Goal: Task Accomplishment & Management: Use online tool/utility

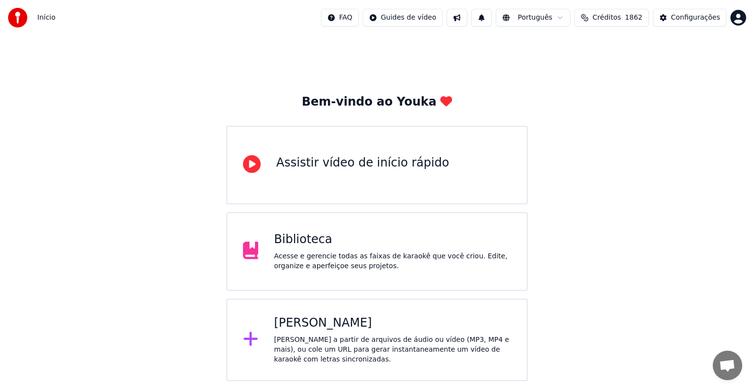
click at [339, 328] on div "[PERSON_NAME]" at bounding box center [392, 323] width 237 height 16
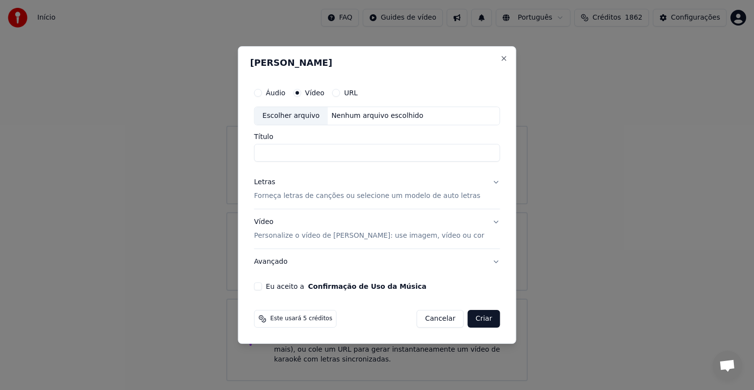
click at [306, 116] on div "Escolher arquivo" at bounding box center [291, 116] width 73 height 18
drag, startPoint x: 353, startPoint y: 151, endPoint x: 118, endPoint y: 120, distance: 237.1
click at [118, 120] on body "**********" at bounding box center [377, 190] width 754 height 381
click at [285, 156] on input "**********" at bounding box center [377, 153] width 246 height 18
type input "**********"
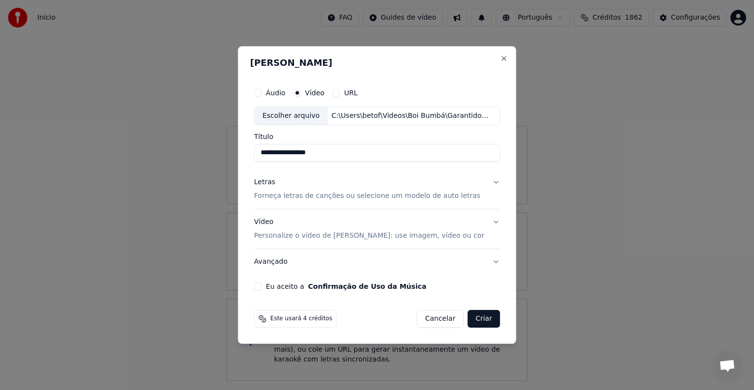
click at [262, 287] on button "Eu aceito a Confirmação de Uso da Música" at bounding box center [258, 286] width 8 height 8
click at [300, 235] on p "Personalize o vídeo de [PERSON_NAME]: use imagem, vídeo ou cor" at bounding box center [369, 236] width 230 height 10
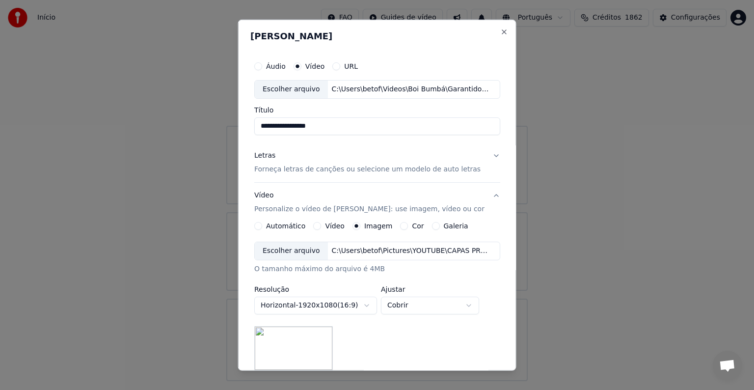
click at [291, 251] on div "Escolher arquivo" at bounding box center [291, 251] width 73 height 18
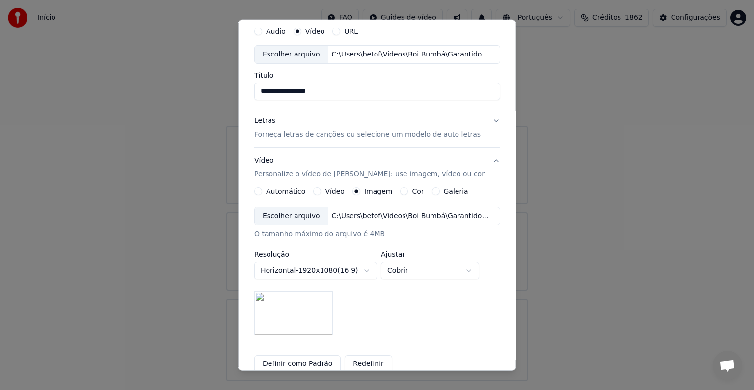
scroll to position [98, 0]
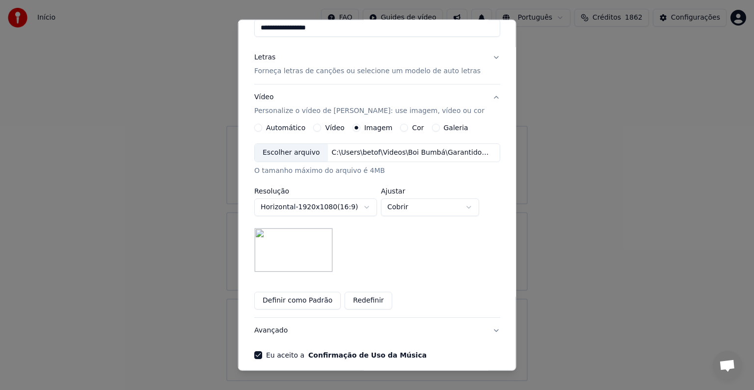
click at [304, 298] on button "Definir como Padrão" at bounding box center [297, 300] width 86 height 18
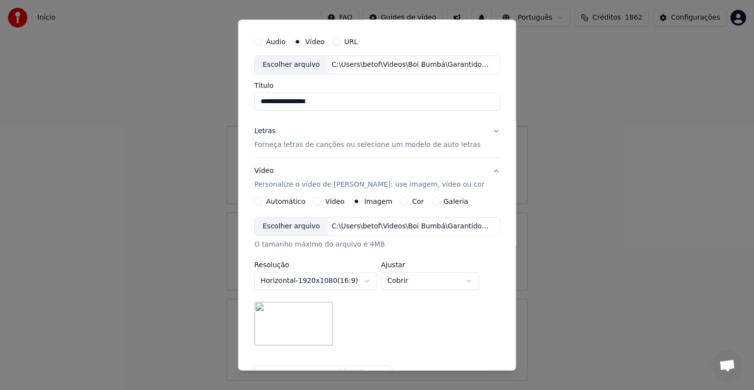
scroll to position [0, 0]
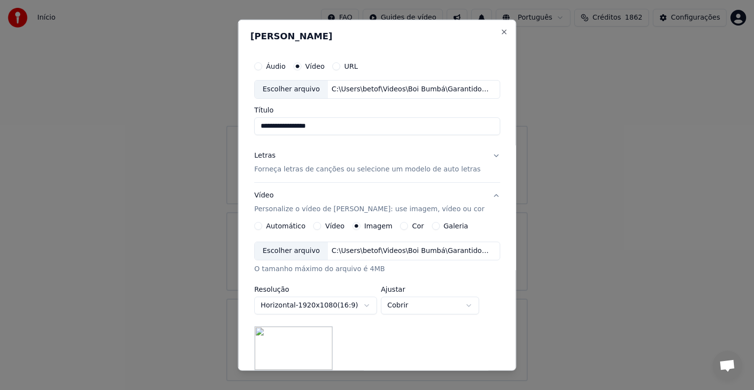
click at [485, 195] on button "Vídeo Personalize o vídeo de karaokê: use imagem, vídeo ou cor" at bounding box center [377, 202] width 246 height 39
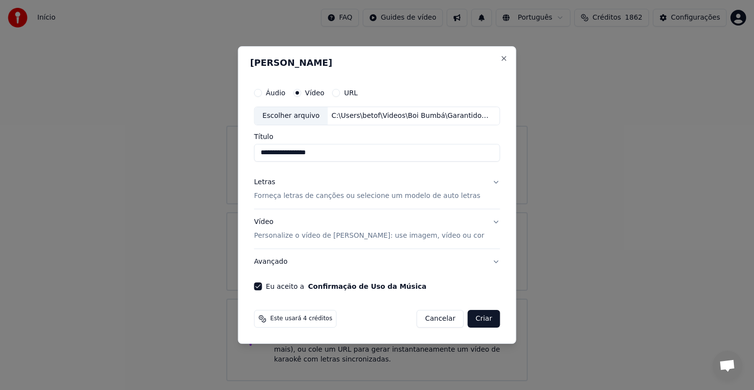
click at [276, 196] on p "Forneça letras de canções ou selecione um modelo de auto letras" at bounding box center [367, 196] width 226 height 10
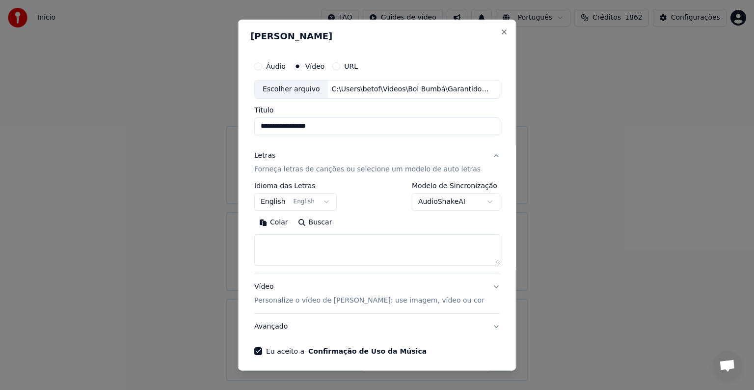
click at [276, 203] on button "English English" at bounding box center [295, 202] width 82 height 18
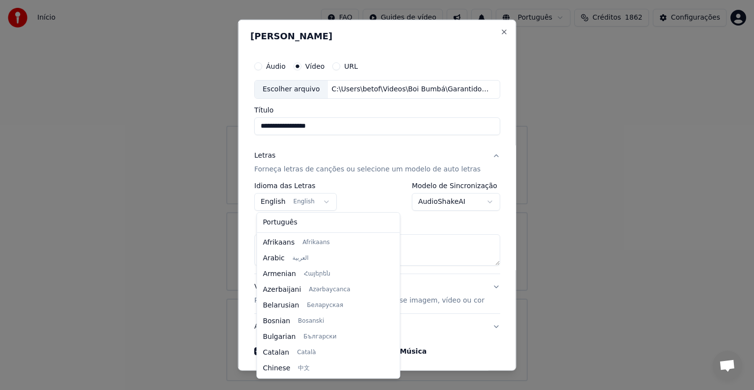
scroll to position [78, 0]
select select "**"
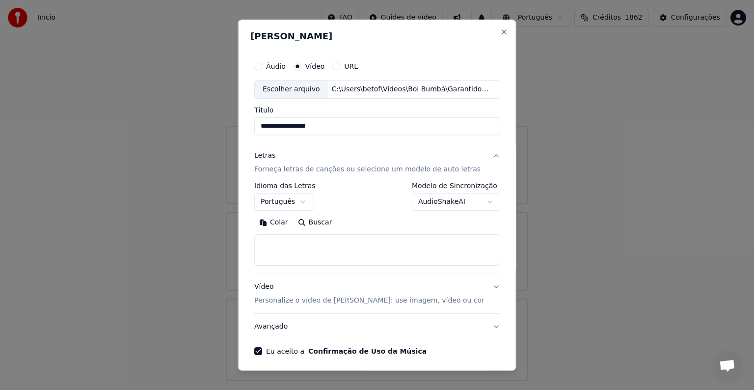
click at [281, 224] on button "Colar" at bounding box center [273, 222] width 39 height 16
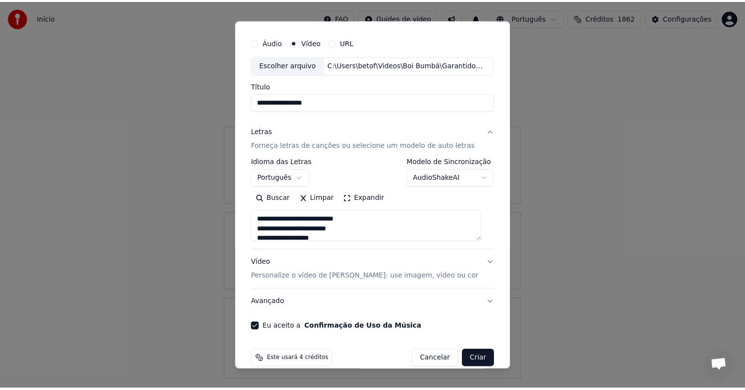
scroll to position [37, 0]
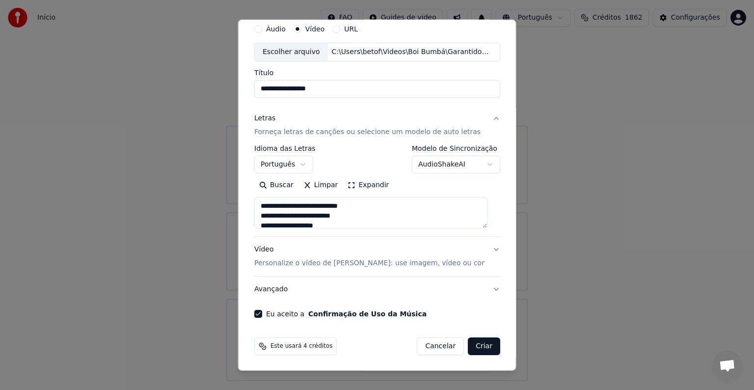
click at [483, 349] on button "Criar" at bounding box center [484, 346] width 32 height 18
type textarea "**********"
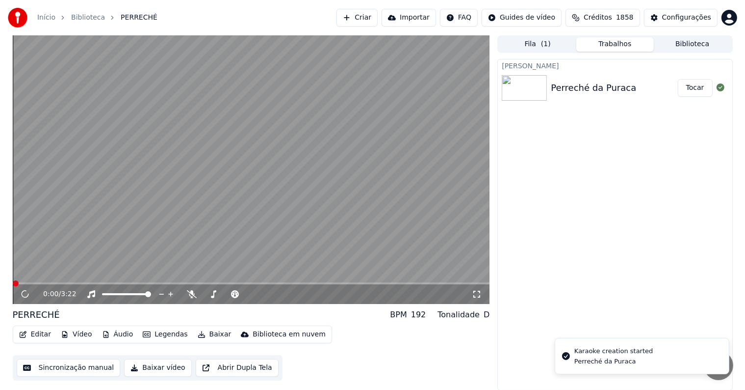
click at [692, 90] on button "Tocar" at bounding box center [695, 88] width 35 height 18
click at [106, 157] on video at bounding box center [251, 169] width 477 height 268
click at [65, 112] on video at bounding box center [251, 169] width 477 height 268
click at [39, 336] on button "Editar" at bounding box center [35, 334] width 40 height 14
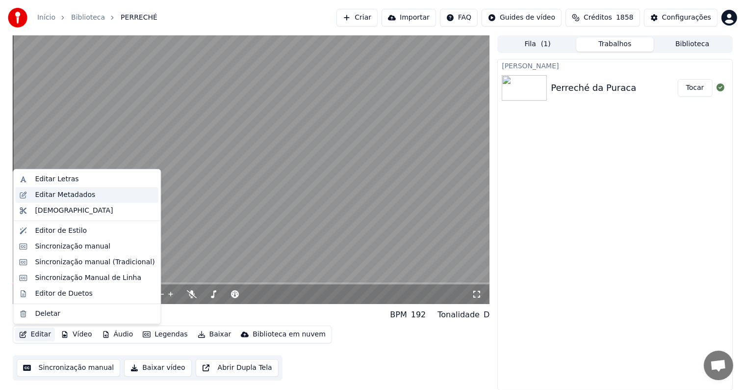
click at [42, 192] on div "Editar Metadados" at bounding box center [65, 195] width 60 height 10
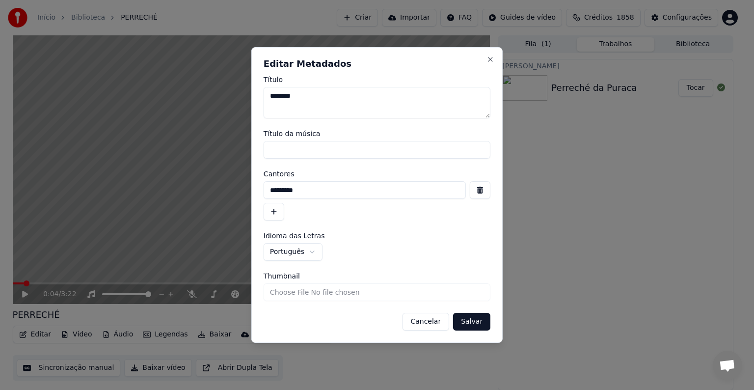
drag, startPoint x: 310, startPoint y: 90, endPoint x: 240, endPoint y: 96, distance: 69.9
click at [240, 96] on body "**********" at bounding box center [372, 195] width 745 height 390
type textarea "**********"
drag, startPoint x: 308, startPoint y: 194, endPoint x: 235, endPoint y: 194, distance: 72.6
click at [235, 194] on body "**********" at bounding box center [372, 195] width 745 height 390
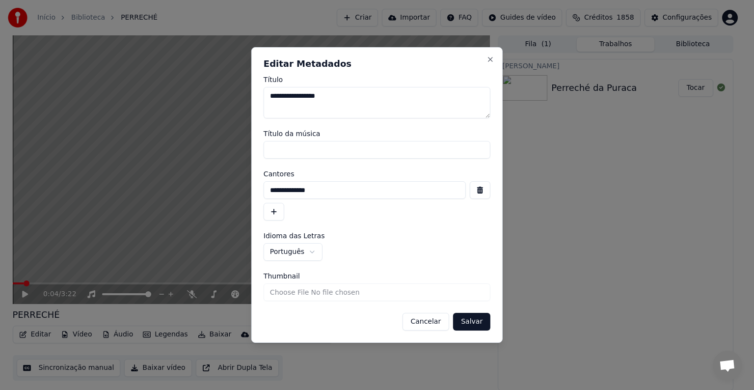
click at [270, 194] on input "**********" at bounding box center [364, 190] width 202 height 18
type input "**********"
click at [473, 320] on button "Salvar" at bounding box center [471, 322] width 37 height 18
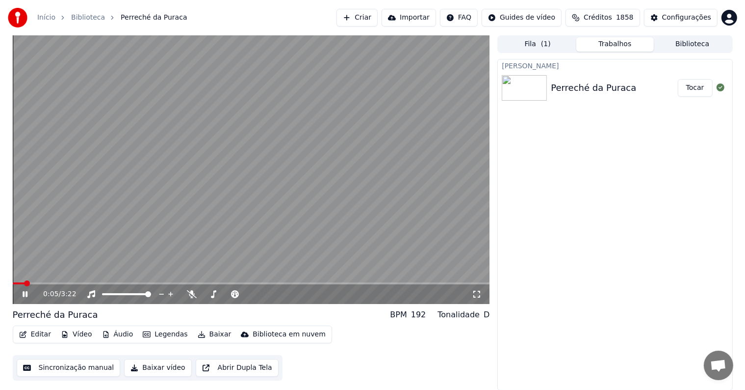
click at [113, 172] on video at bounding box center [251, 169] width 477 height 268
click at [35, 333] on button "Editar" at bounding box center [35, 334] width 40 height 14
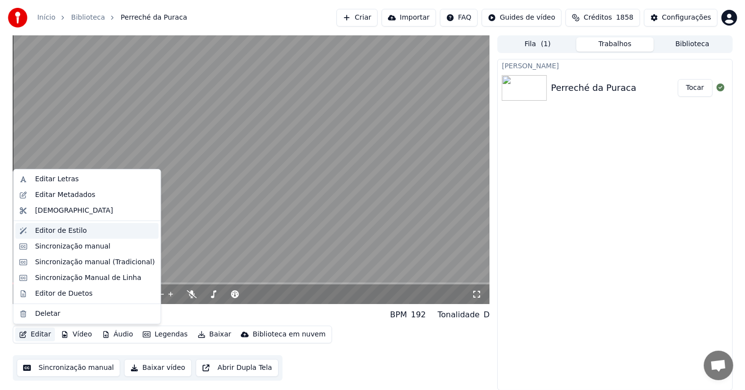
click at [45, 233] on div "Editor de Estilo" at bounding box center [61, 231] width 52 height 10
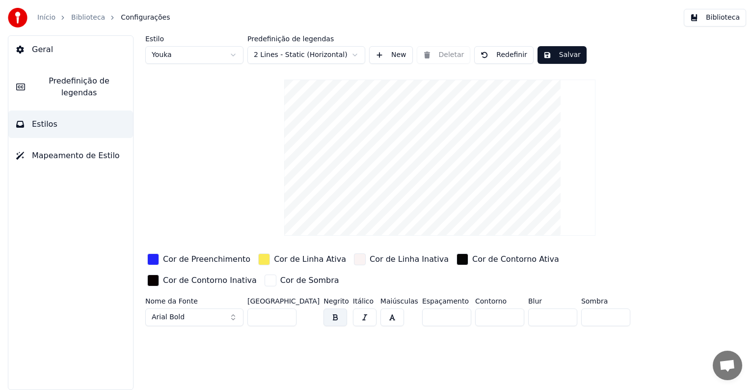
click at [152, 262] on div "button" at bounding box center [153, 259] width 12 height 12
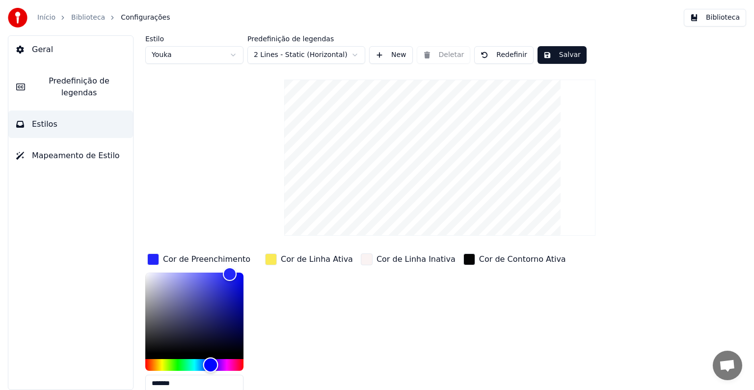
click at [239, 362] on div "Hue" at bounding box center [194, 365] width 98 height 12
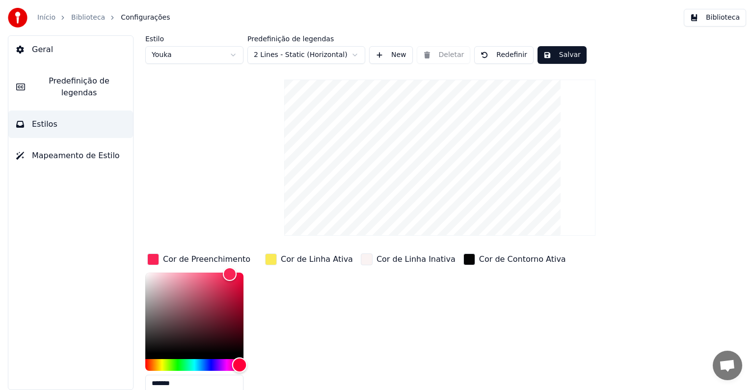
click at [147, 360] on div "Hue" at bounding box center [194, 365] width 98 height 12
type input "*******"
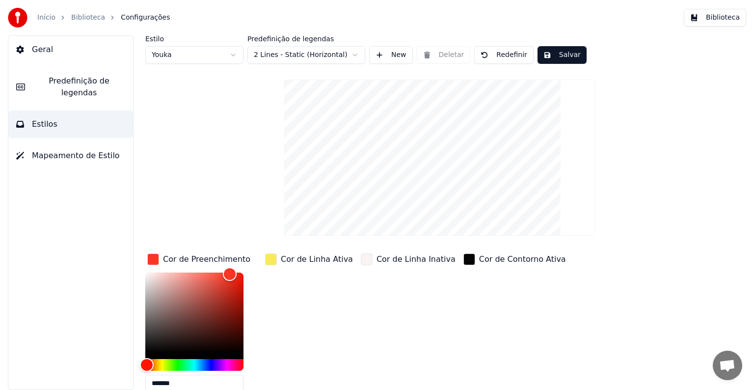
click at [274, 256] on div "button" at bounding box center [271, 259] width 12 height 12
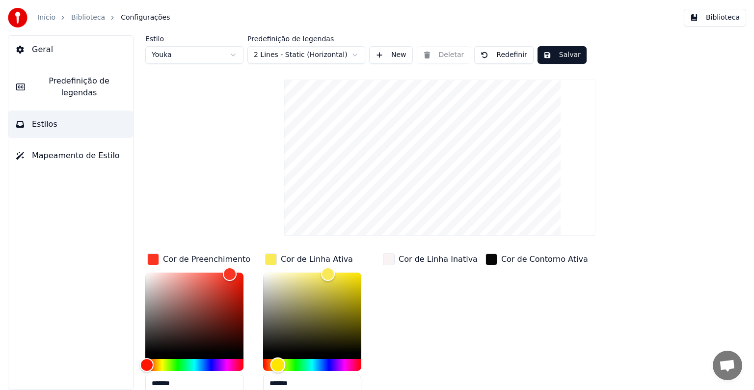
click at [295, 359] on div "Hue" at bounding box center [312, 365] width 98 height 12
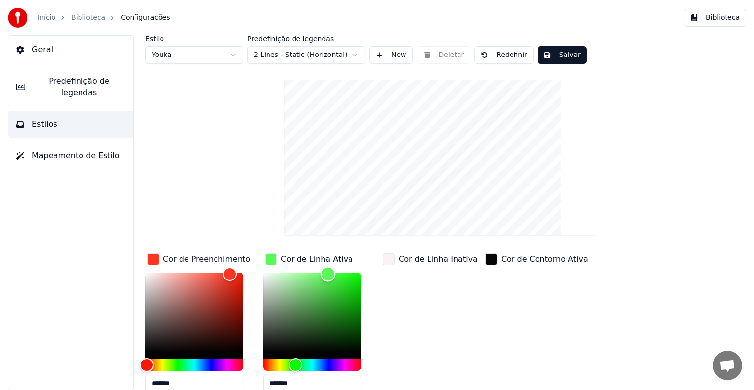
click at [342, 273] on div "Color" at bounding box center [312, 312] width 98 height 80
click at [356, 296] on div "Color" at bounding box center [312, 312] width 98 height 80
click at [333, 273] on div "Color" at bounding box center [312, 312] width 98 height 80
type input "*******"
click at [560, 54] on button "Salvar" at bounding box center [561, 55] width 49 height 18
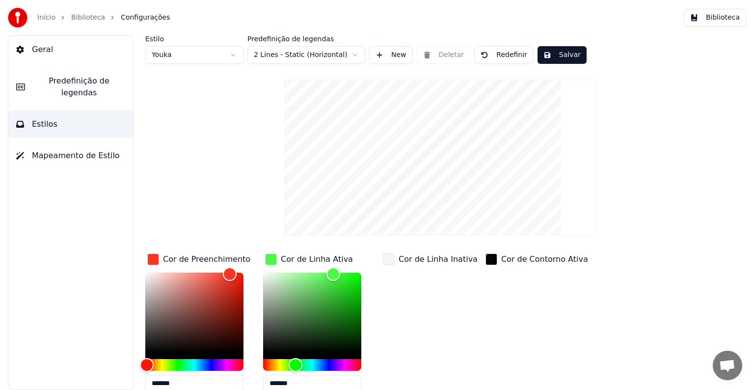
click at [88, 17] on link "Biblioteca" at bounding box center [88, 18] width 34 height 10
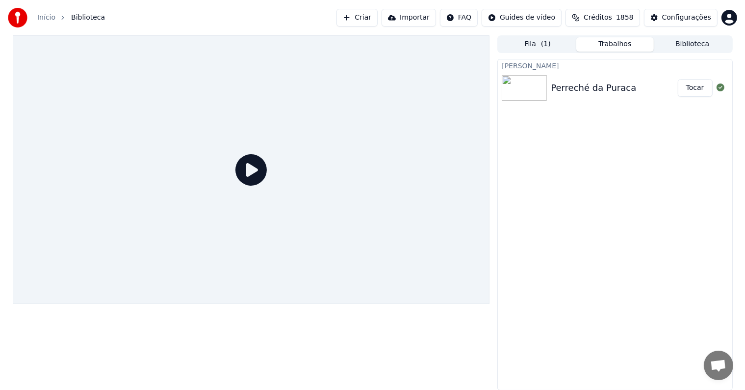
click at [702, 88] on button "Tocar" at bounding box center [695, 88] width 35 height 18
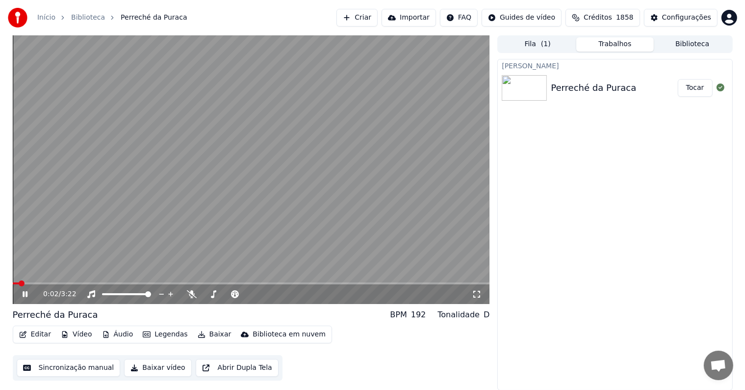
click at [87, 133] on video at bounding box center [251, 169] width 477 height 268
click at [64, 368] on button "Sincronização manual" at bounding box center [69, 368] width 104 height 18
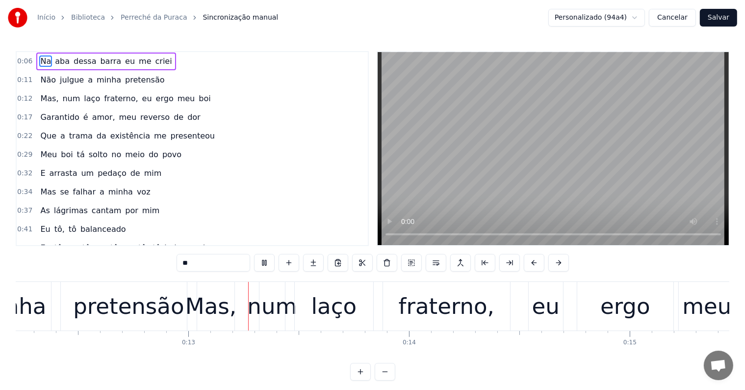
scroll to position [0, 2714]
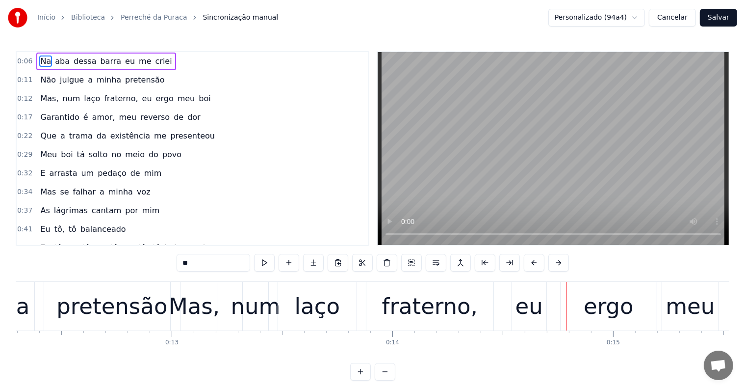
click at [200, 311] on div "Mas," at bounding box center [194, 305] width 51 height 33
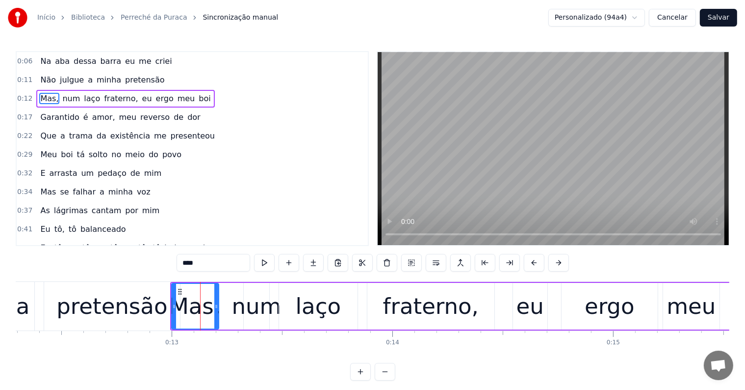
click at [200, 263] on input "****" at bounding box center [214, 263] width 74 height 18
click at [118, 322] on div "pretensão" at bounding box center [112, 306] width 136 height 49
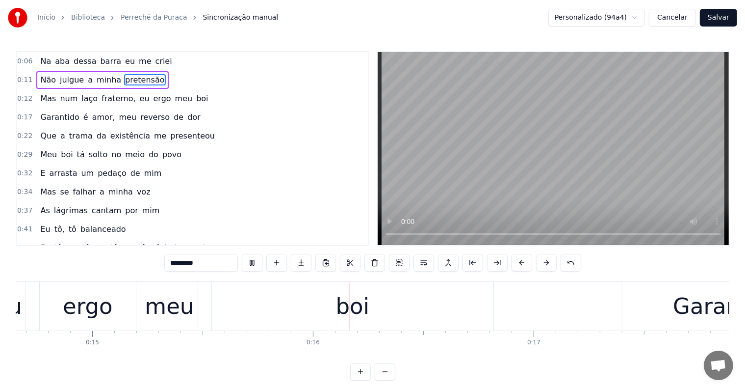
scroll to position [0, 3373]
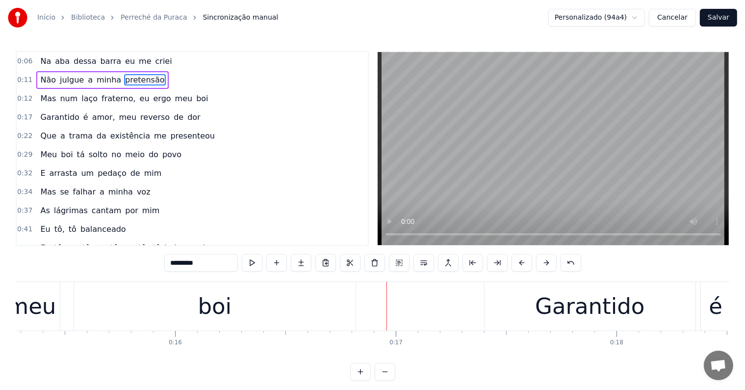
click at [124, 325] on div "boi" at bounding box center [215, 306] width 282 height 49
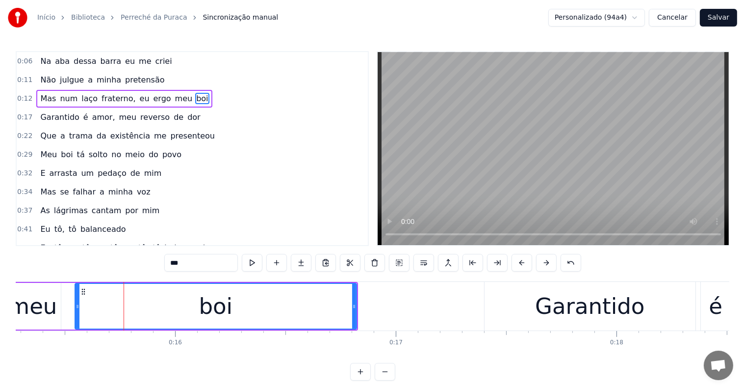
click at [112, 98] on span "fraterno," at bounding box center [119, 98] width 36 height 11
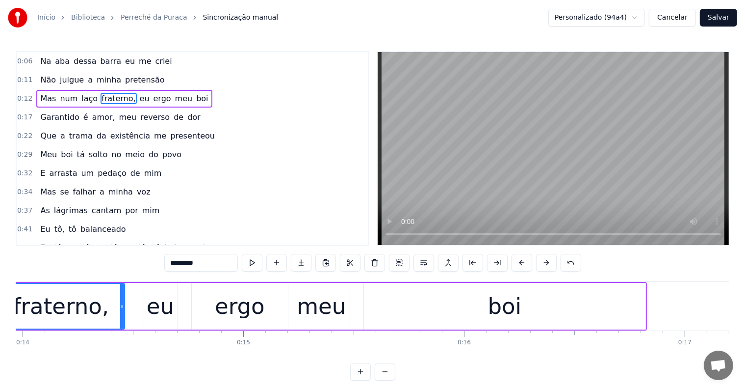
scroll to position [0, 3015]
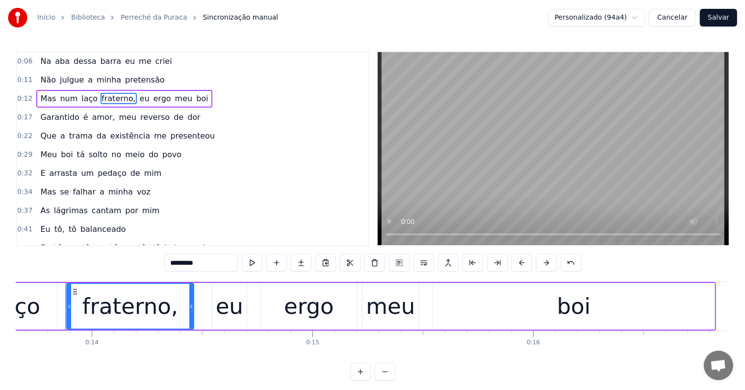
click at [202, 268] on input "*********" at bounding box center [201, 263] width 74 height 18
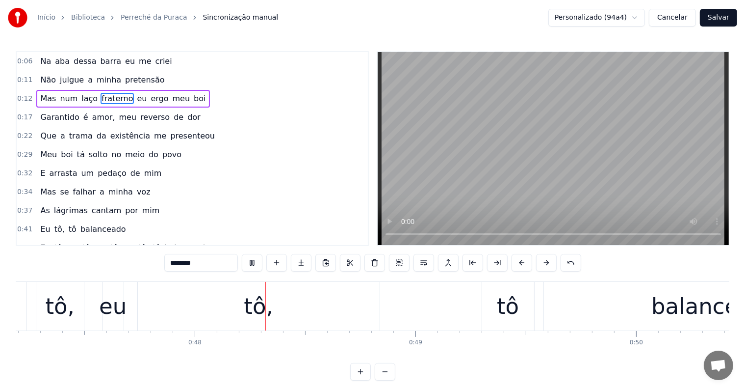
scroll to position [0, 10439]
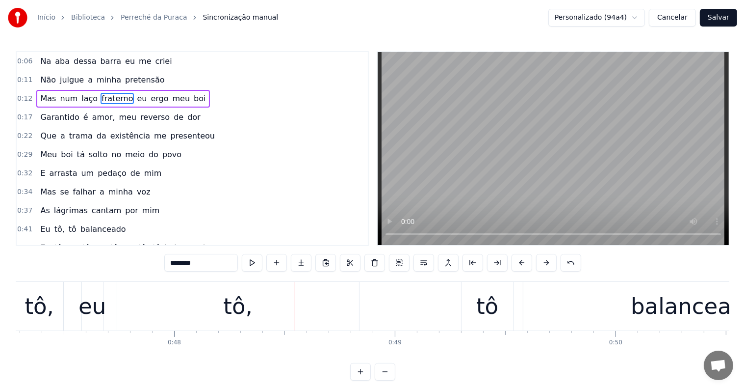
click at [209, 313] on div "tô," at bounding box center [238, 306] width 242 height 49
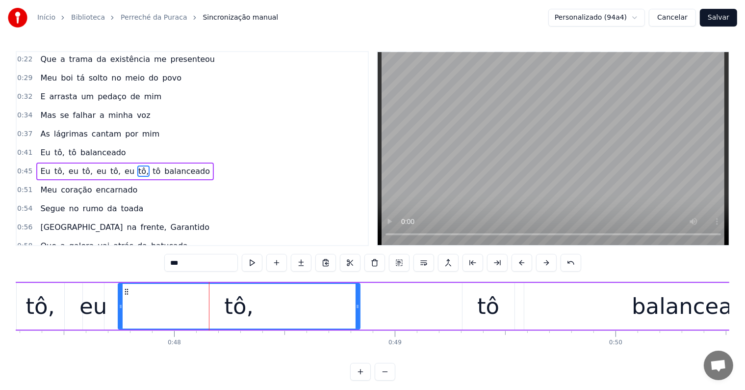
scroll to position [93, 0]
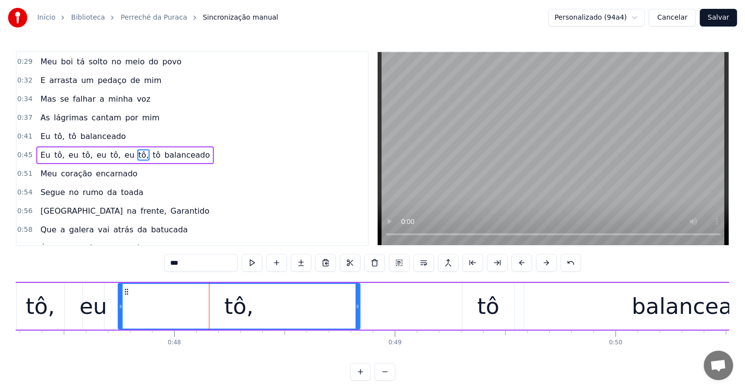
click at [152, 149] on span "tô" at bounding box center [157, 154] width 10 height 11
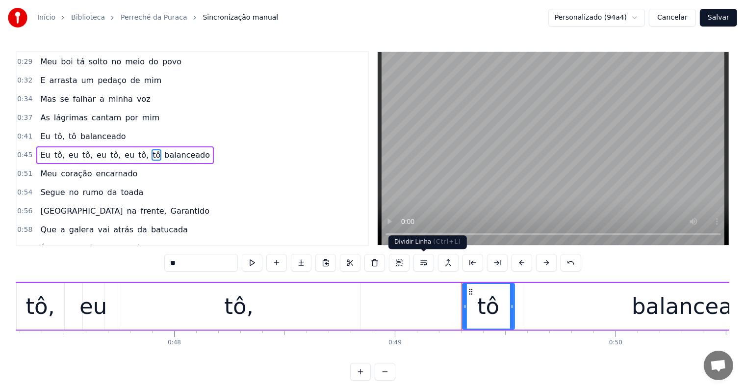
click at [420, 263] on button at bounding box center [424, 263] width 21 height 18
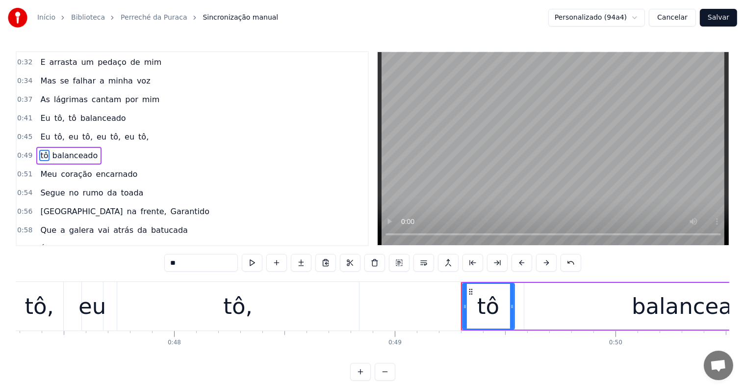
click at [137, 131] on span "tô," at bounding box center [143, 136] width 12 height 11
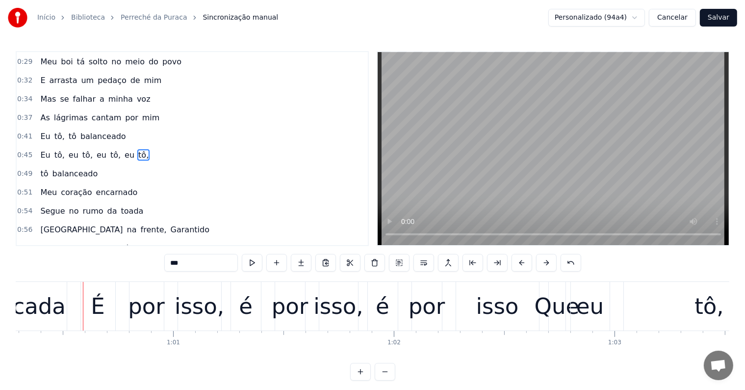
scroll to position [0, 13327]
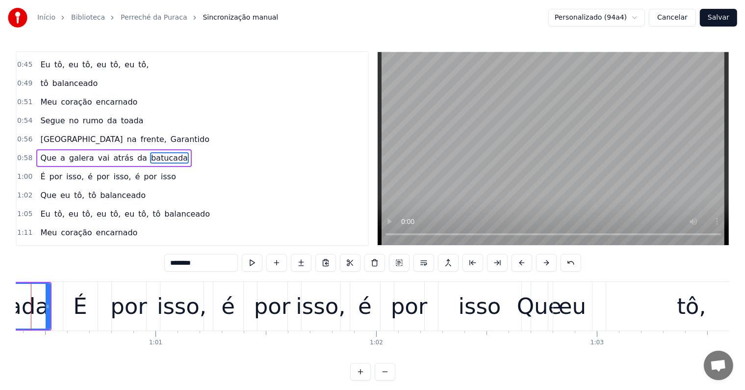
scroll to position [0, 13293]
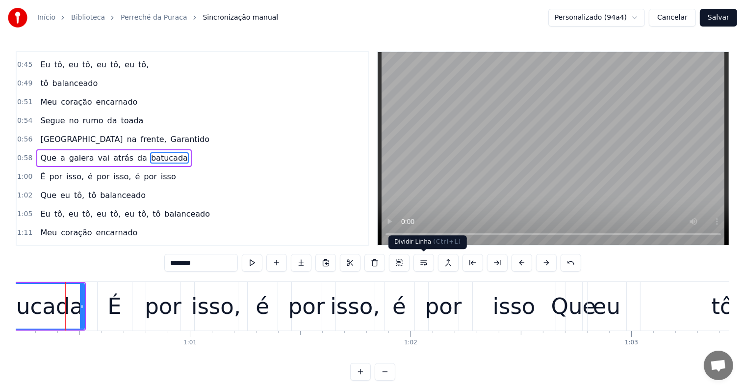
click at [426, 263] on button at bounding box center [424, 263] width 21 height 18
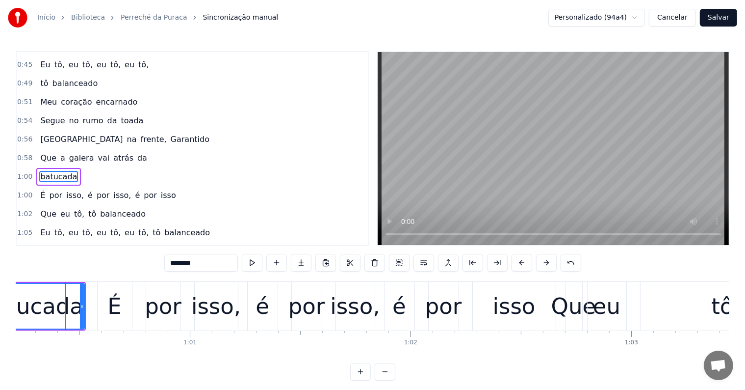
scroll to position [201, 0]
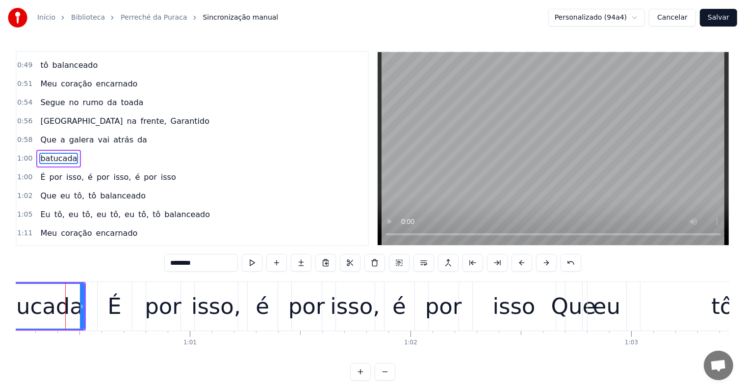
click at [136, 134] on span "da" at bounding box center [142, 139] width 12 height 11
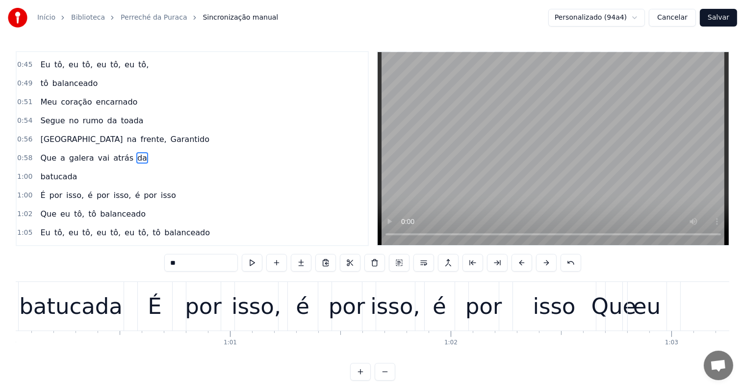
scroll to position [0, 13175]
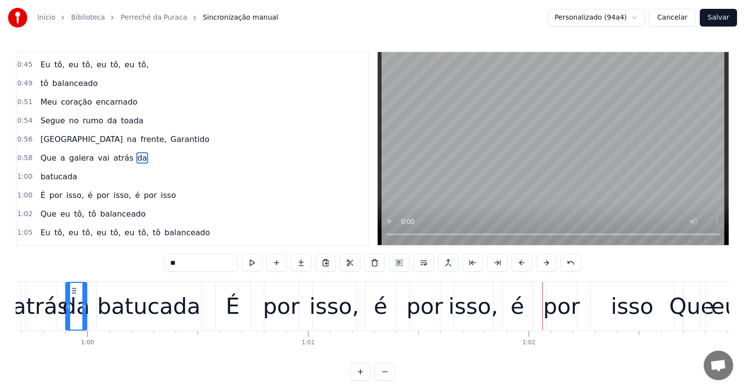
click at [386, 313] on div "é" at bounding box center [381, 305] width 14 height 33
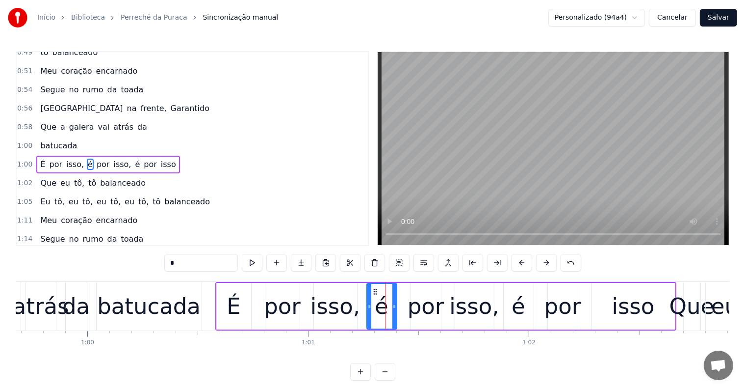
scroll to position [219, 0]
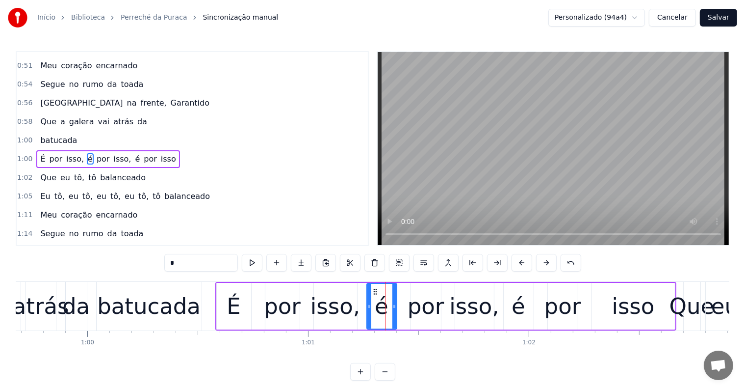
click at [160, 153] on span "isso" at bounding box center [168, 158] width 17 height 11
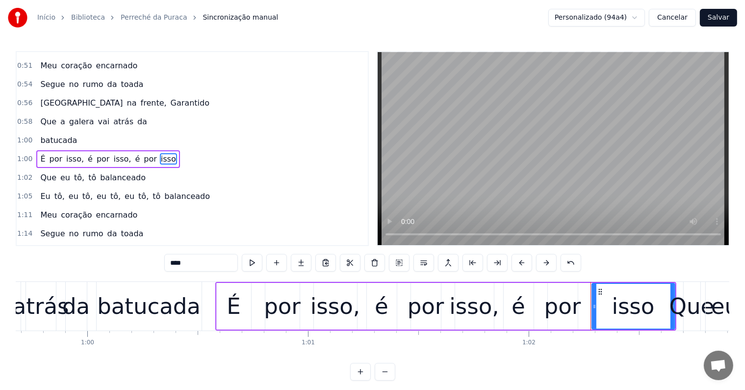
click at [39, 153] on span "É" at bounding box center [42, 158] width 7 height 11
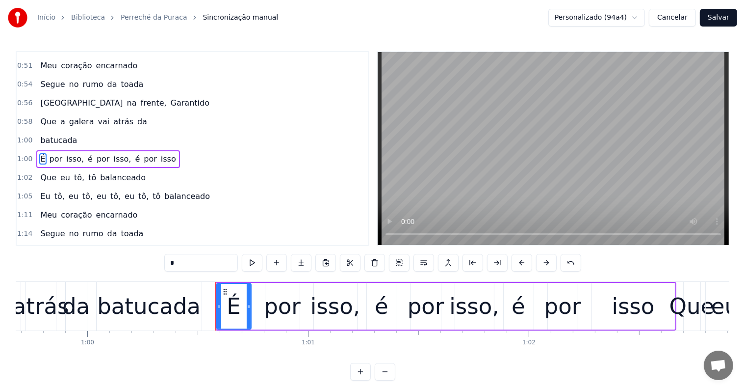
click at [49, 153] on span "por" at bounding box center [56, 158] width 15 height 11
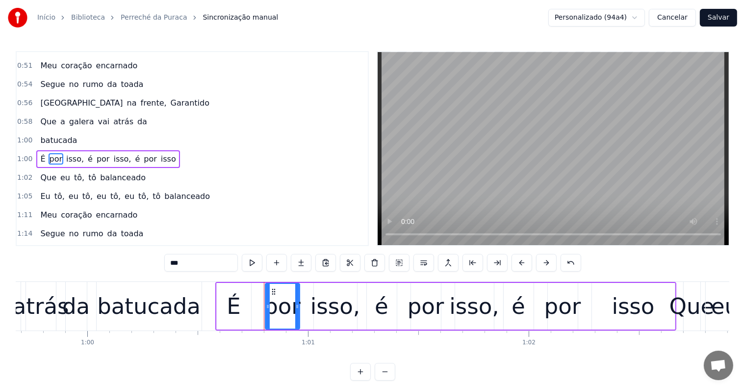
click at [160, 153] on span "isso" at bounding box center [168, 158] width 17 height 11
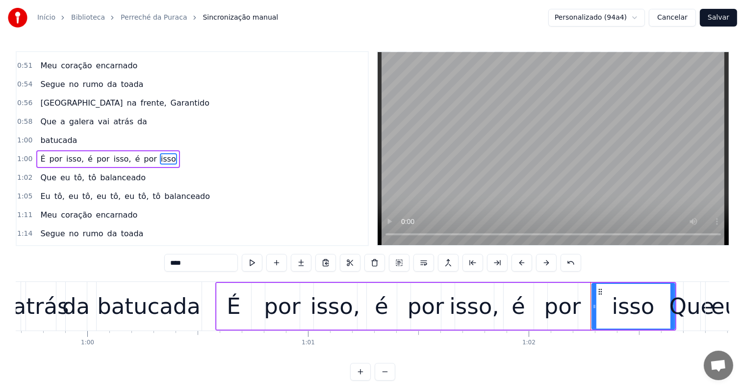
click at [40, 172] on span "Que" at bounding box center [48, 177] width 18 height 11
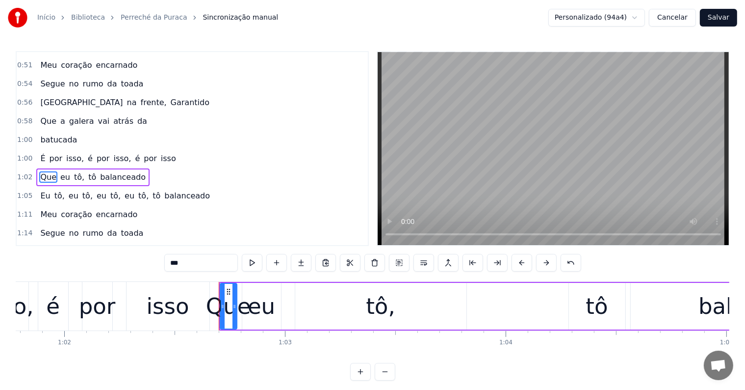
scroll to position [0, 13793]
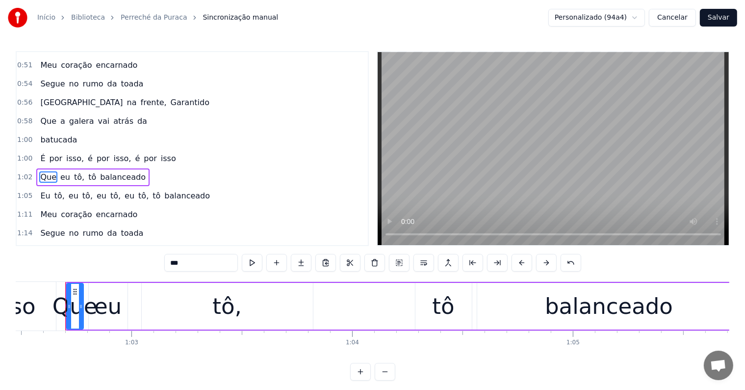
click at [160, 153] on span "isso" at bounding box center [168, 158] width 17 height 11
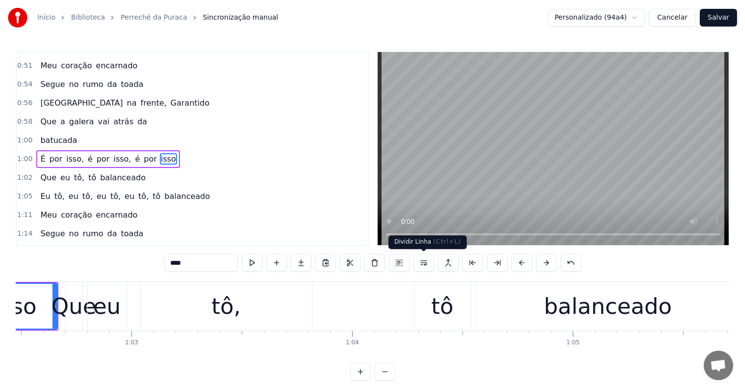
scroll to position [0, 13700]
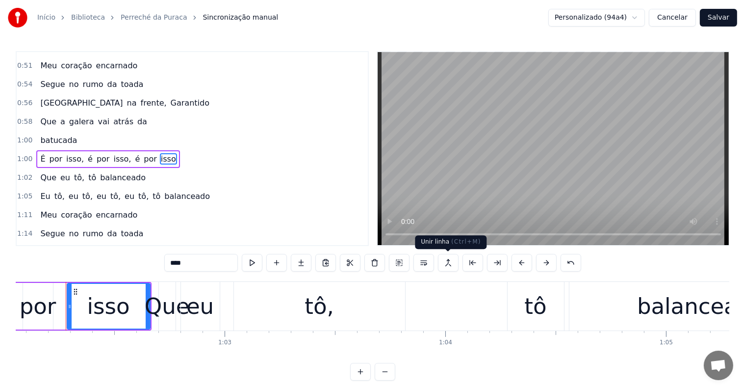
click at [447, 263] on button at bounding box center [448, 263] width 21 height 18
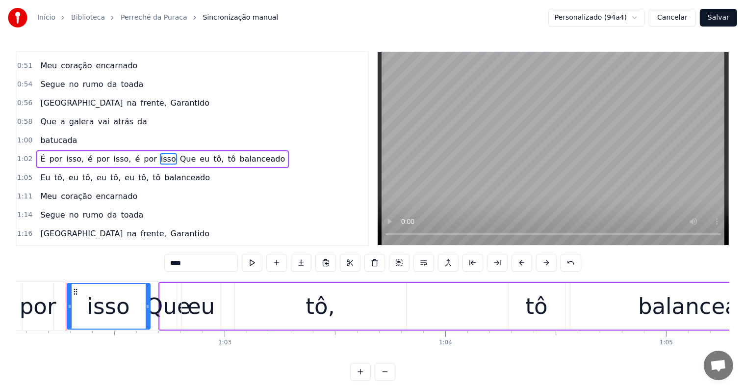
click at [179, 153] on span "Que" at bounding box center [188, 158] width 18 height 11
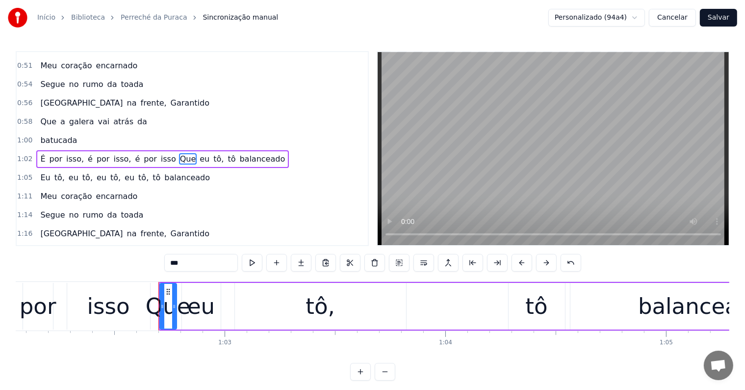
click at [179, 153] on span "Que" at bounding box center [188, 158] width 18 height 11
drag, startPoint x: 177, startPoint y: 262, endPoint x: 165, endPoint y: 263, distance: 11.8
click at [165, 263] on div "0:06 Na aba dessa barra eu me criei 0:11 Não julgue a minha pretensão 0:12 Mas …" at bounding box center [373, 215] width 714 height 329
click at [39, 153] on span "É" at bounding box center [42, 158] width 7 height 11
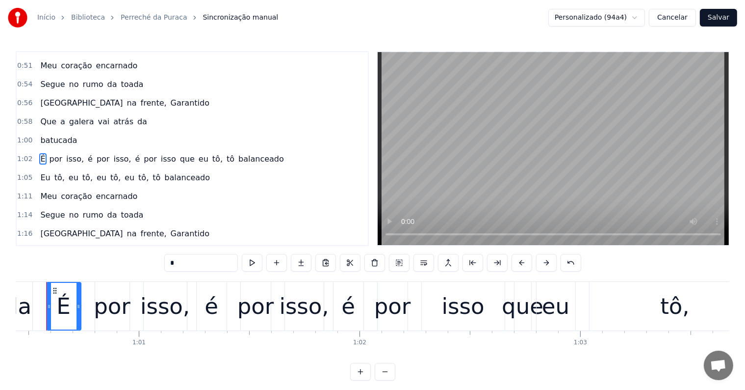
scroll to position [0, 13325]
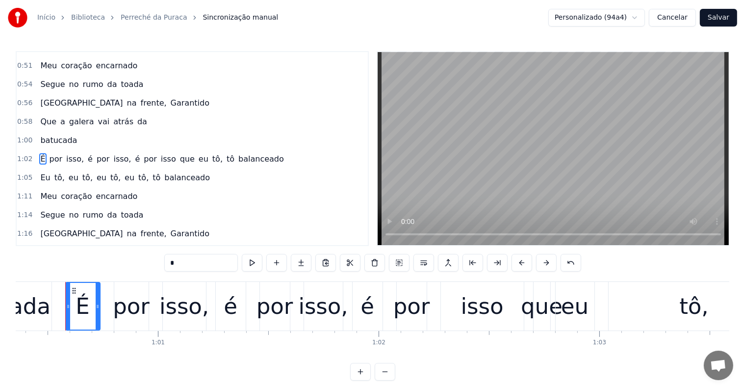
click at [226, 153] on span "tô" at bounding box center [231, 158] width 10 height 11
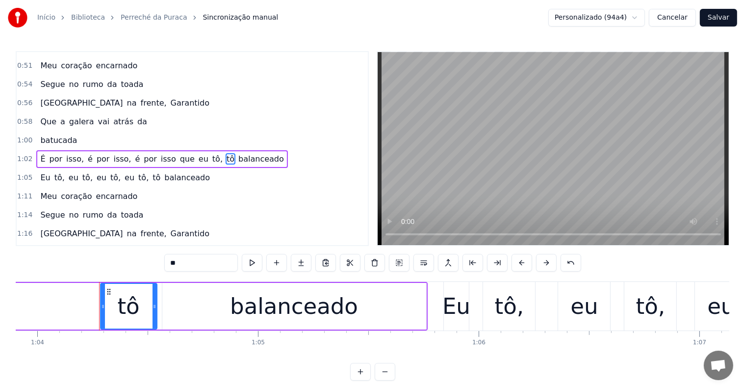
scroll to position [0, 14141]
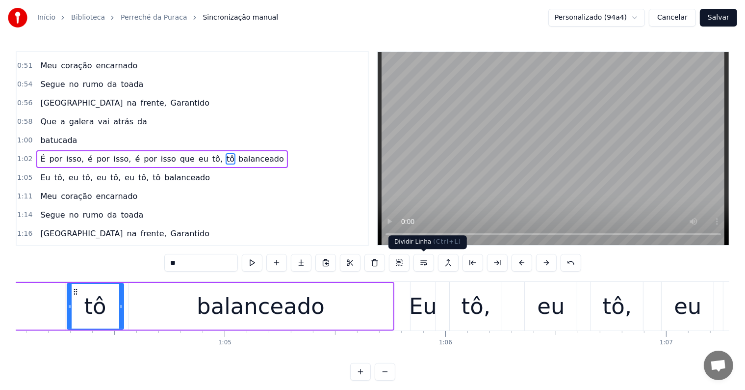
click at [420, 263] on button at bounding box center [424, 263] width 21 height 18
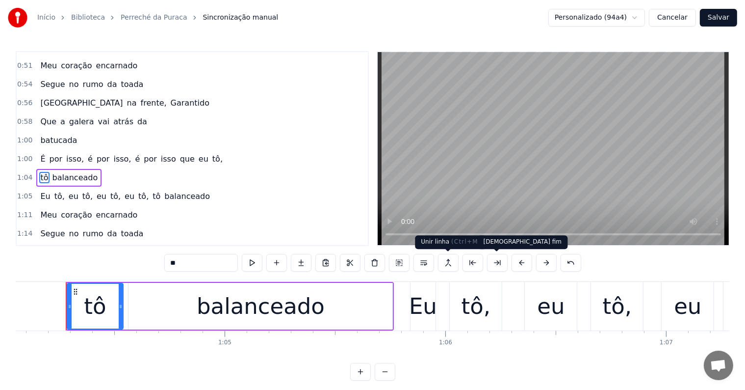
scroll to position [237, 0]
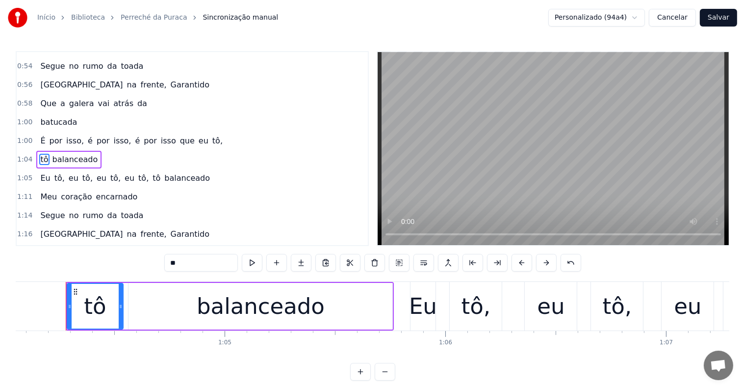
click at [198, 135] on span "eu" at bounding box center [204, 140] width 12 height 11
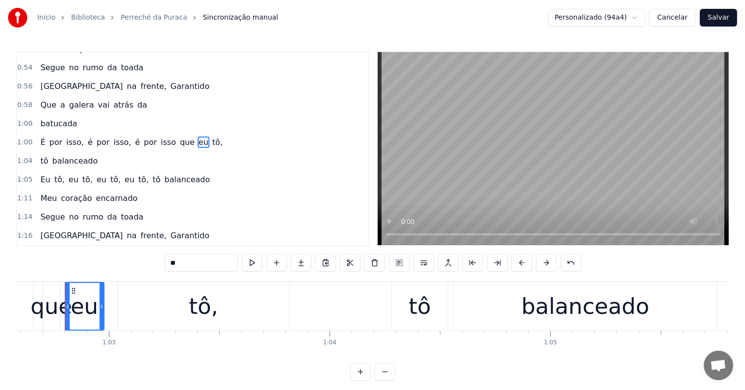
scroll to position [0, 13815]
click at [112, 136] on span "isso," at bounding box center [122, 141] width 20 height 11
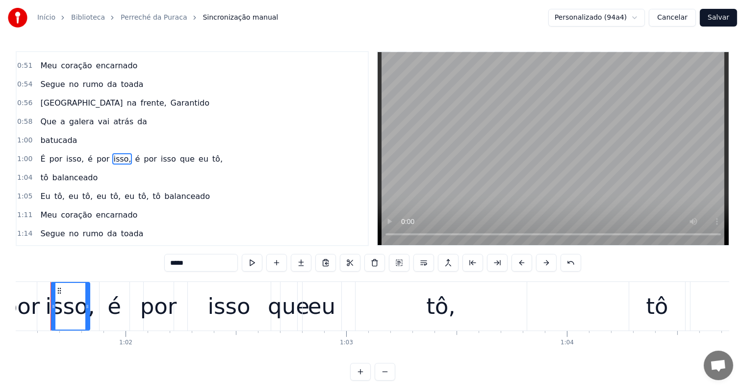
scroll to position [0, 13563]
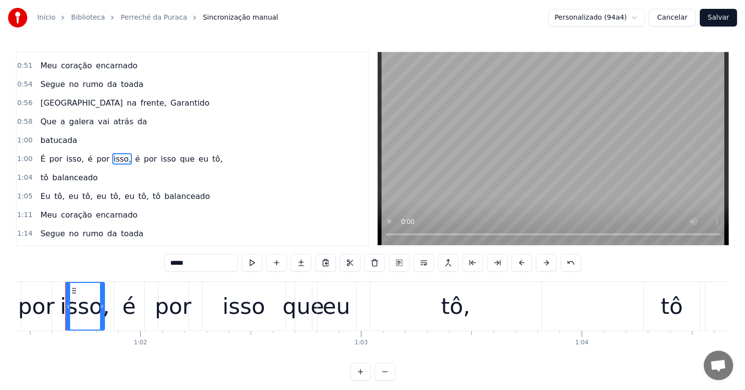
click at [39, 153] on span "É" at bounding box center [42, 158] width 7 height 11
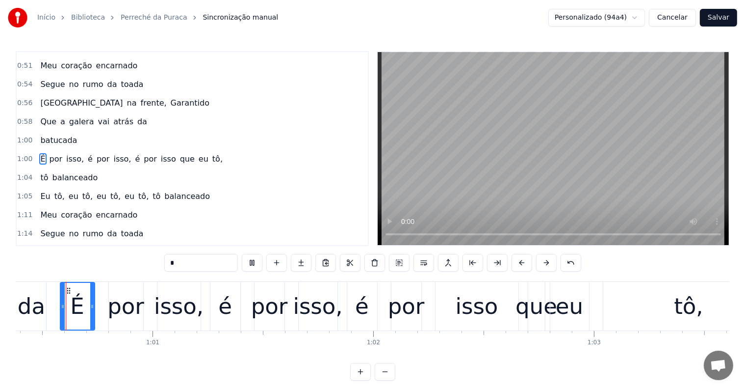
scroll to position [0, 13325]
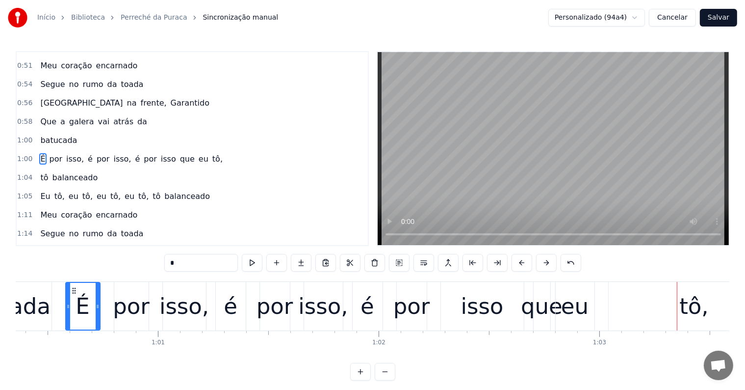
click at [160, 153] on span "isso" at bounding box center [168, 158] width 17 height 11
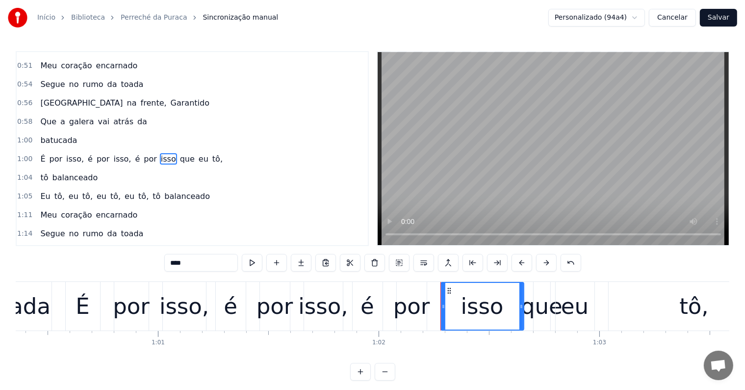
click at [112, 153] on span "isso," at bounding box center [122, 158] width 20 height 11
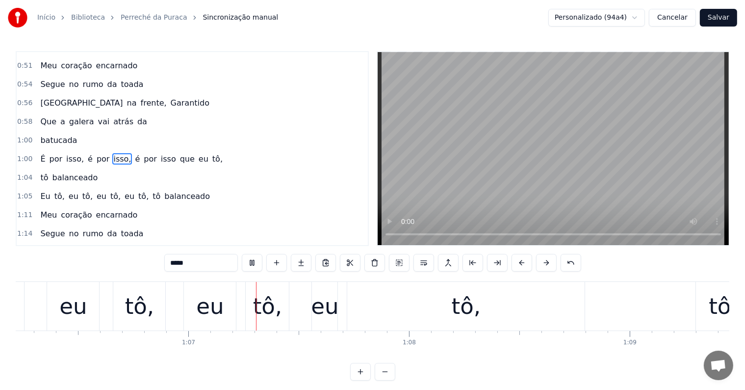
scroll to position [0, 14626]
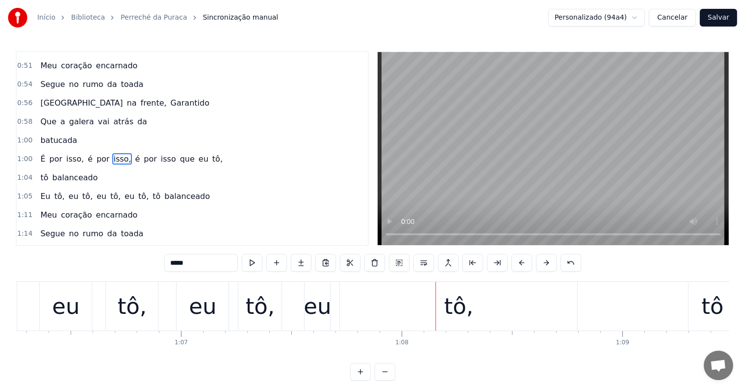
click at [462, 308] on div "tô," at bounding box center [458, 305] width 29 height 33
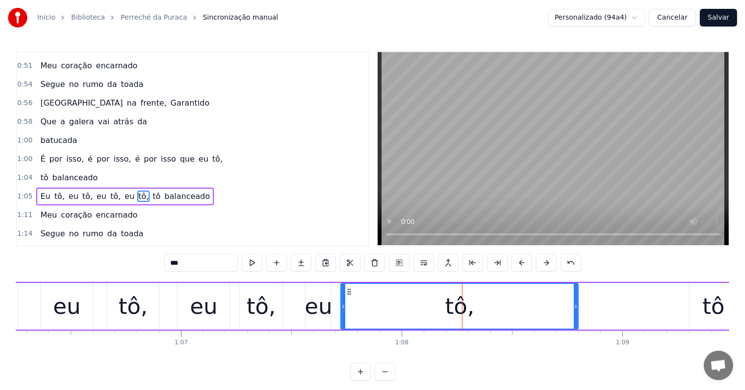
scroll to position [255, 0]
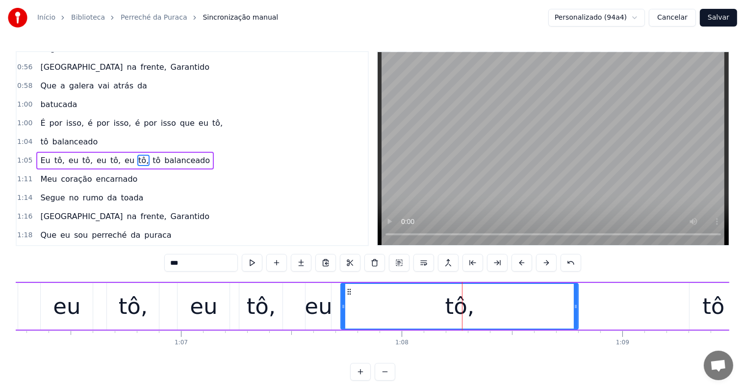
click at [152, 155] on span "tô" at bounding box center [157, 160] width 10 height 11
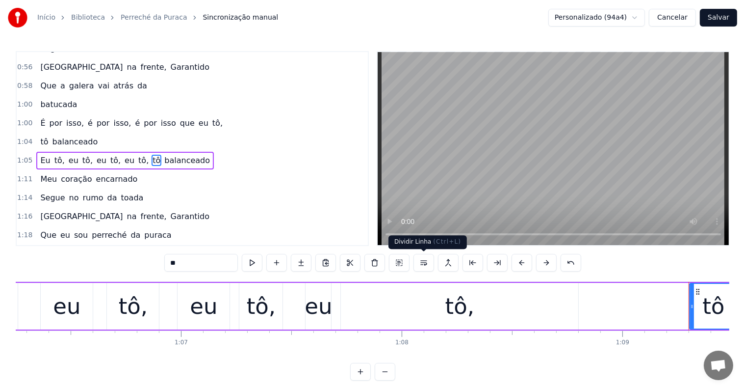
click at [420, 261] on button at bounding box center [424, 263] width 21 height 18
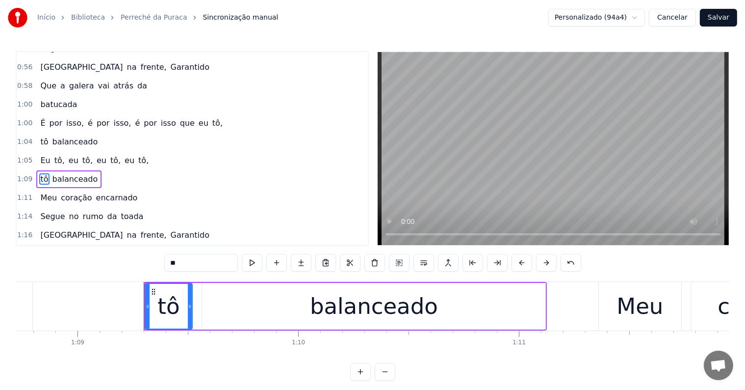
scroll to position [0, 15250]
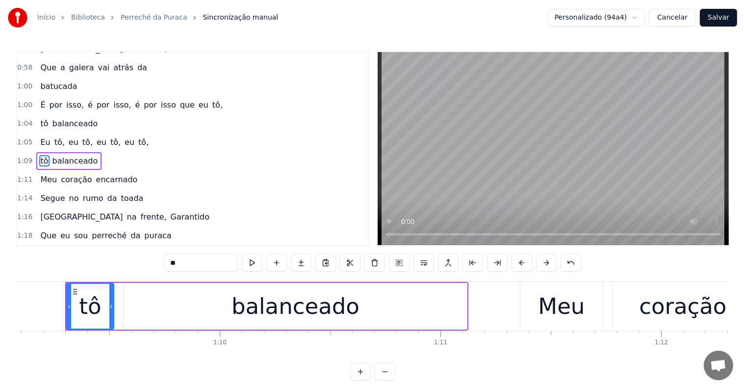
click at [137, 136] on span "tô," at bounding box center [143, 141] width 12 height 11
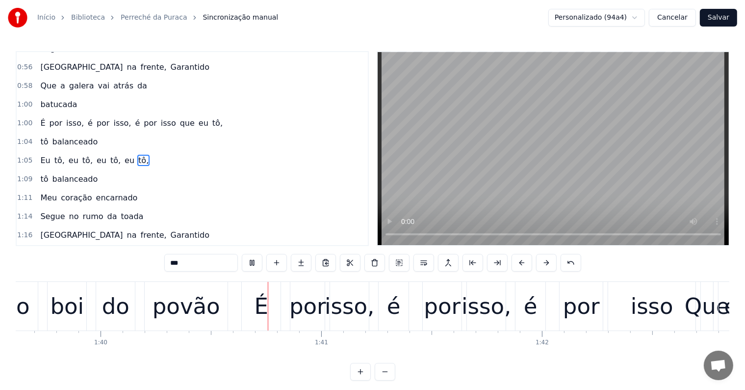
scroll to position [0, 21995]
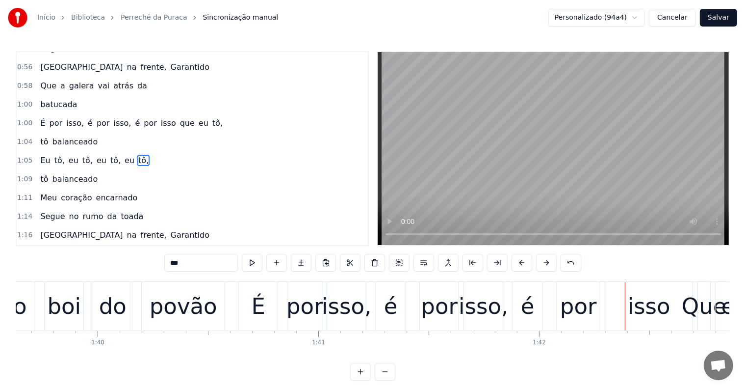
click at [489, 314] on div "isso," at bounding box center [484, 305] width 50 height 33
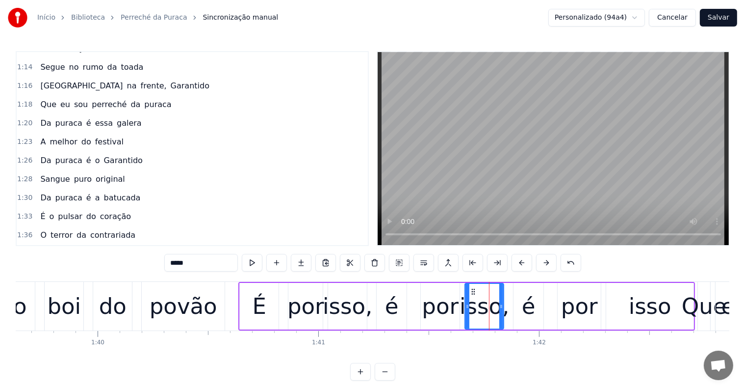
scroll to position [508, 0]
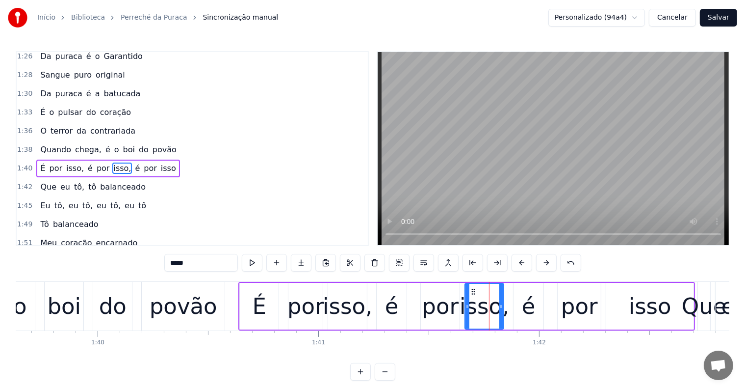
click at [641, 312] on div "isso" at bounding box center [650, 305] width 43 height 33
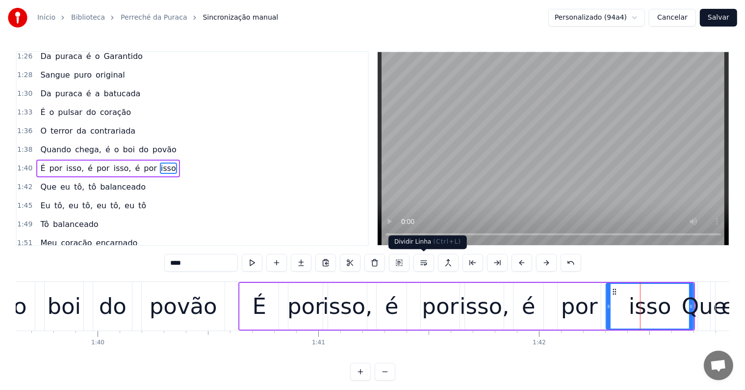
click at [425, 264] on button at bounding box center [424, 263] width 21 height 18
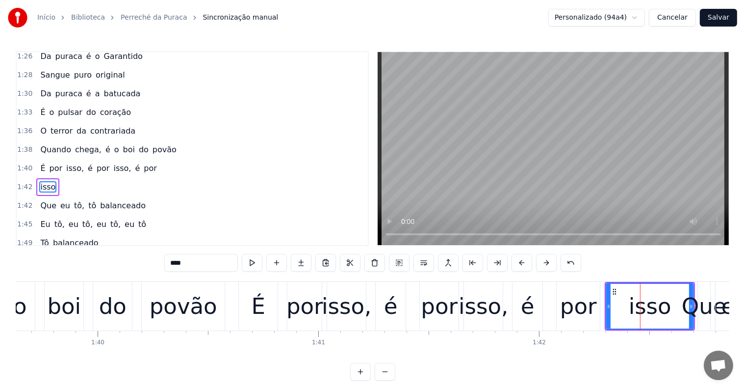
scroll to position [526, 0]
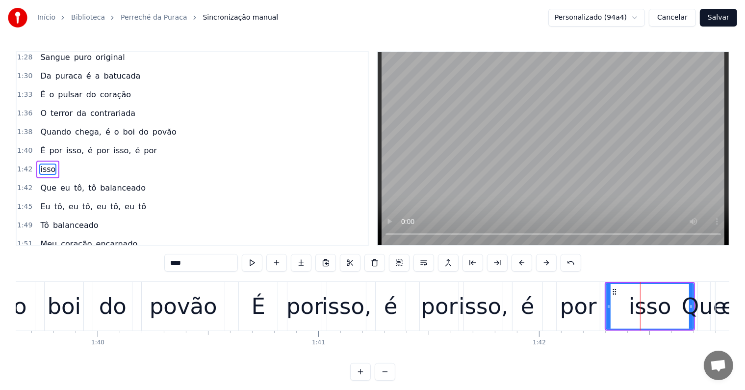
click at [143, 145] on span "por" at bounding box center [150, 150] width 15 height 11
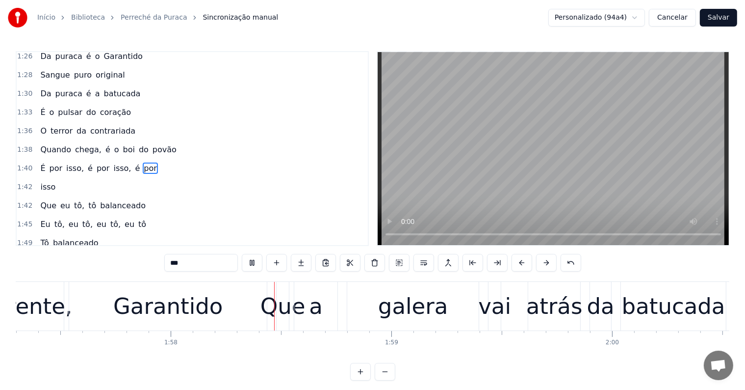
scroll to position [0, 25898]
click at [629, 304] on div "batucada" at bounding box center [672, 305] width 104 height 33
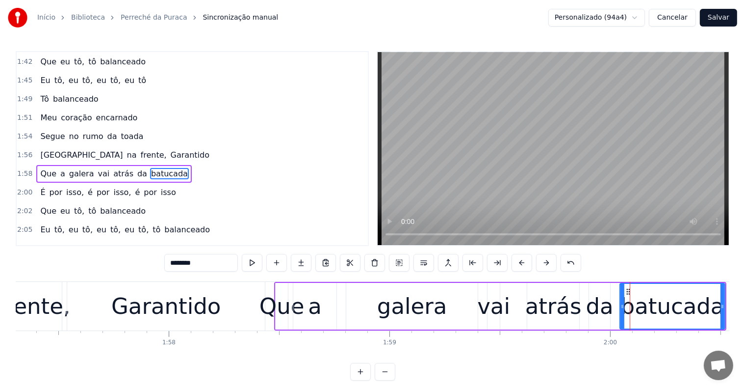
scroll to position [653, 0]
click at [426, 263] on button at bounding box center [424, 263] width 21 height 18
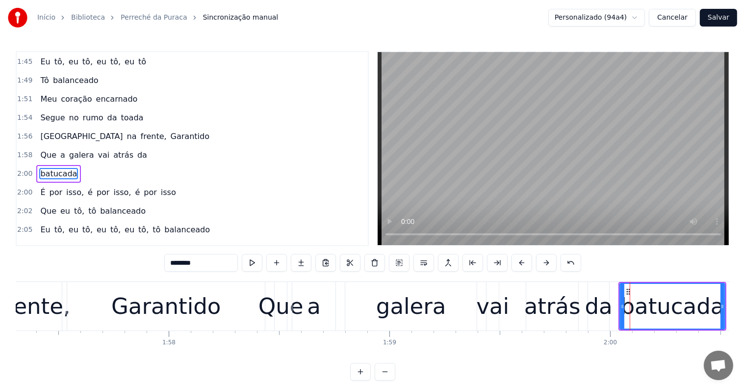
click at [534, 308] on div "atrás" at bounding box center [552, 305] width 56 height 33
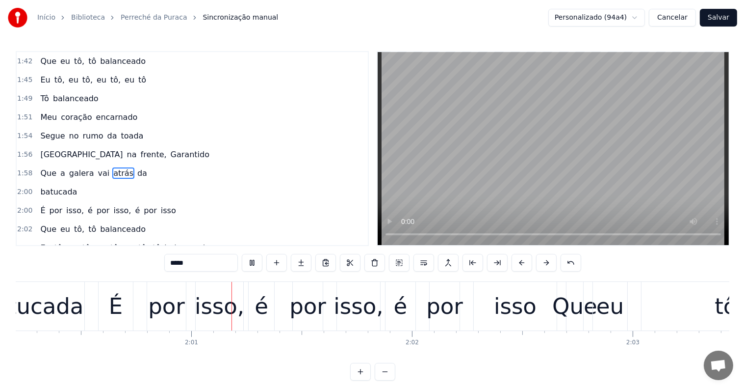
scroll to position [0, 26557]
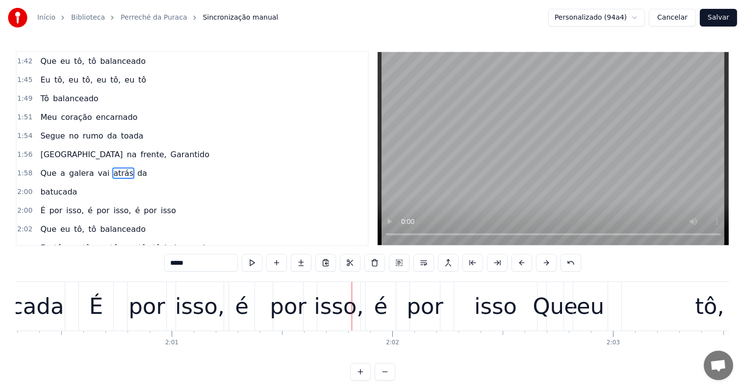
click at [509, 312] on div "isso" at bounding box center [495, 305] width 43 height 33
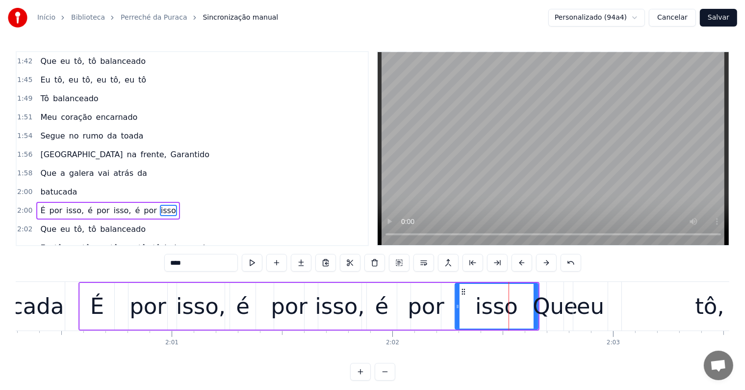
scroll to position [689, 0]
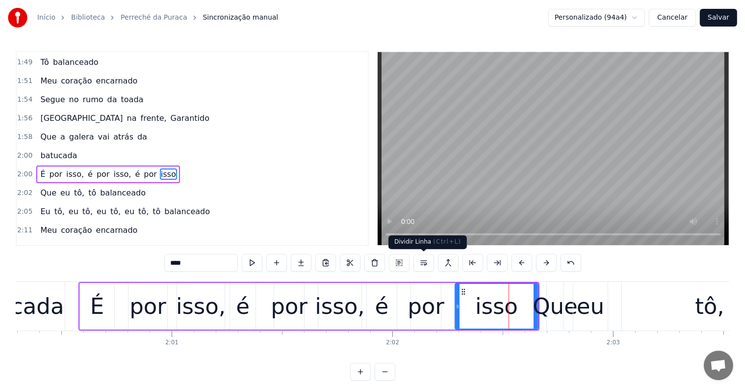
click at [422, 262] on button at bounding box center [424, 263] width 21 height 18
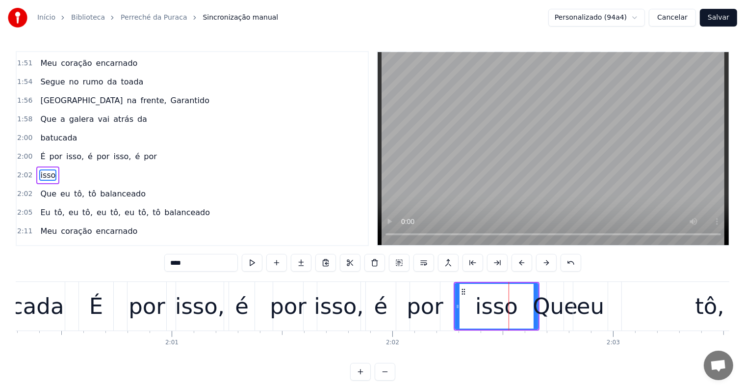
click at [426, 301] on div "por" at bounding box center [425, 305] width 37 height 33
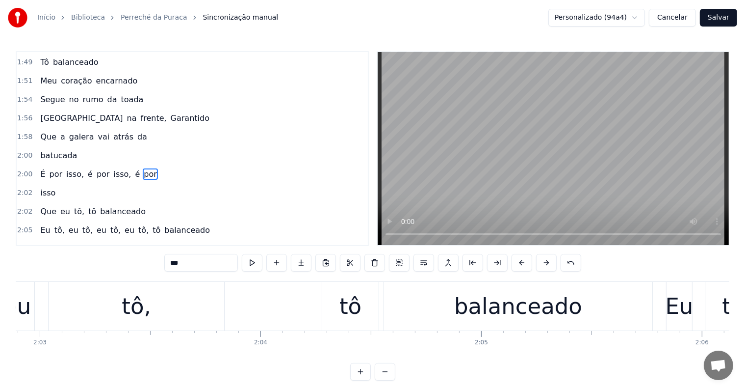
scroll to position [0, 27125]
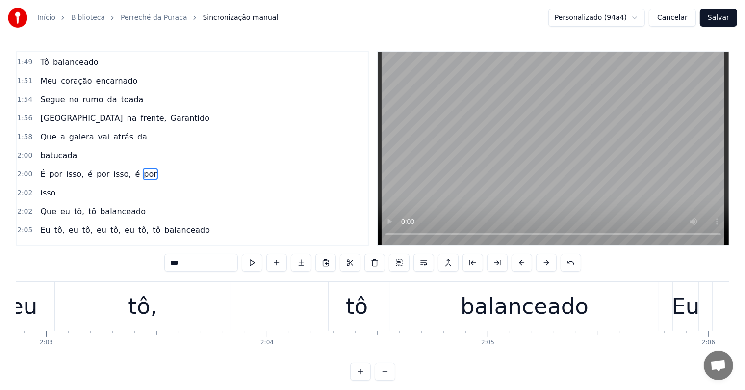
click at [208, 290] on div "tô," at bounding box center [143, 306] width 176 height 49
type input "***"
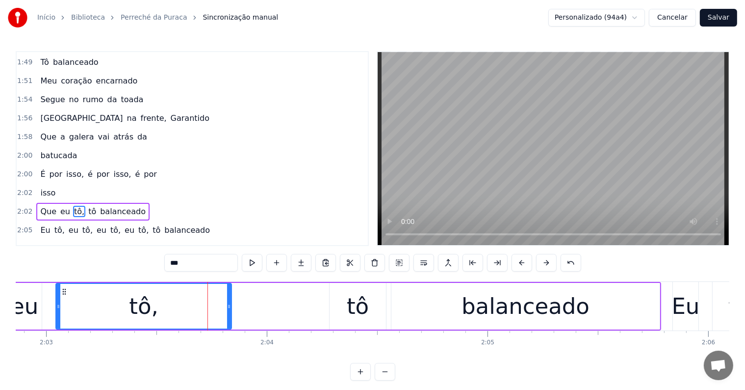
scroll to position [725, 0]
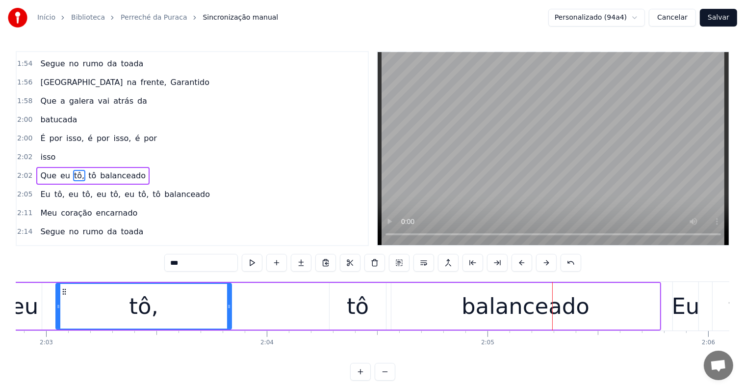
click at [306, 309] on div "Que eu tô, tô balanceado" at bounding box center [320, 306] width 682 height 49
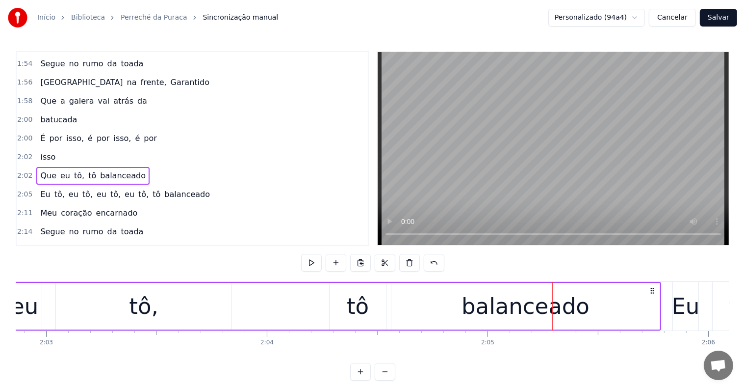
click at [360, 307] on div "tô" at bounding box center [358, 305] width 22 height 33
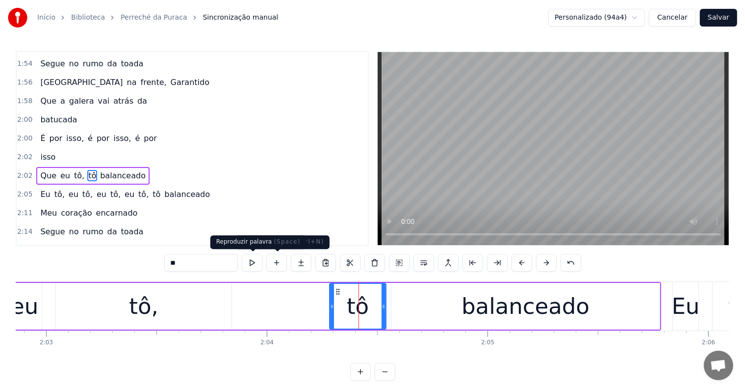
click at [252, 261] on button at bounding box center [252, 263] width 21 height 18
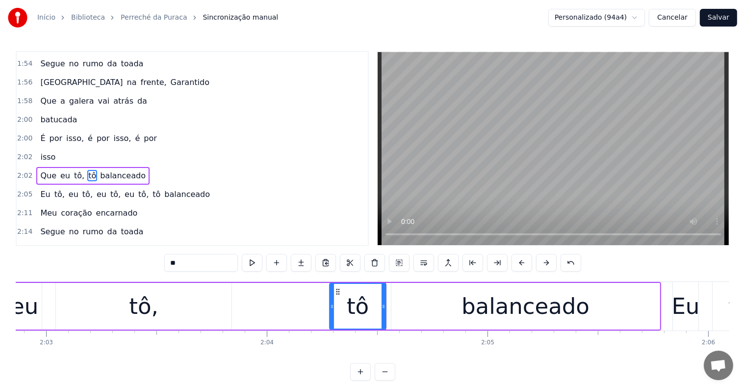
click at [624, 316] on div "balanceado" at bounding box center [526, 306] width 268 height 47
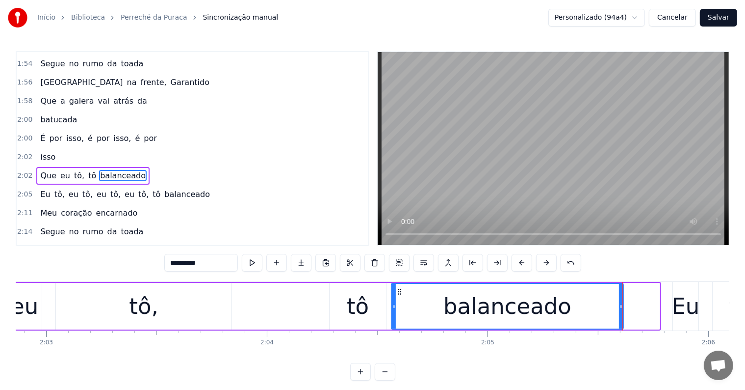
drag, startPoint x: 656, startPoint y: 304, endPoint x: 620, endPoint y: 305, distance: 36.3
click at [620, 305] on icon at bounding box center [621, 306] width 4 height 8
click at [229, 310] on div "tô," at bounding box center [144, 306] width 176 height 47
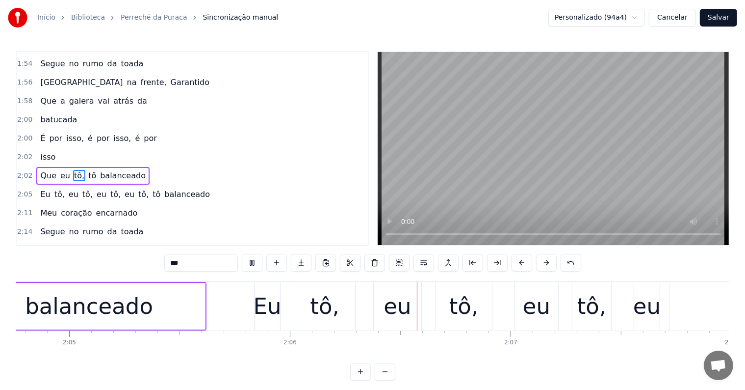
scroll to position [0, 27747]
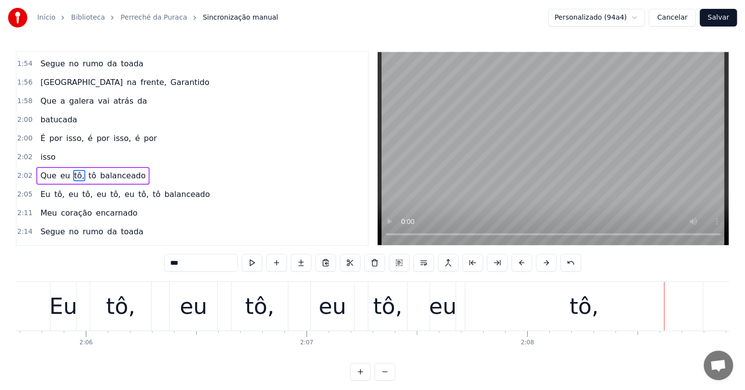
click at [564, 305] on div "tô," at bounding box center [584, 306] width 237 height 49
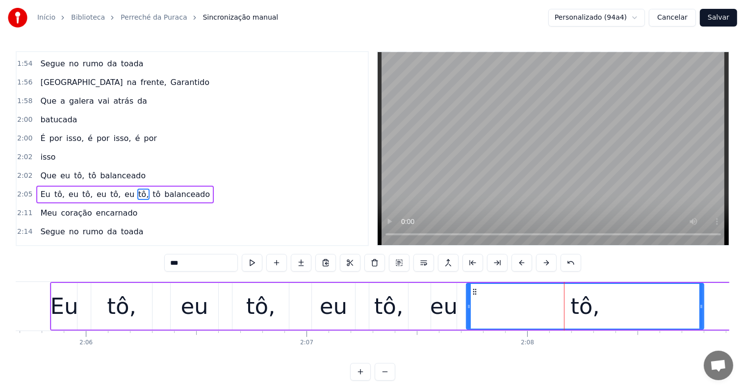
scroll to position [743, 0]
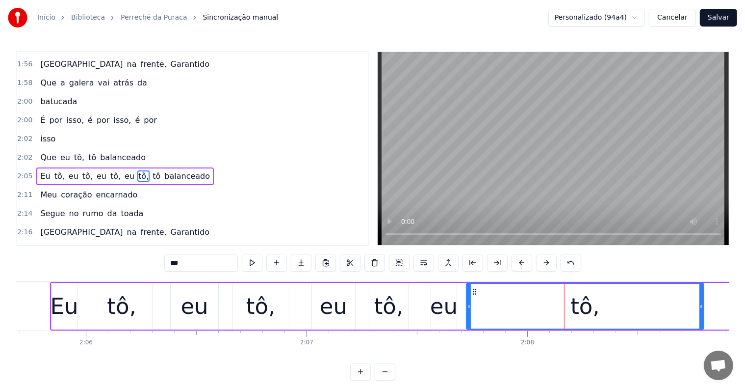
click at [152, 170] on span "tô" at bounding box center [157, 175] width 10 height 11
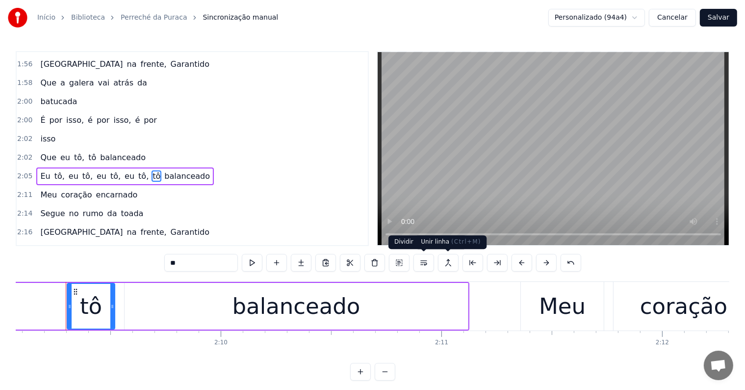
scroll to position [0, 28496]
click at [420, 261] on button at bounding box center [424, 263] width 21 height 18
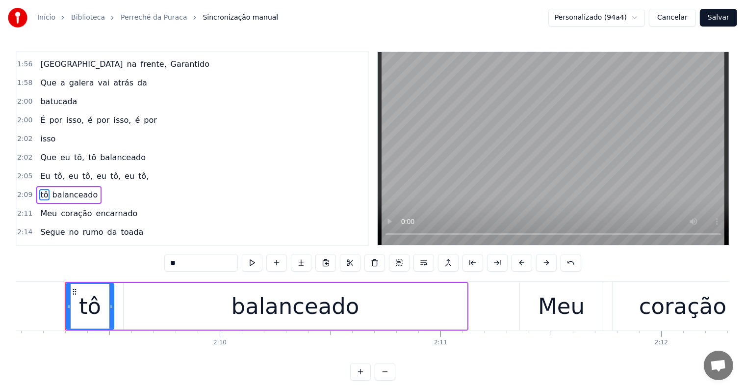
scroll to position [761, 0]
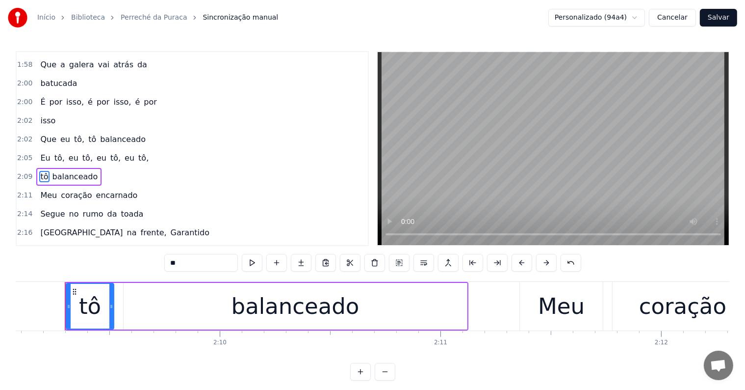
click at [124, 152] on span "eu" at bounding box center [130, 157] width 12 height 11
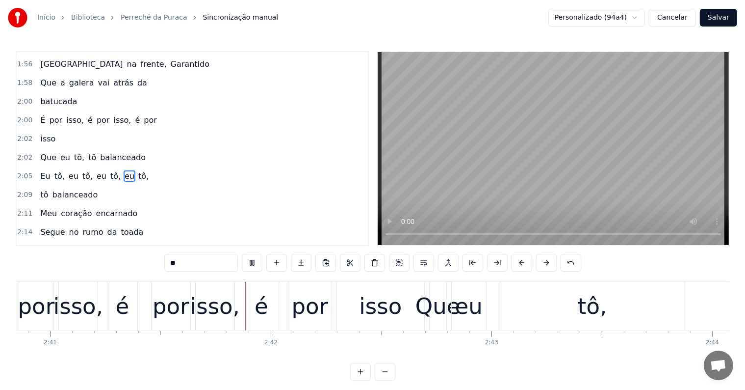
scroll to position [0, 35554]
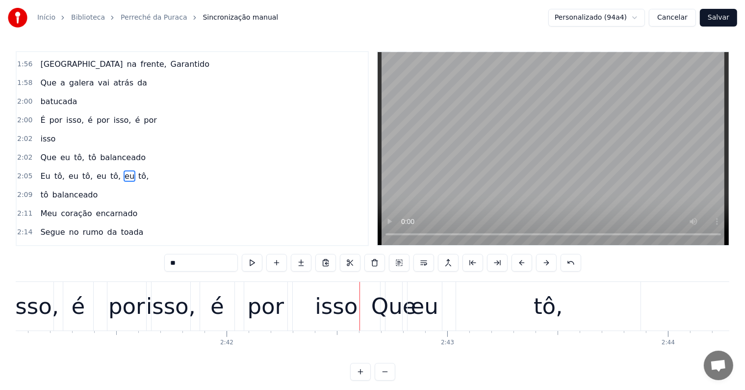
click at [330, 310] on div "isso" at bounding box center [336, 305] width 43 height 33
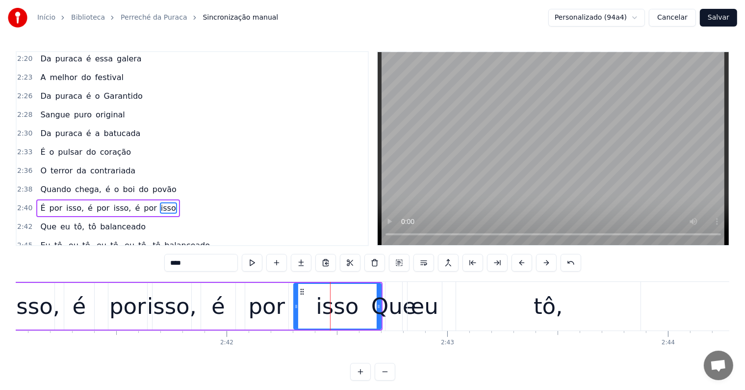
scroll to position [995, 0]
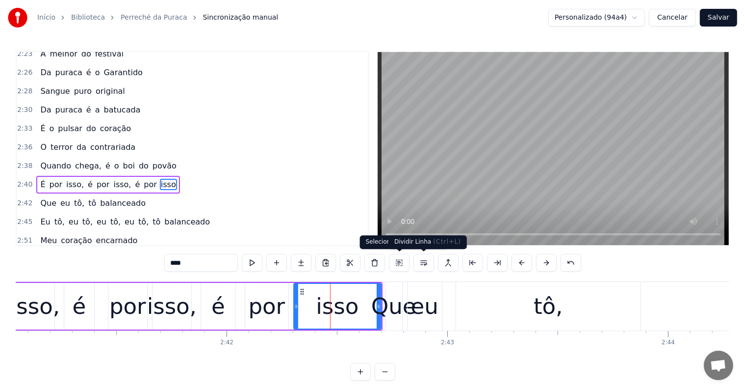
click at [426, 261] on button at bounding box center [424, 263] width 21 height 18
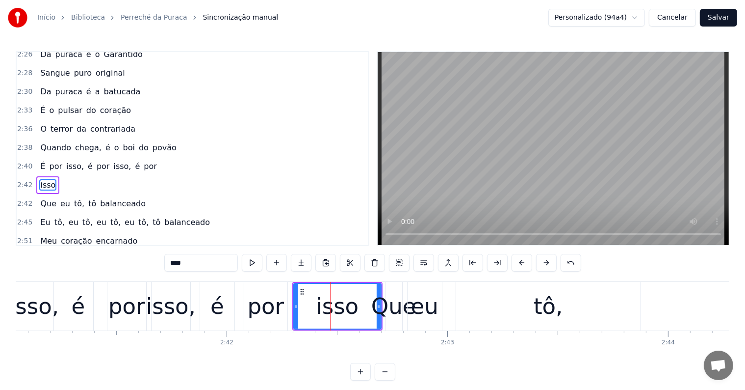
click at [272, 309] on div "por" at bounding box center [266, 305] width 37 height 33
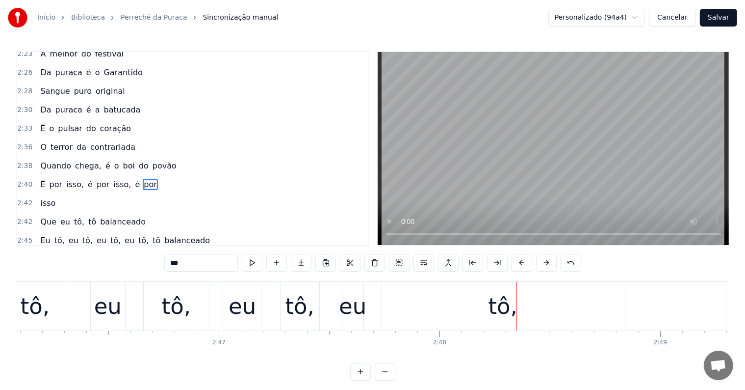
scroll to position [0, 36970]
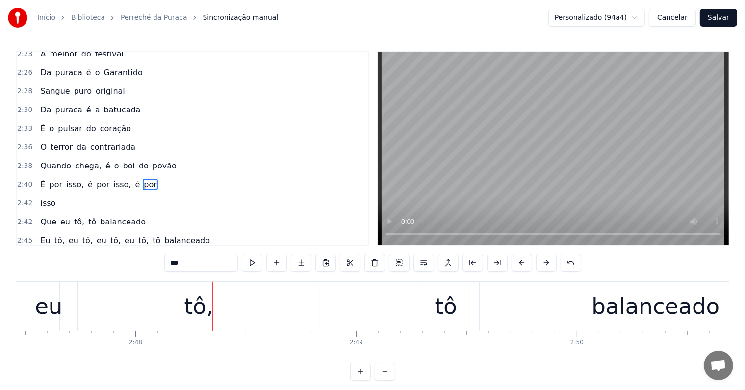
click at [187, 320] on div "tô," at bounding box center [198, 305] width 29 height 33
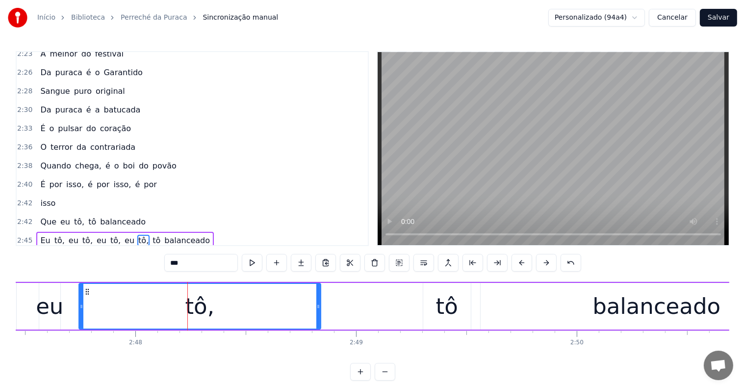
scroll to position [1050, 0]
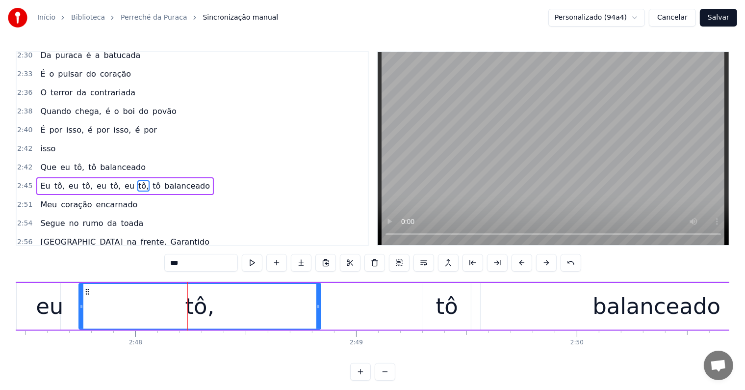
click at [152, 180] on span "tô" at bounding box center [157, 185] width 10 height 11
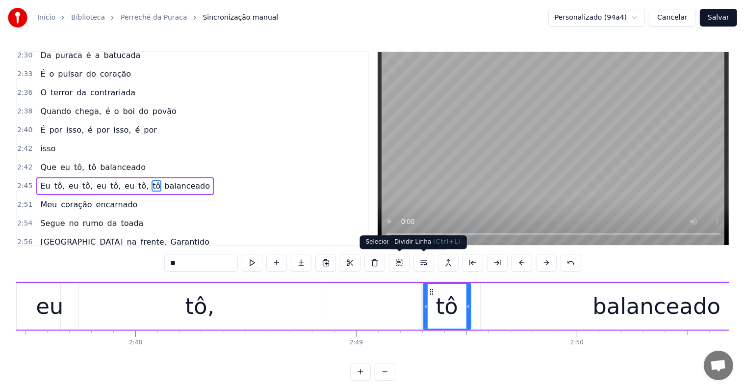
click at [421, 260] on button at bounding box center [424, 263] width 21 height 18
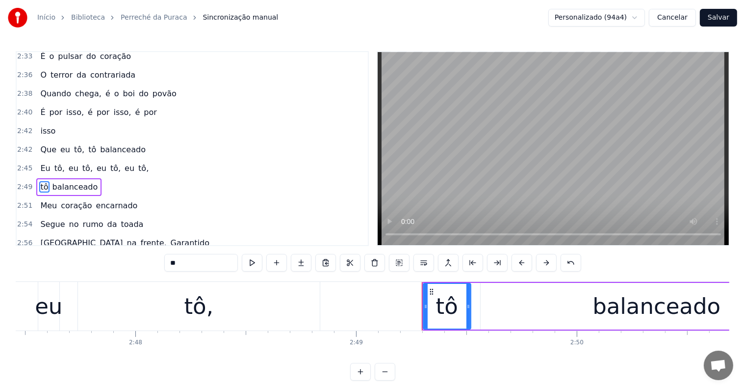
click at [269, 307] on div "tô," at bounding box center [199, 306] width 242 height 49
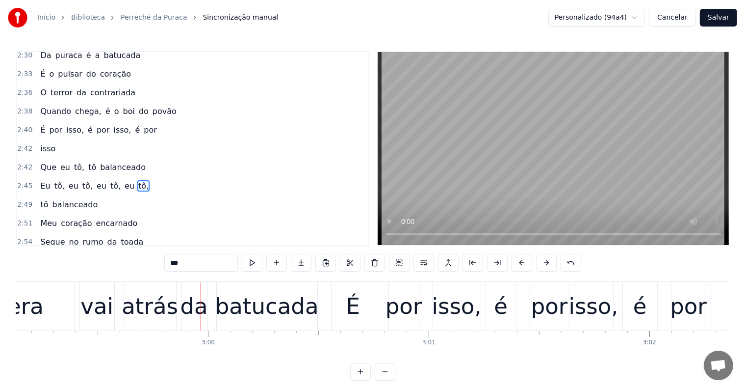
scroll to position [0, 39565]
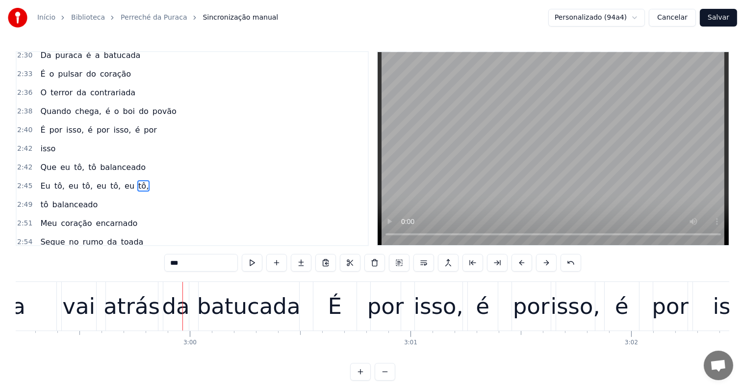
click at [261, 310] on div "batucada" at bounding box center [249, 305] width 104 height 33
type input "********"
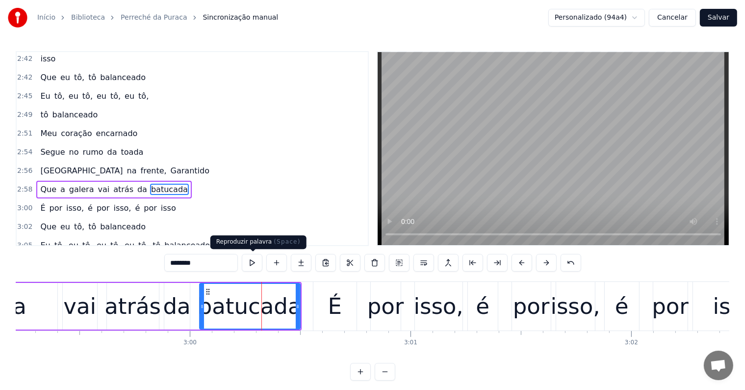
scroll to position [1140, 0]
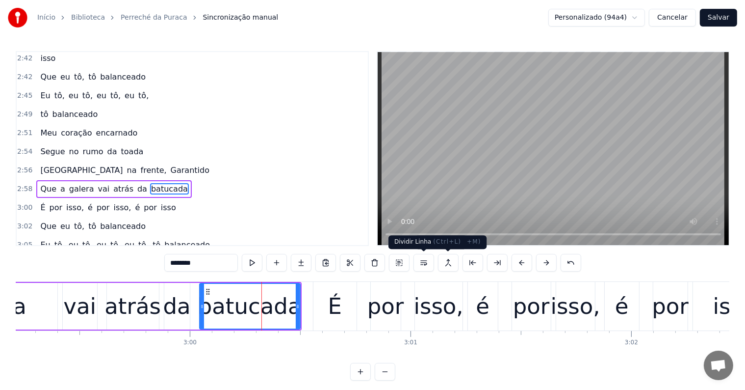
click at [420, 262] on button at bounding box center [424, 263] width 21 height 18
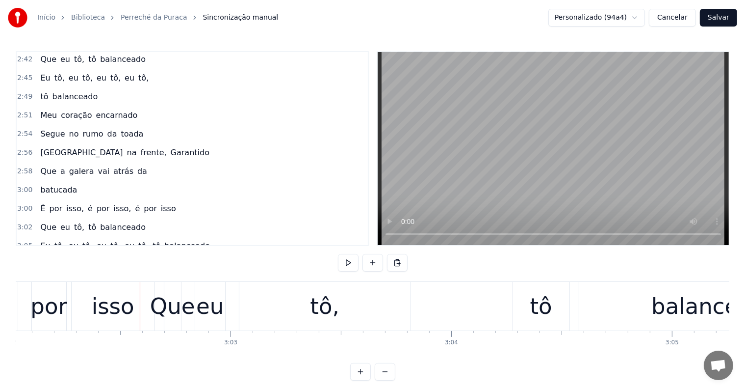
scroll to position [0, 40187]
click at [110, 314] on div "isso" at bounding box center [112, 305] width 43 height 33
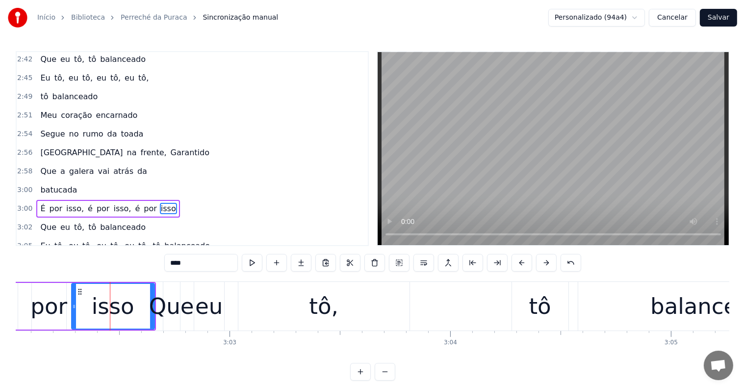
scroll to position [1161, 0]
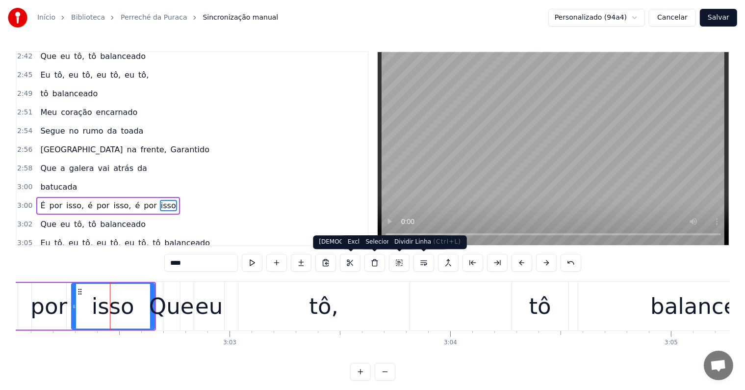
click at [424, 264] on button at bounding box center [424, 263] width 21 height 18
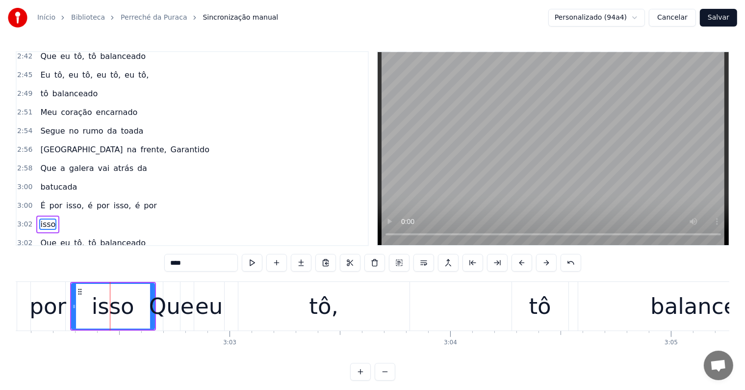
scroll to position [1179, 0]
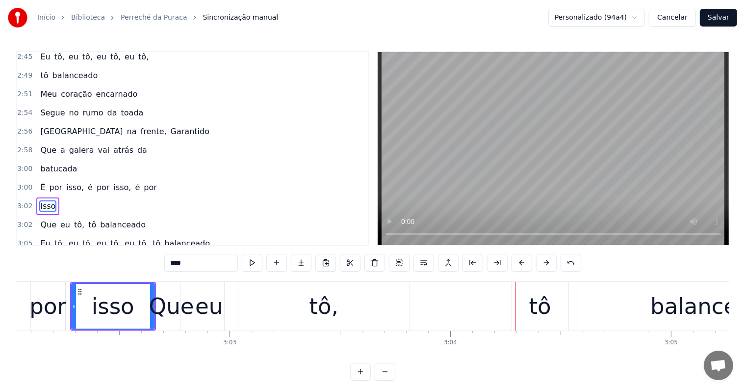
click at [528, 314] on div "tô" at bounding box center [540, 306] width 56 height 49
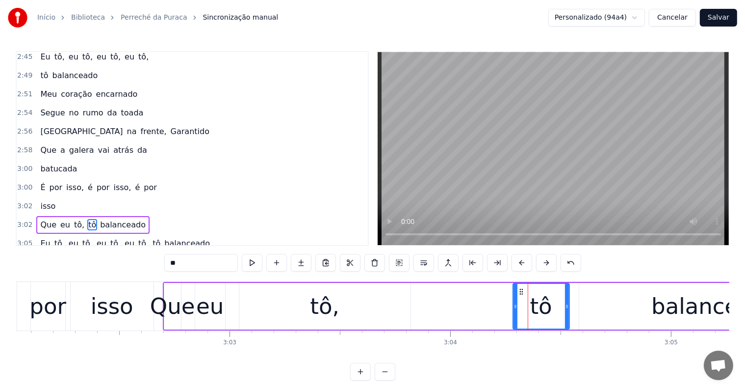
click at [120, 219] on span "balanceado" at bounding box center [123, 224] width 48 height 11
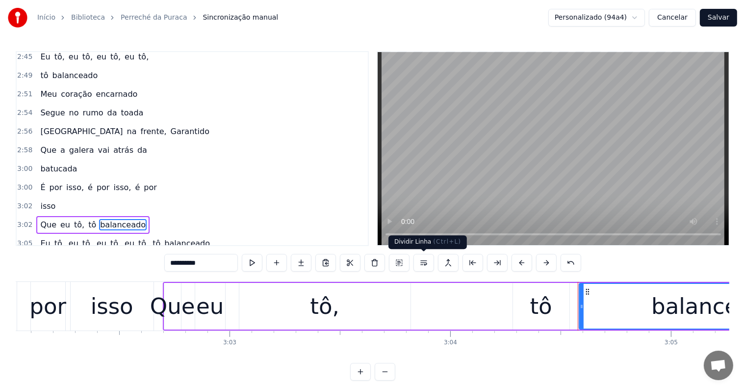
click at [422, 260] on button at bounding box center [424, 263] width 21 height 18
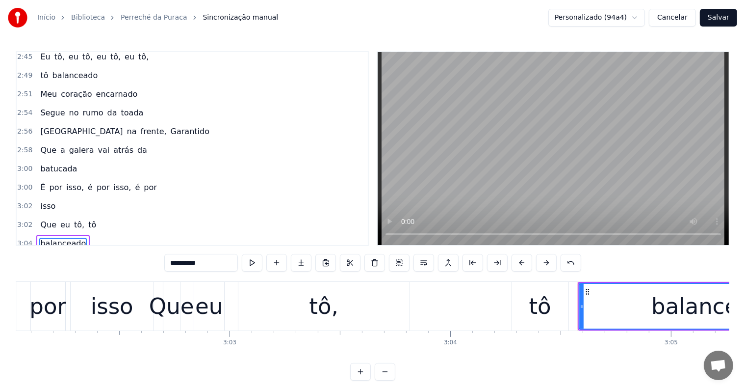
scroll to position [1197, 0]
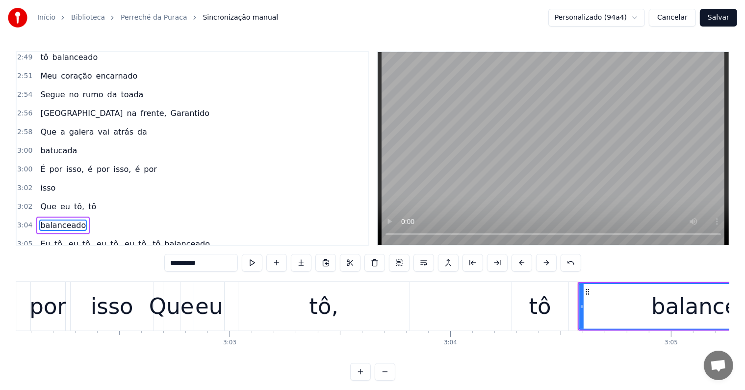
click at [322, 314] on div "tô," at bounding box center [323, 305] width 29 height 33
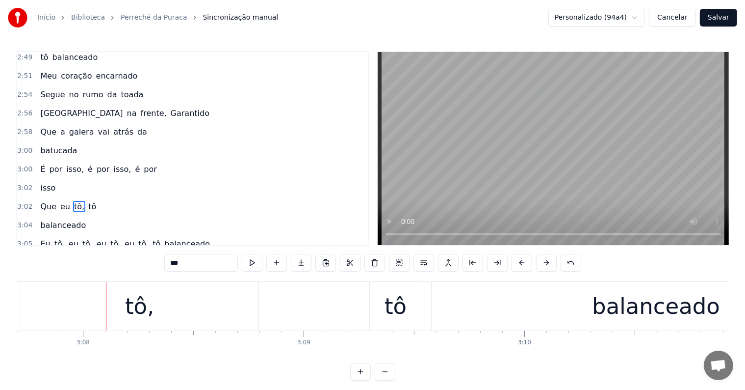
scroll to position [0, 41479]
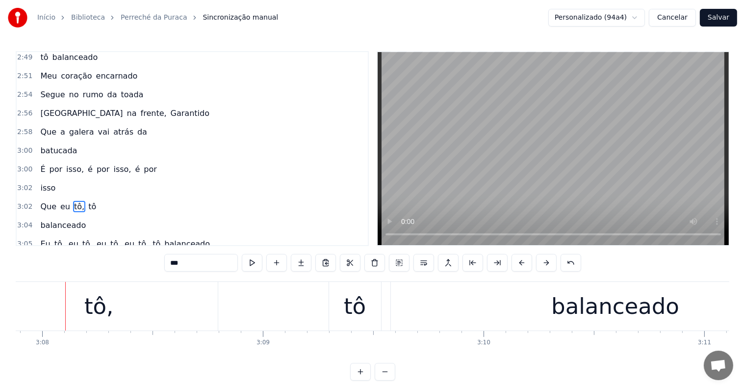
click at [74, 318] on div "tô," at bounding box center [98, 306] width 237 height 49
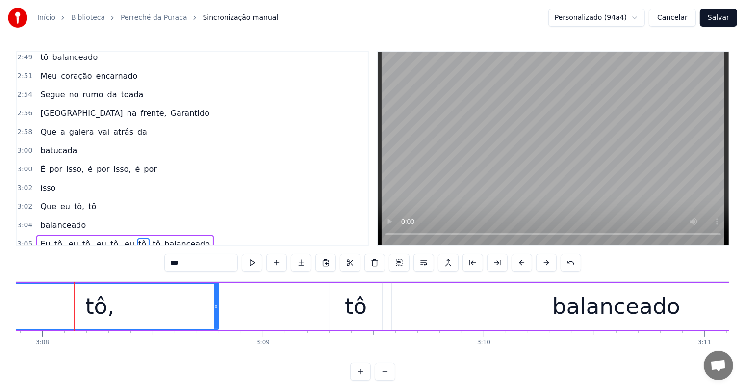
scroll to position [4, 0]
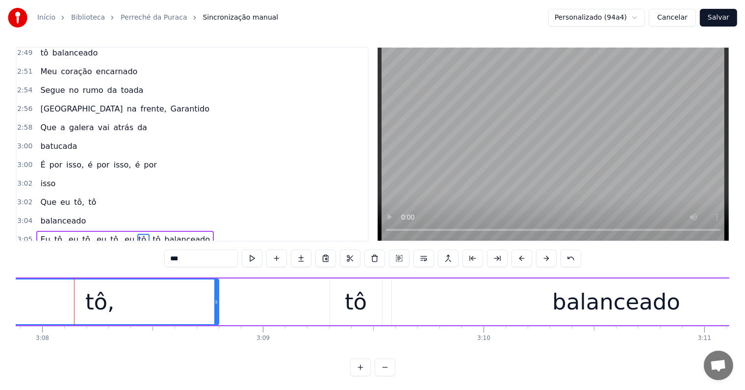
click at [152, 234] on span "tô" at bounding box center [157, 239] width 10 height 11
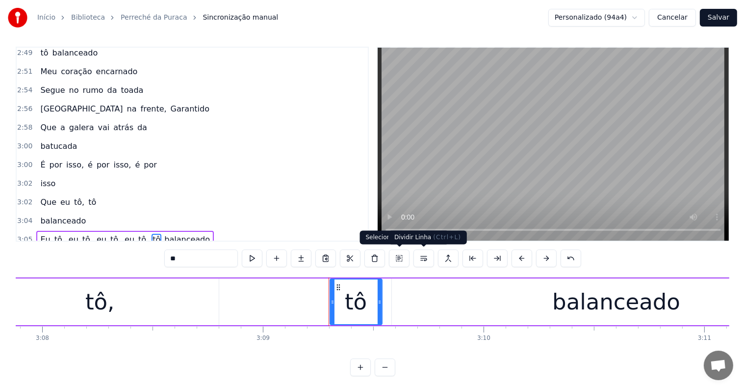
click at [424, 257] on button at bounding box center [424, 258] width 21 height 18
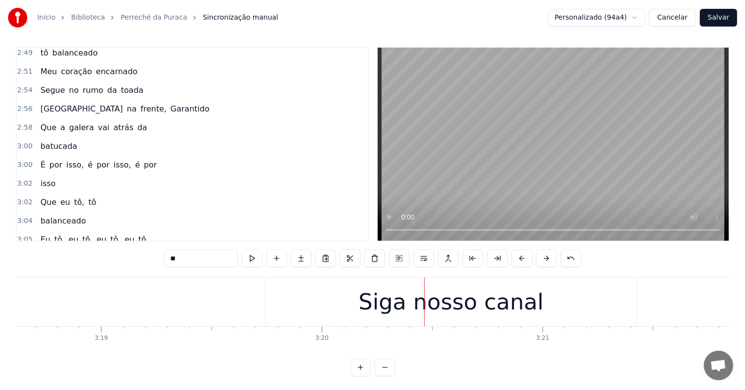
scroll to position [0, 43890]
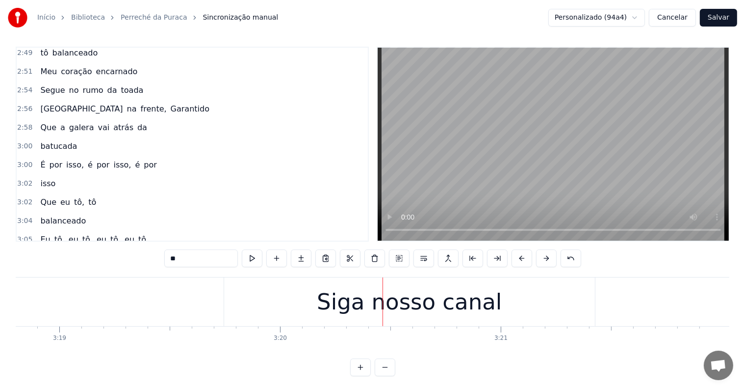
click at [295, 315] on div "Siga nosso canal" at bounding box center [409, 301] width 371 height 49
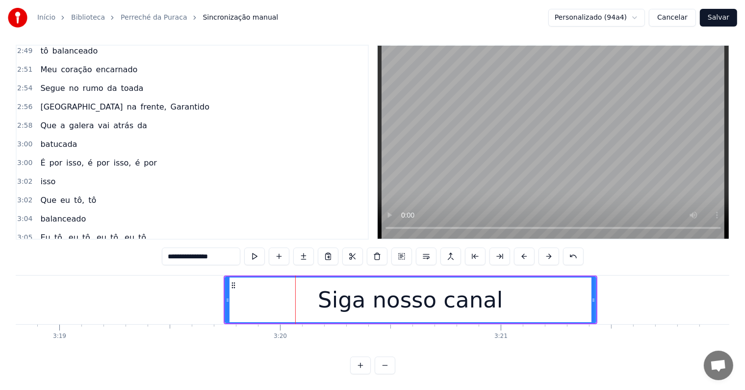
scroll to position [1215, 0]
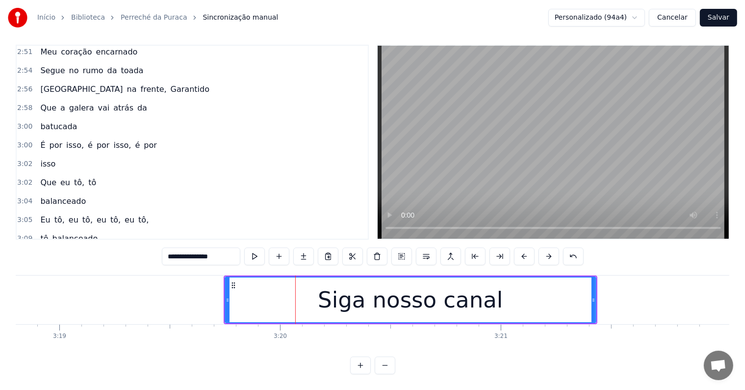
drag, startPoint x: 512, startPoint y: 293, endPoint x: 381, endPoint y: 293, distance: 131.0
click at [381, 293] on div "Siga nosso canal" at bounding box center [411, 299] width 370 height 45
drag, startPoint x: 166, startPoint y: 248, endPoint x: 129, endPoint y: 248, distance: 37.3
click at [129, 248] on div "0:06 Na aba dessa barra eu me criei 0:11 Não julgue a minha pretensão 0:12 Mas …" at bounding box center [373, 209] width 714 height 329
paste input "**********"
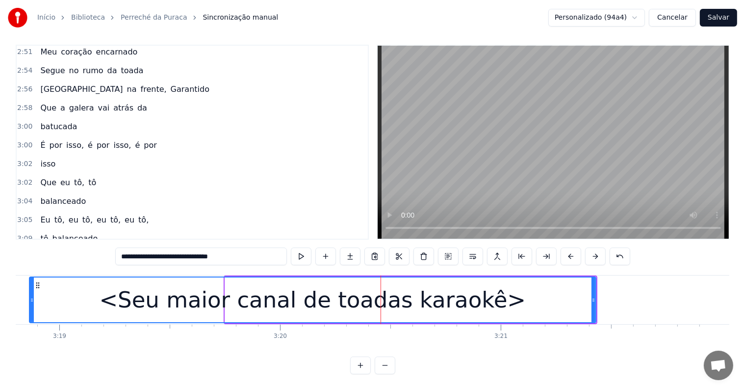
drag, startPoint x: 226, startPoint y: 290, endPoint x: 30, endPoint y: 289, distance: 195.8
click at [30, 296] on icon at bounding box center [32, 300] width 4 height 8
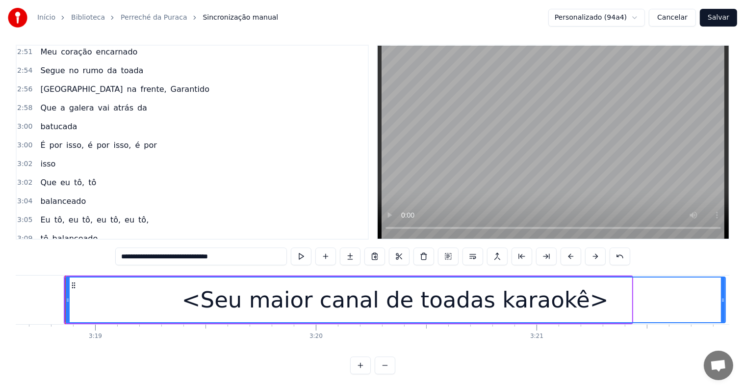
drag, startPoint x: 628, startPoint y: 289, endPoint x: 722, endPoint y: 295, distance: 93.9
click at [722, 295] on div at bounding box center [723, 299] width 4 height 45
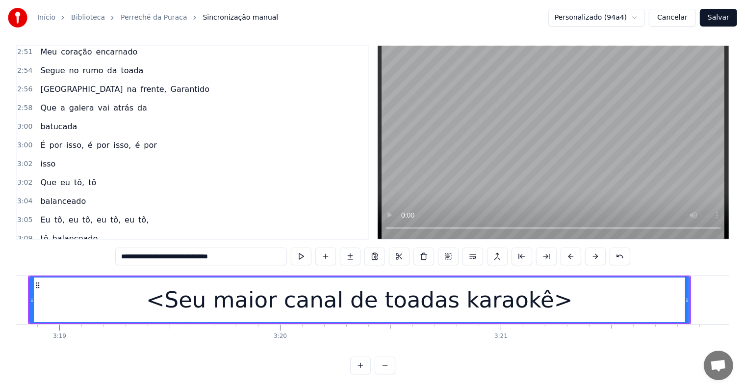
click at [63, 251] on span "uou..." at bounding box center [73, 256] width 24 height 11
type input "******"
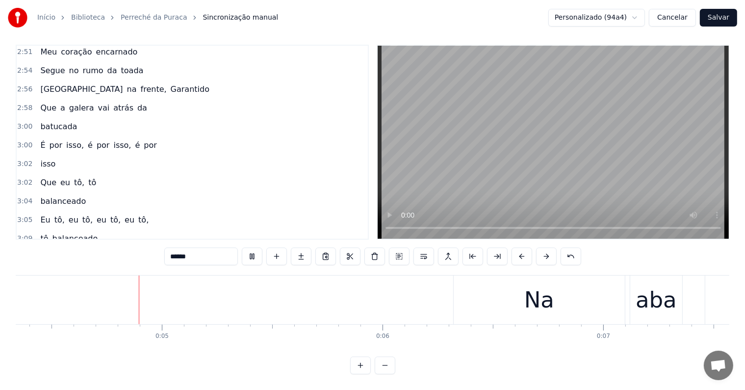
scroll to position [0, 981]
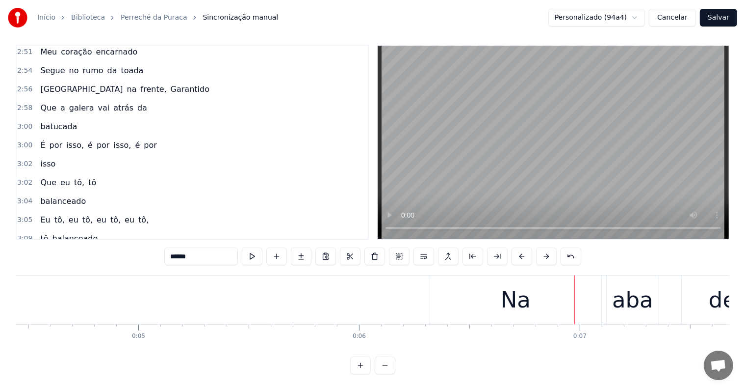
click at [716, 20] on button "Salvar" at bounding box center [718, 18] width 37 height 18
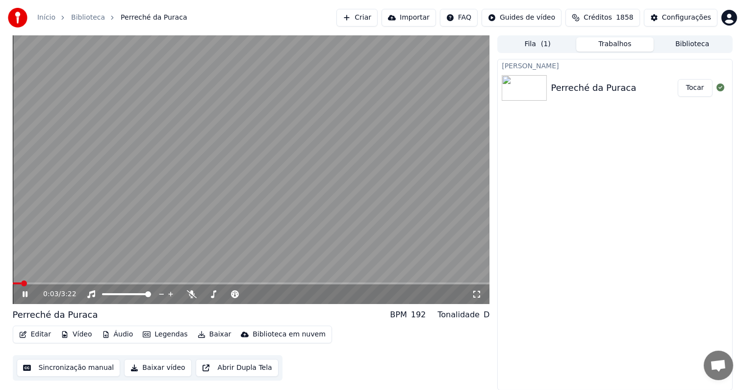
click at [369, 202] on video at bounding box center [251, 169] width 477 height 268
click at [376, 20] on button "Criar" at bounding box center [357, 18] width 41 height 18
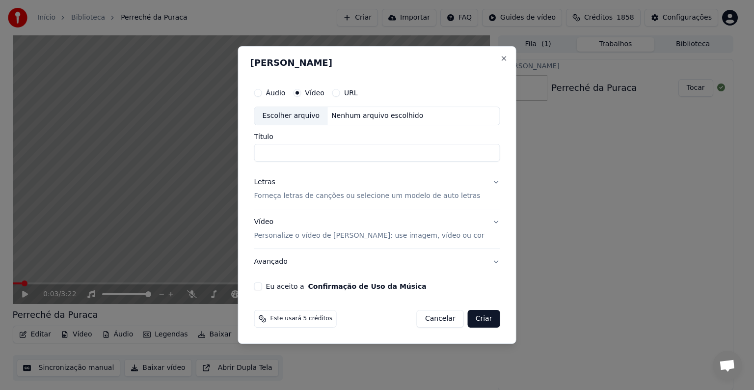
click at [301, 119] on div "Escolher arquivo" at bounding box center [291, 116] width 73 height 18
drag, startPoint x: 353, startPoint y: 156, endPoint x: 120, endPoint y: 124, distance: 235.8
click at [121, 124] on body "**********" at bounding box center [372, 195] width 745 height 390
type input "**********"
click at [262, 285] on button "Eu aceito a Confirmação de Uso da Música" at bounding box center [258, 286] width 8 height 8
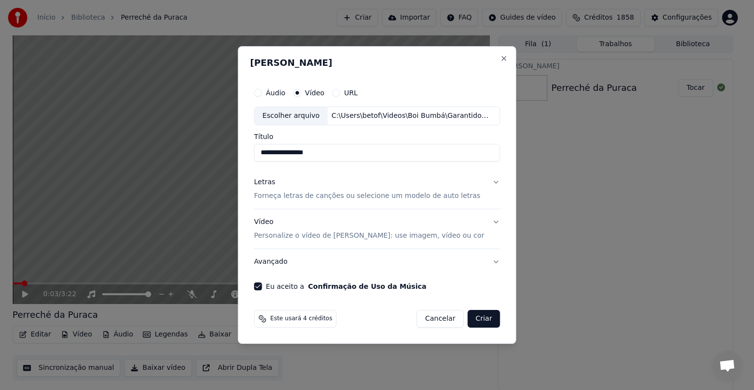
click at [276, 197] on p "Forneça letras de canções ou selecione um modelo de auto letras" at bounding box center [367, 196] width 226 height 10
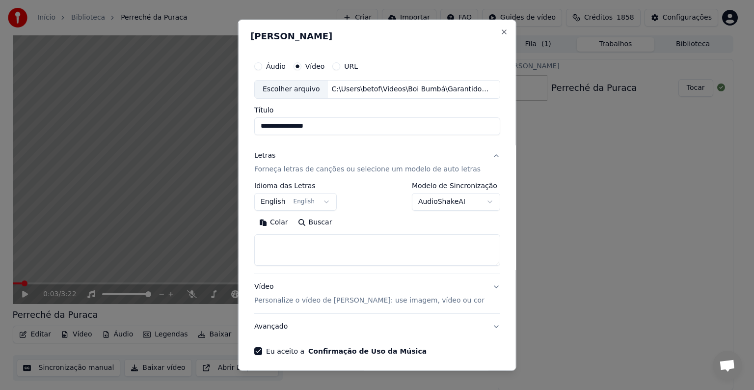
click at [276, 197] on button "English English" at bounding box center [295, 202] width 82 height 18
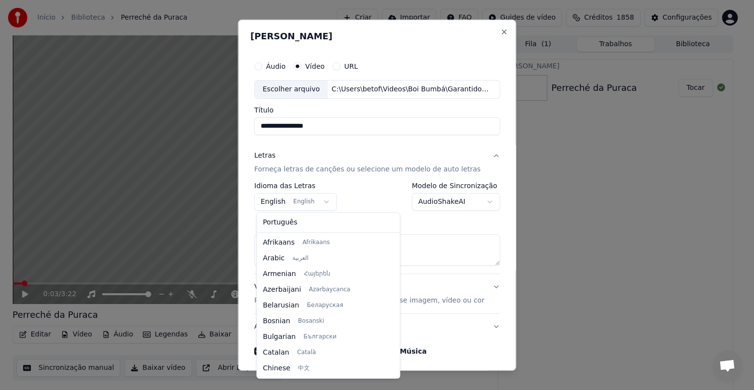
scroll to position [78, 0]
select select "**"
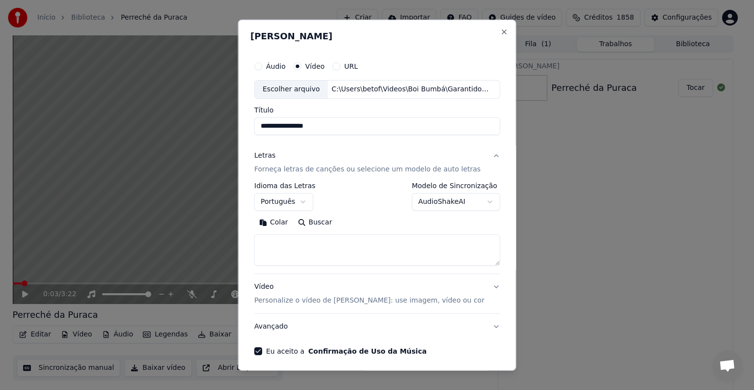
click at [280, 222] on button "Colar" at bounding box center [273, 222] width 39 height 16
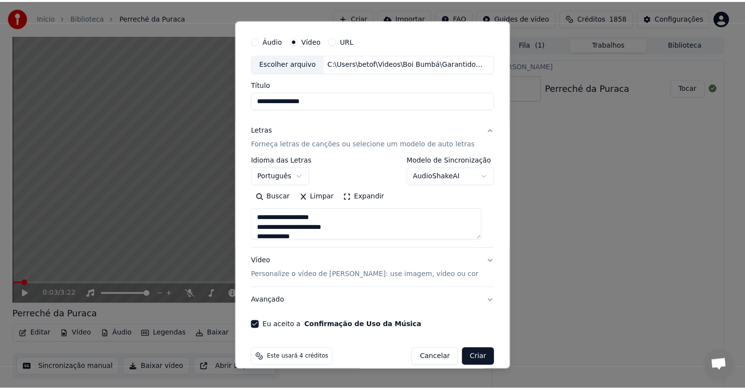
scroll to position [37, 0]
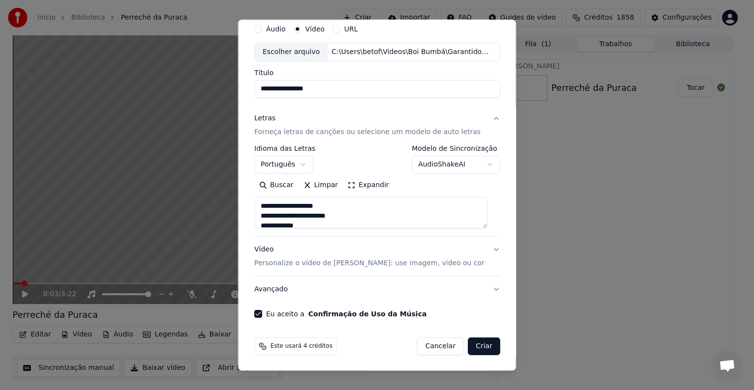
click at [481, 346] on button "Criar" at bounding box center [484, 346] width 32 height 18
type textarea "**********"
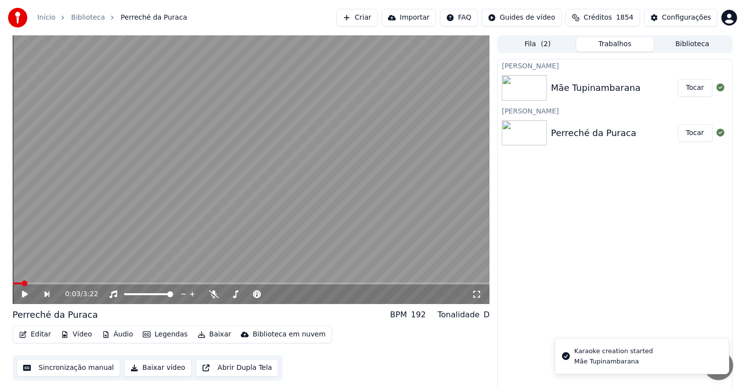
click at [695, 90] on button "Tocar" at bounding box center [695, 88] width 35 height 18
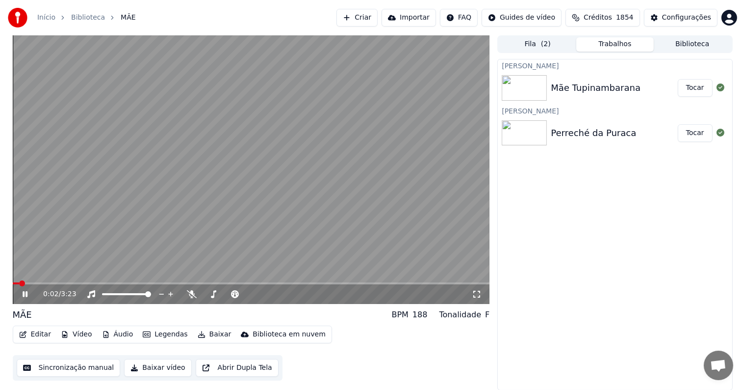
click at [117, 207] on video at bounding box center [251, 169] width 477 height 268
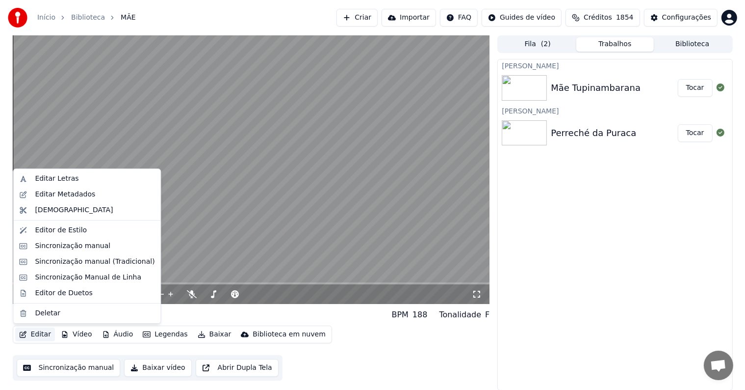
click at [39, 335] on button "Editar" at bounding box center [35, 334] width 40 height 14
click at [44, 192] on div "Editar Metadados" at bounding box center [65, 194] width 60 height 10
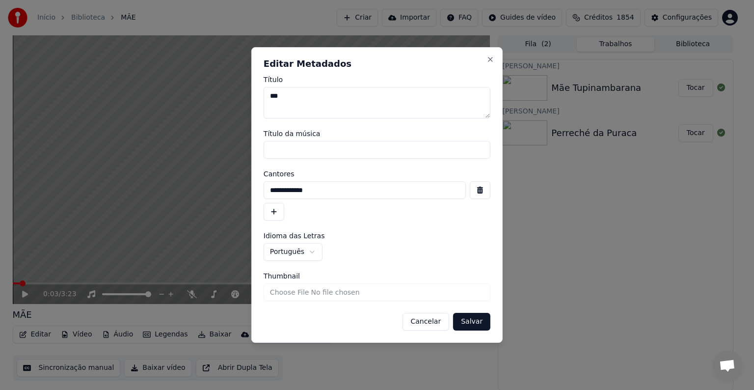
drag, startPoint x: 283, startPoint y: 95, endPoint x: 246, endPoint y: 95, distance: 36.8
click at [246, 95] on body "**********" at bounding box center [372, 195] width 745 height 390
type textarea "**********"
drag, startPoint x: 328, startPoint y: 193, endPoint x: 187, endPoint y: 168, distance: 143.1
click at [189, 168] on body "**********" at bounding box center [372, 195] width 745 height 390
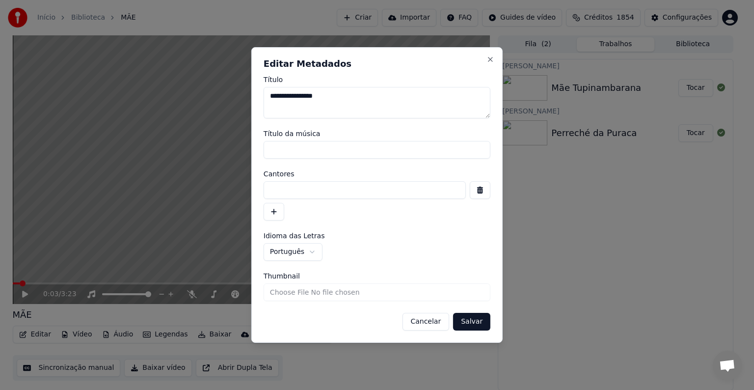
paste input "**********"
type input "**********"
click at [470, 324] on button "Salvar" at bounding box center [471, 322] width 37 height 18
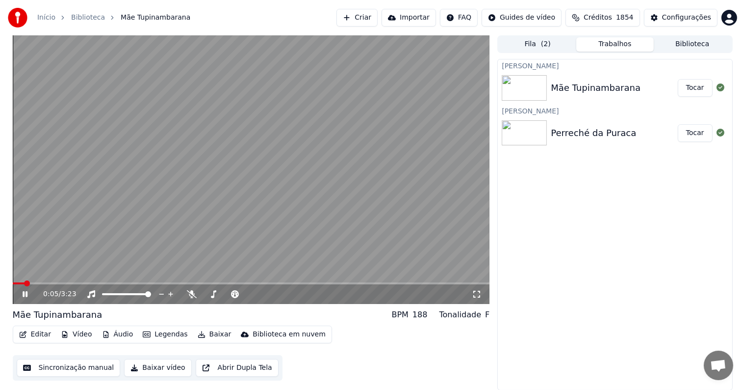
click at [269, 157] on video at bounding box center [251, 169] width 477 height 268
click at [20, 282] on span at bounding box center [23, 283] width 6 height 6
click at [61, 368] on button "Sincronização manual" at bounding box center [69, 368] width 104 height 18
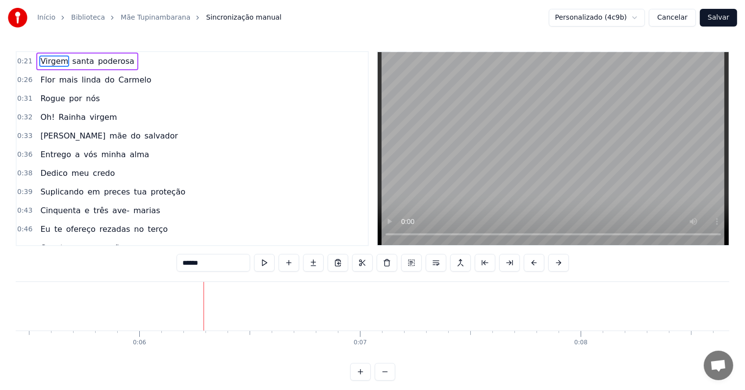
scroll to position [0, 1259]
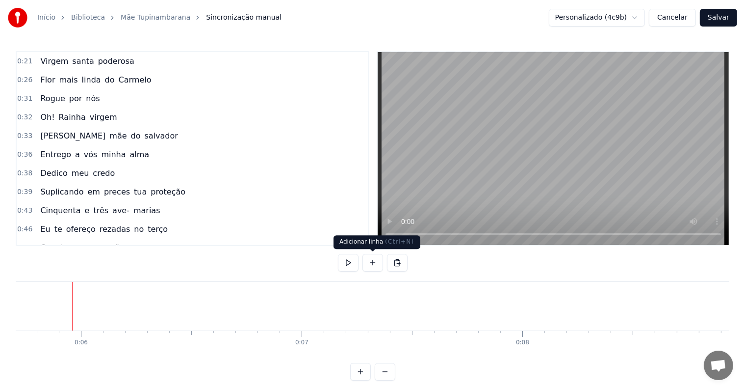
click at [373, 263] on button at bounding box center [373, 263] width 21 height 18
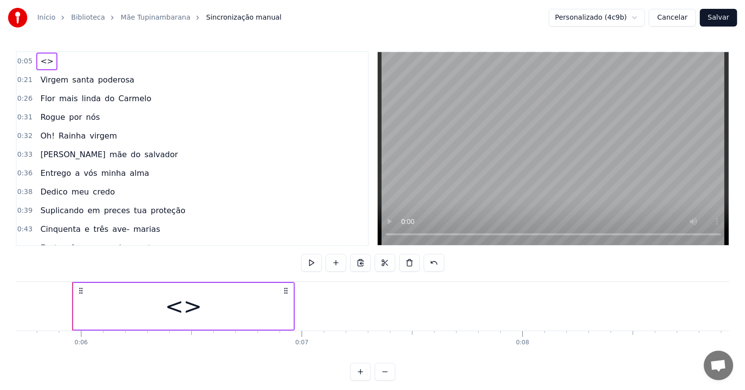
click at [198, 305] on div "<>" at bounding box center [183, 305] width 37 height 33
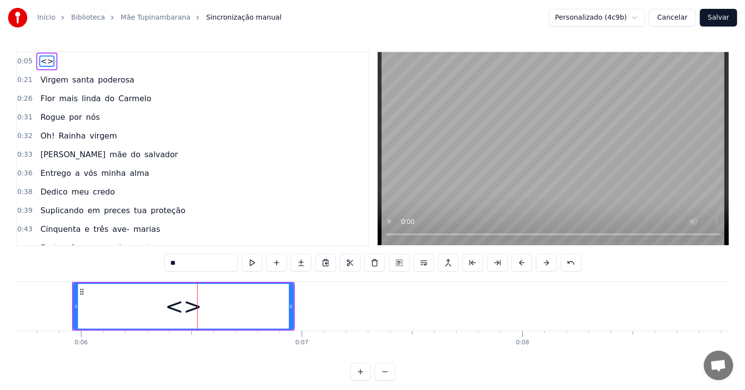
click at [126, 262] on div "0:05 <> 0:21 Virgem santa poderosa 0:26 Flor mais linda do Carmelo 0:31 Rogue p…" at bounding box center [373, 215] width 714 height 329
paste input "**********"
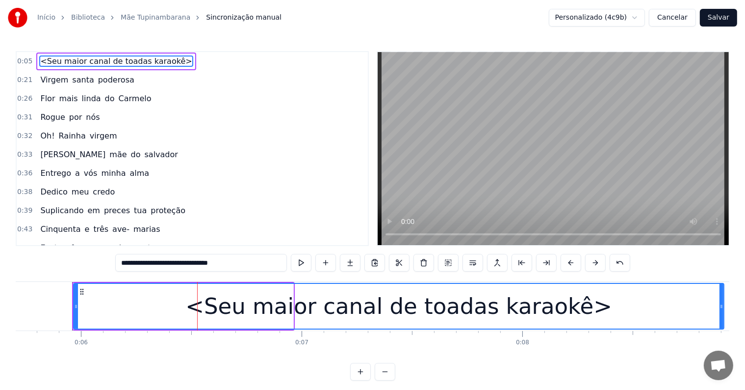
drag, startPoint x: 290, startPoint y: 306, endPoint x: 721, endPoint y: 315, distance: 430.9
click at [721, 315] on div at bounding box center [722, 306] width 4 height 45
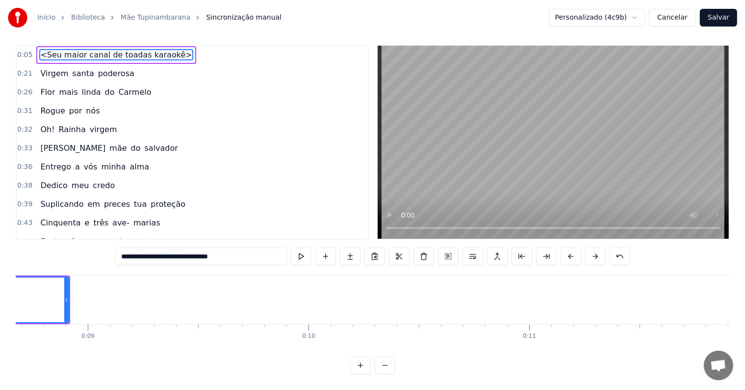
scroll to position [15, 0]
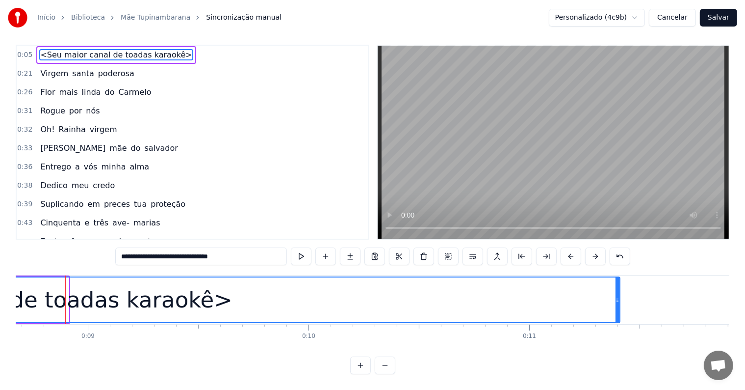
drag, startPoint x: 67, startPoint y: 289, endPoint x: 618, endPoint y: 309, distance: 551.8
click at [618, 309] on div at bounding box center [618, 299] width 4 height 45
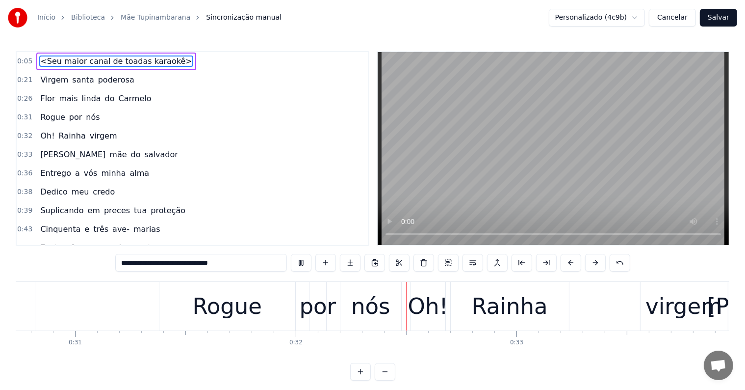
scroll to position [0, 6931]
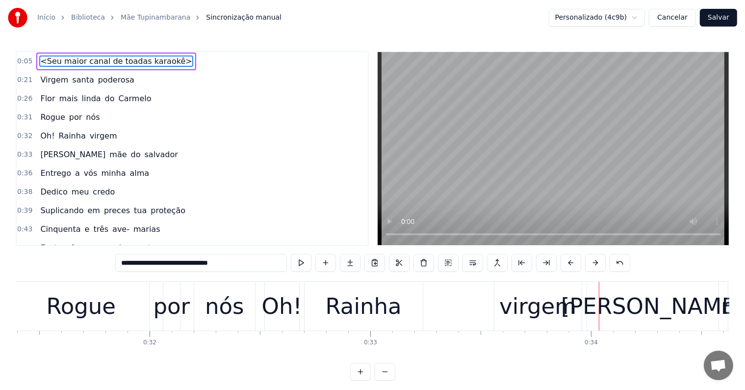
click at [235, 309] on div "nós" at bounding box center [224, 305] width 39 height 33
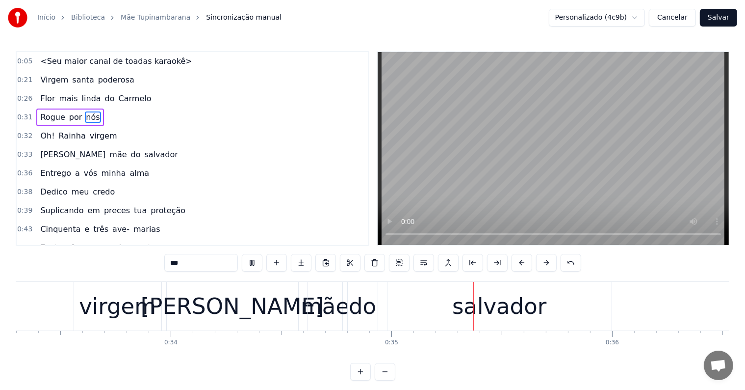
scroll to position [0, 7626]
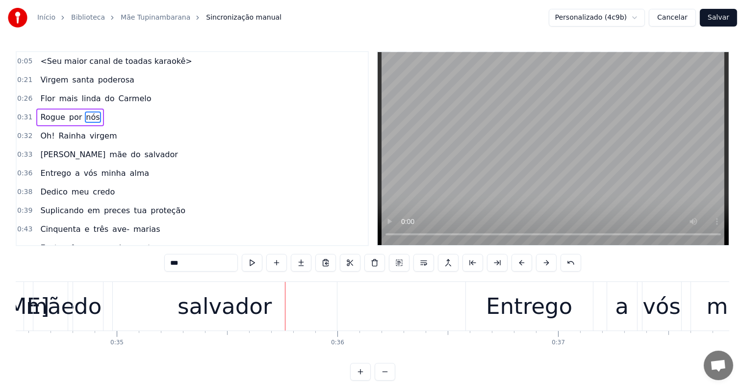
click at [166, 309] on div "salvador" at bounding box center [225, 306] width 224 height 49
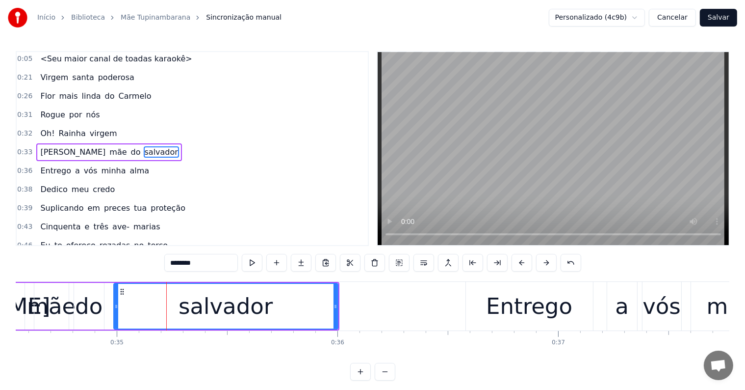
click at [125, 91] on span "Carmelo" at bounding box center [135, 95] width 35 height 11
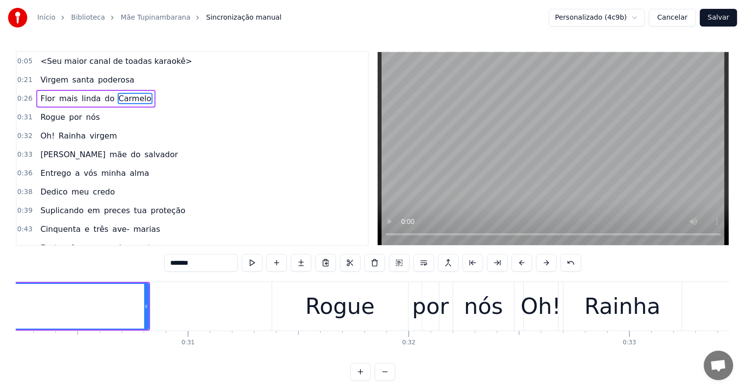
scroll to position [0, 6326]
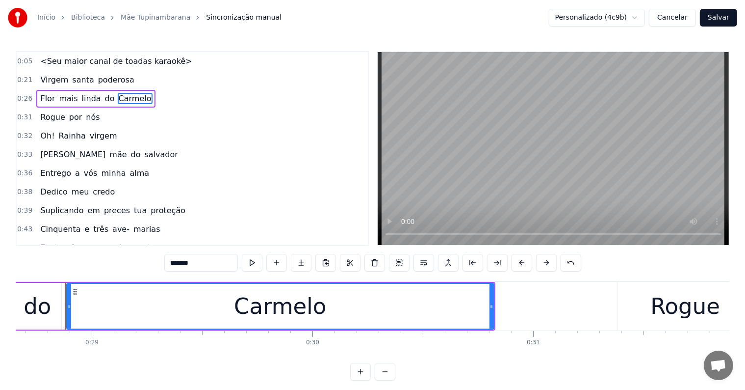
click at [85, 113] on span "nós" at bounding box center [93, 116] width 16 height 11
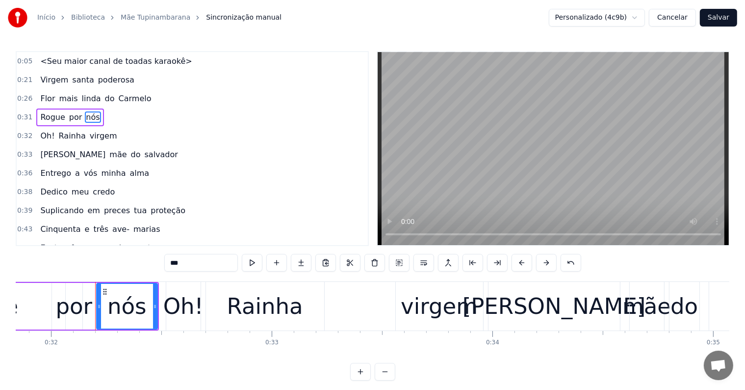
scroll to position [0, 7059]
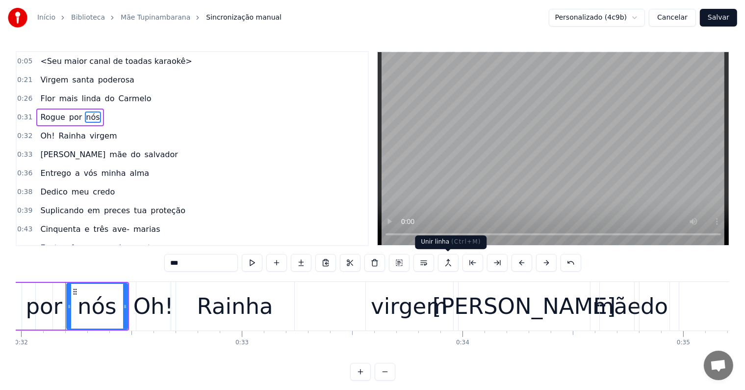
click at [444, 263] on button at bounding box center [448, 263] width 21 height 18
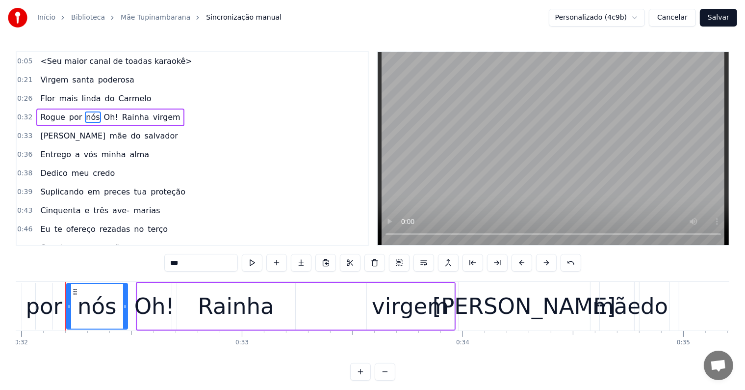
click at [103, 115] on span "Oh!" at bounding box center [111, 116] width 16 height 11
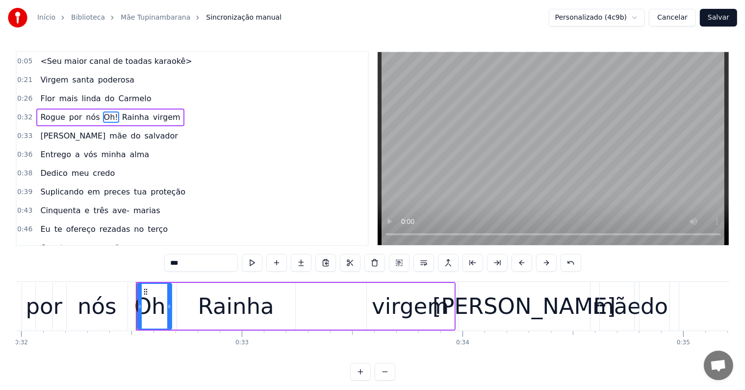
click at [86, 115] on span "nós" at bounding box center [93, 116] width 16 height 11
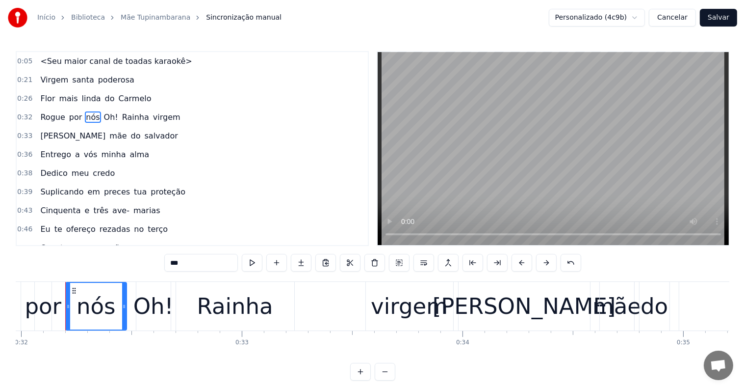
click at [155, 115] on span "virgem" at bounding box center [166, 116] width 29 height 11
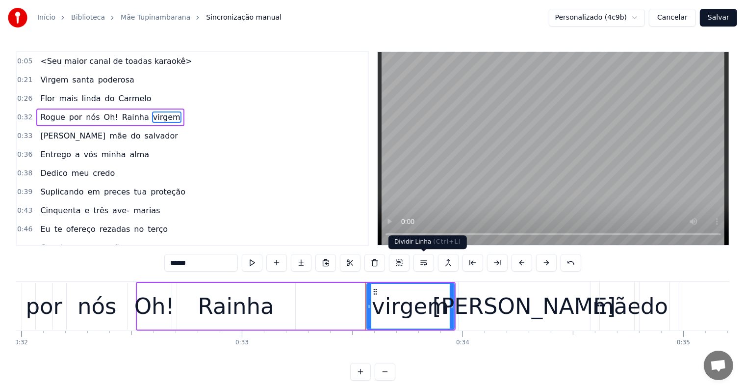
click at [423, 258] on button at bounding box center [424, 263] width 21 height 18
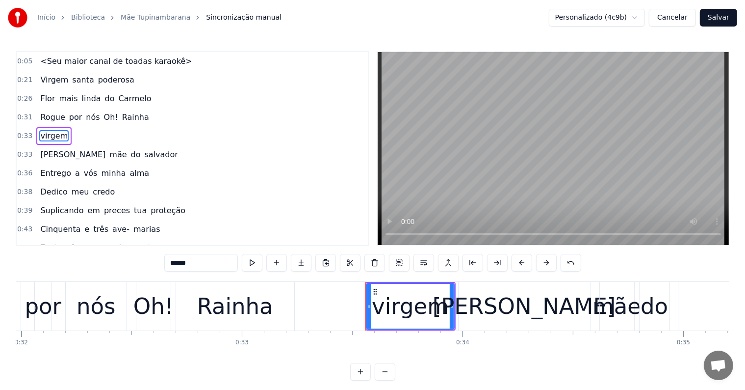
click at [121, 120] on span "Rainha" at bounding box center [135, 116] width 29 height 11
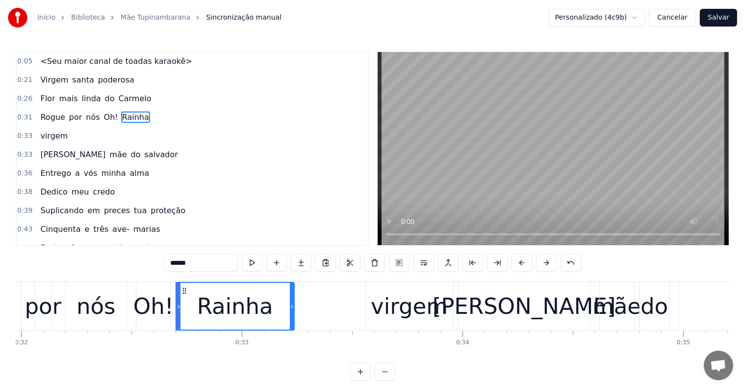
click at [48, 133] on span "virgem" at bounding box center [53, 135] width 29 height 11
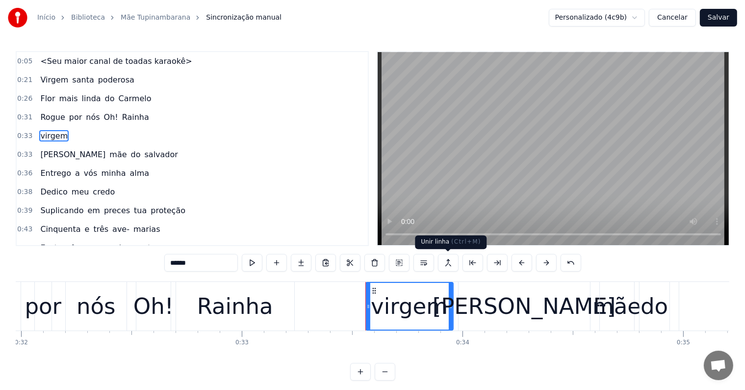
click at [444, 262] on button at bounding box center [448, 263] width 21 height 18
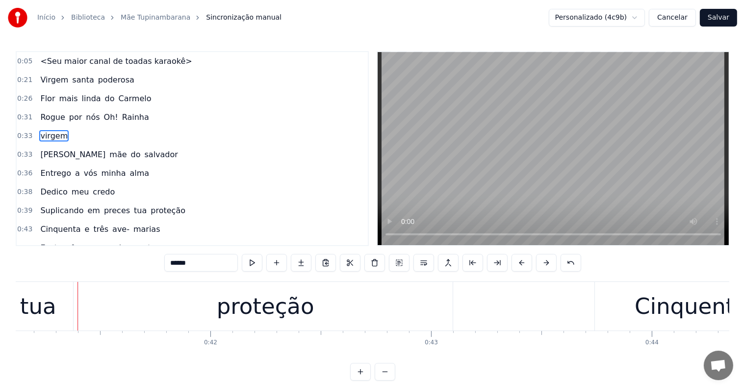
scroll to position [0, 9090]
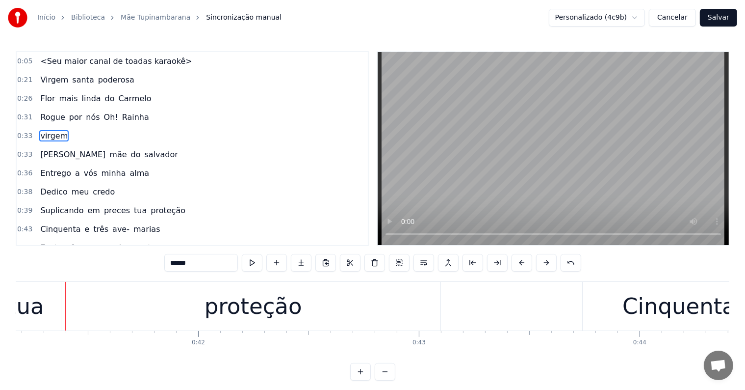
click at [199, 314] on div "proteção" at bounding box center [253, 306] width 374 height 49
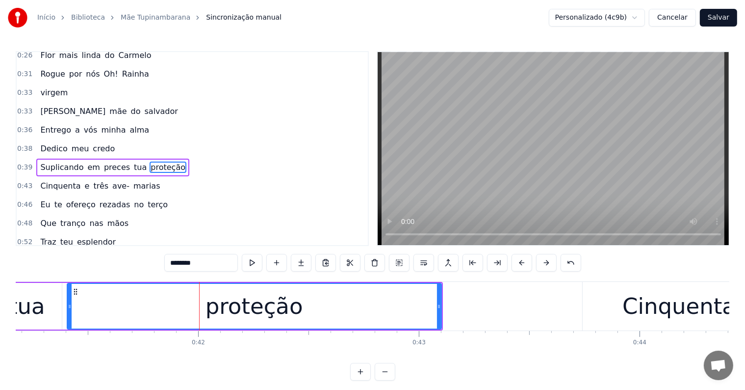
scroll to position [57, 0]
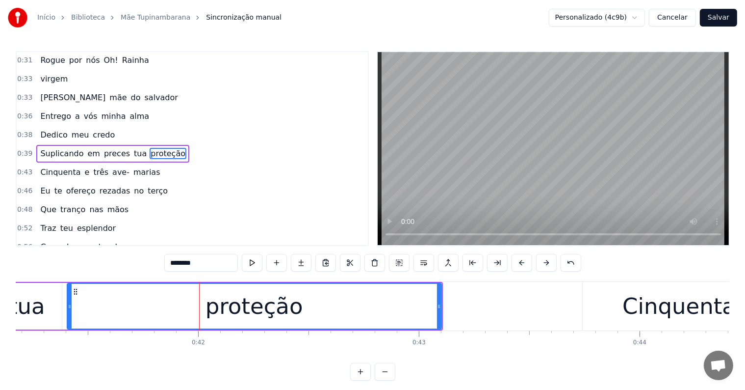
click at [104, 149] on span "preces" at bounding box center [117, 153] width 28 height 11
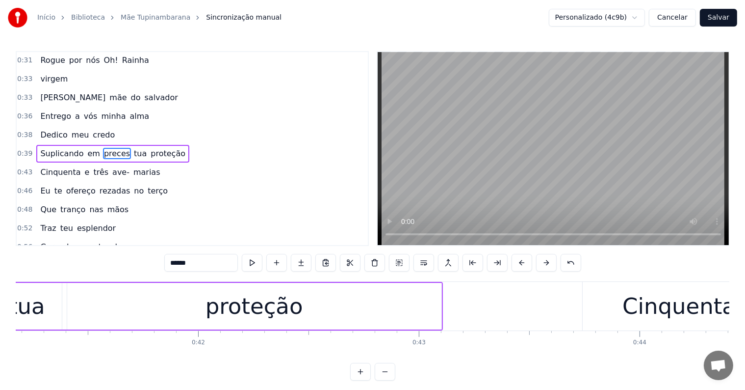
click at [150, 149] on span "proteção" at bounding box center [168, 153] width 37 height 11
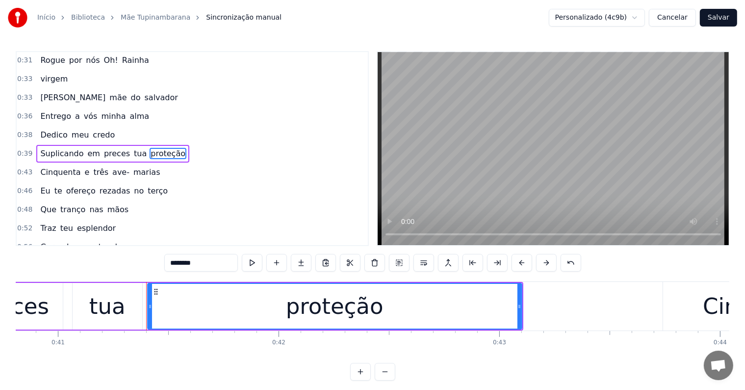
scroll to position [0, 8905]
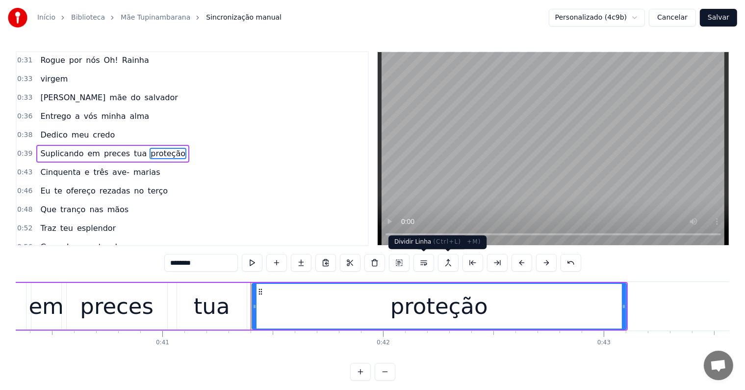
click at [425, 259] on button at bounding box center [424, 263] width 21 height 18
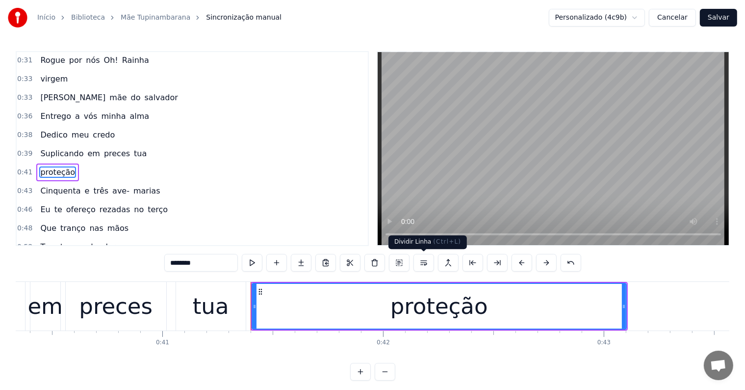
scroll to position [75, 0]
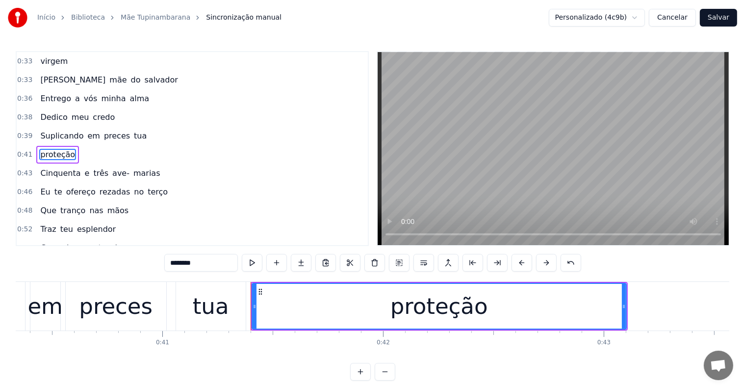
click at [133, 132] on span "tua" at bounding box center [140, 135] width 15 height 11
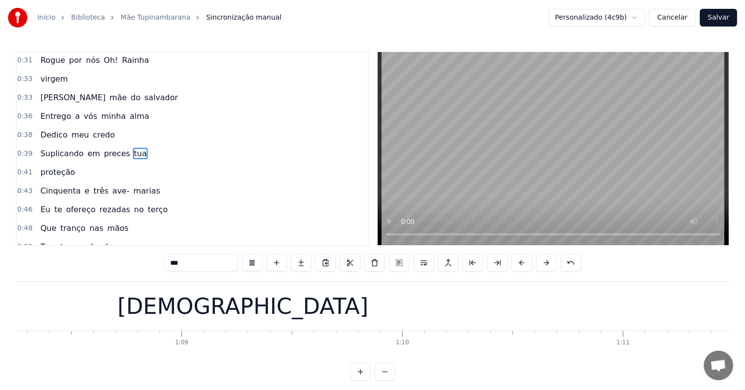
scroll to position [0, 15676]
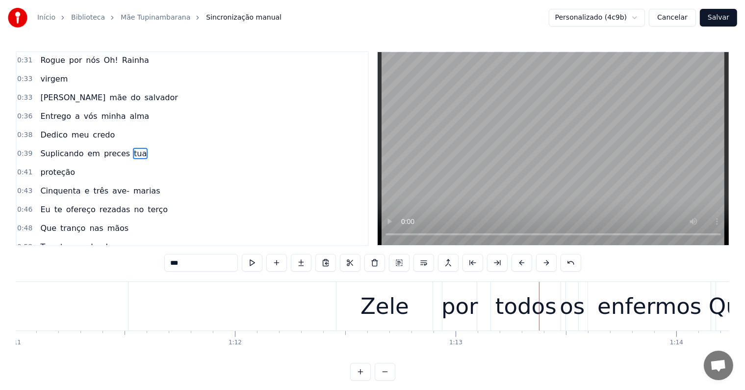
click at [351, 308] on div "Zele" at bounding box center [385, 306] width 96 height 49
type input "****"
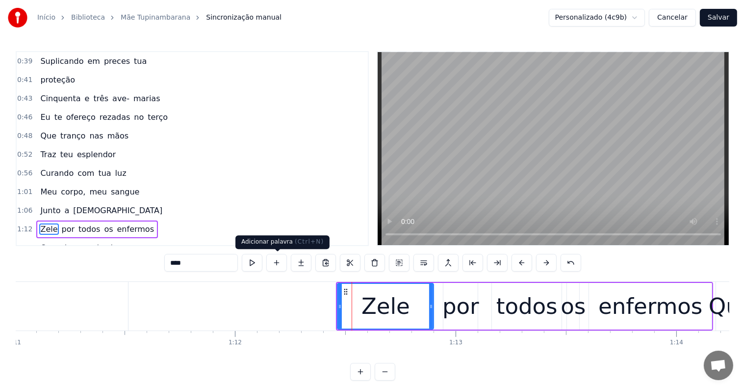
scroll to position [219, 0]
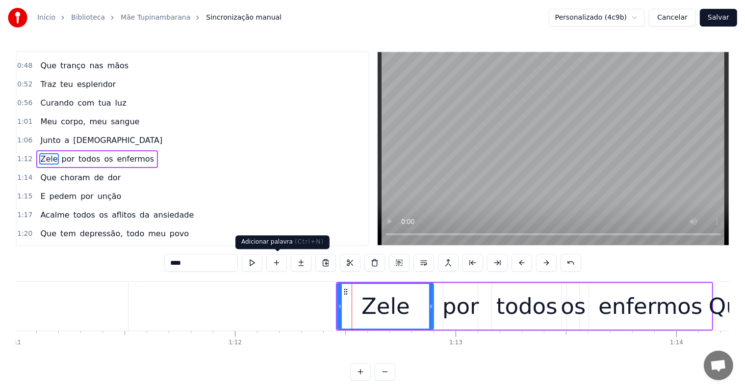
click at [253, 262] on button at bounding box center [252, 263] width 21 height 18
click at [436, 325] on div "Zele por todos os enfermos" at bounding box center [524, 306] width 377 height 49
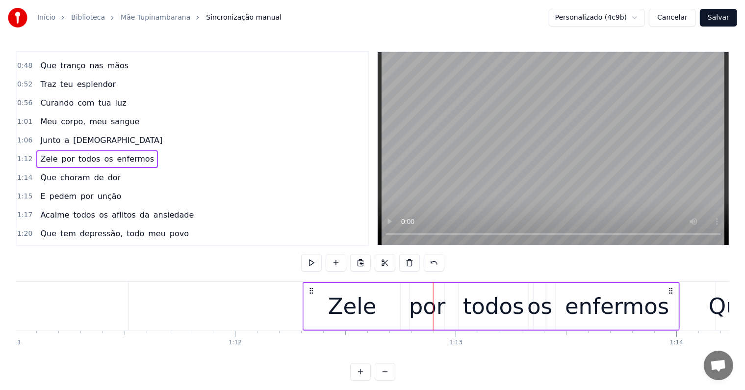
drag, startPoint x: 343, startPoint y: 289, endPoint x: 310, endPoint y: 291, distance: 33.4
click at [310, 291] on icon at bounding box center [312, 291] width 8 height 8
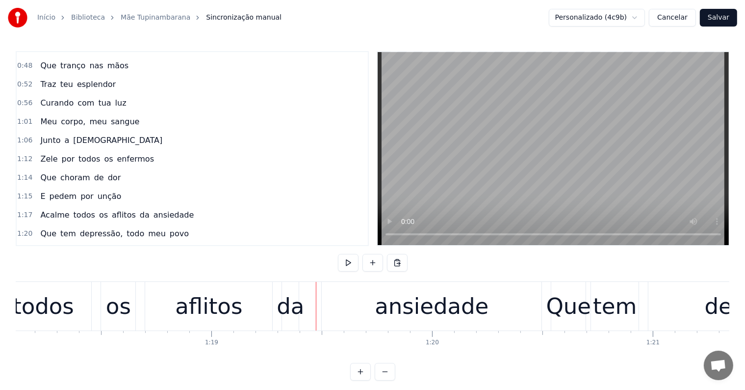
scroll to position [0, 17270]
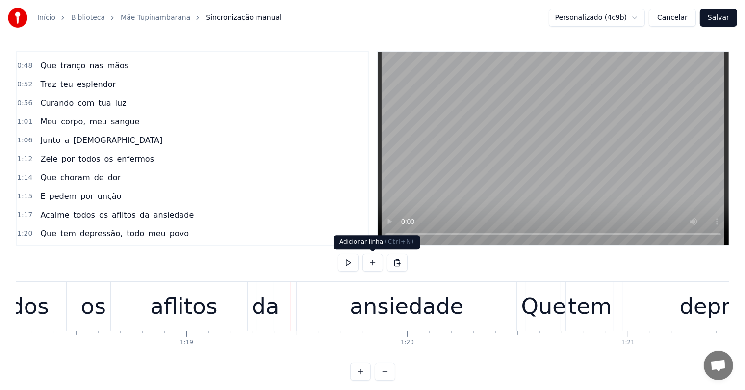
click at [271, 314] on div "da" at bounding box center [265, 305] width 27 height 33
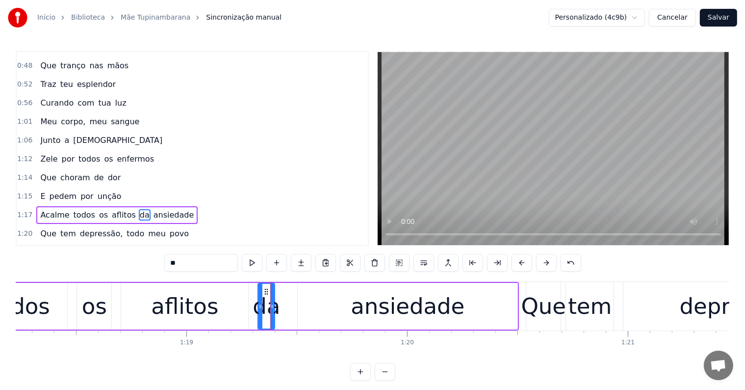
scroll to position [273, 0]
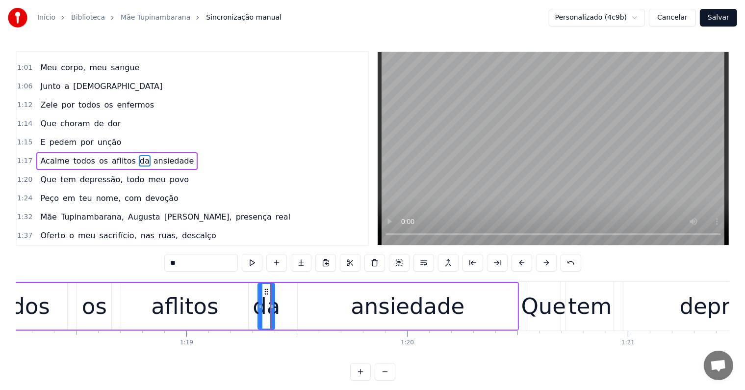
click at [157, 155] on span "ansiedade" at bounding box center [174, 160] width 43 height 11
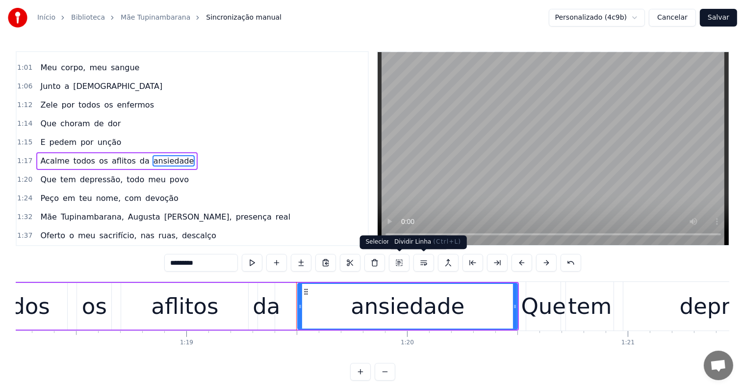
click at [422, 263] on button at bounding box center [424, 263] width 21 height 18
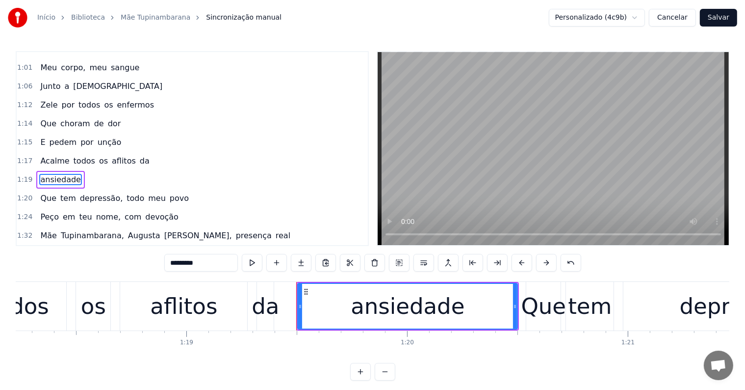
scroll to position [291, 0]
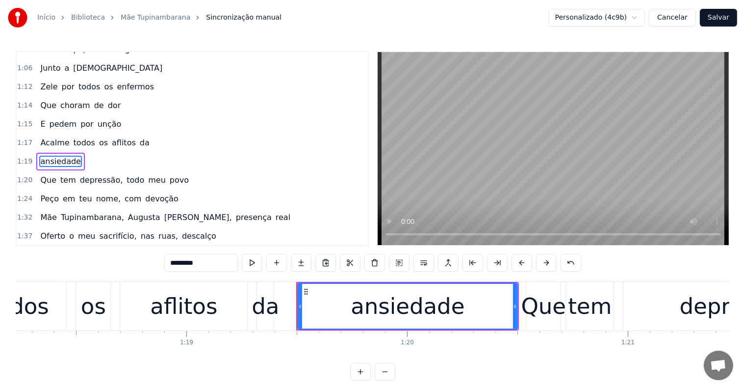
click at [139, 137] on span "da" at bounding box center [145, 142] width 12 height 11
type input "**"
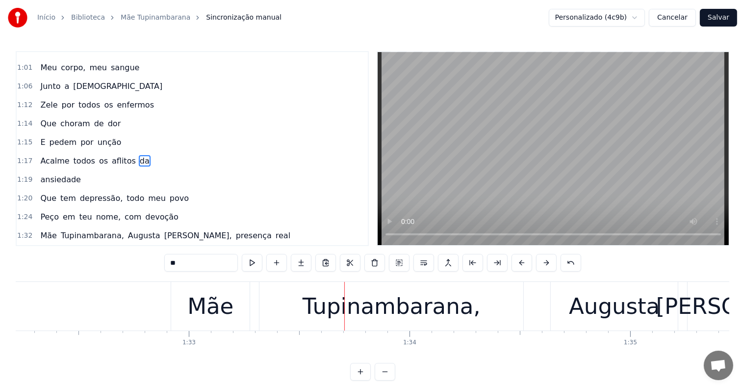
scroll to position [0, 20343]
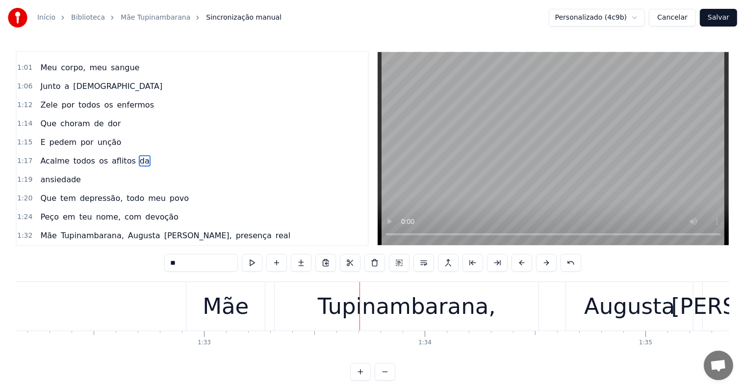
click at [271, 317] on div "[PERSON_NAME], [PERSON_NAME], presença real" at bounding box center [686, 306] width 1000 height 49
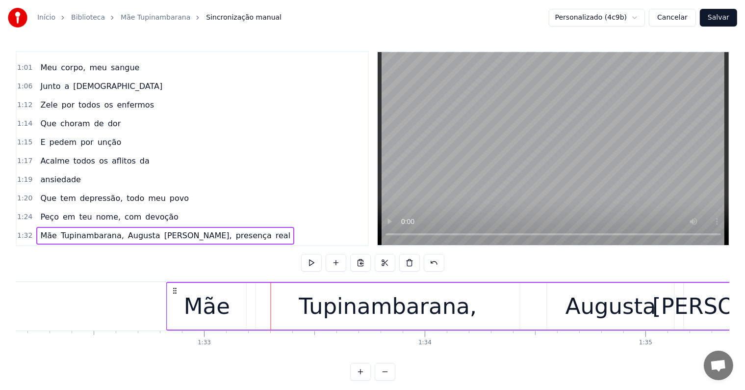
drag, startPoint x: 194, startPoint y: 290, endPoint x: 175, endPoint y: 290, distance: 19.6
click at [175, 290] on icon at bounding box center [175, 291] width 8 height 8
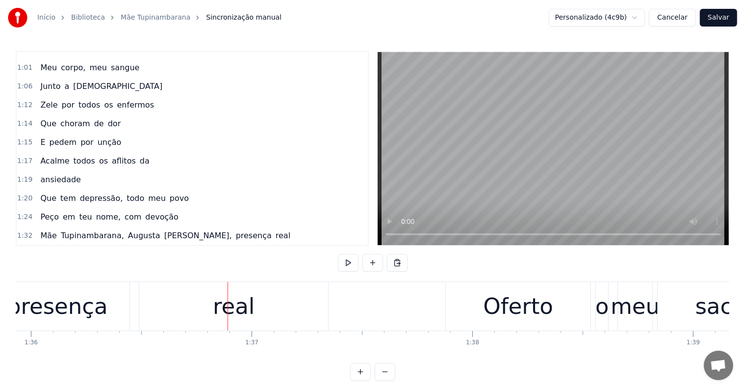
scroll to position [0, 21182]
click at [93, 313] on div "presença" at bounding box center [53, 305] width 101 height 33
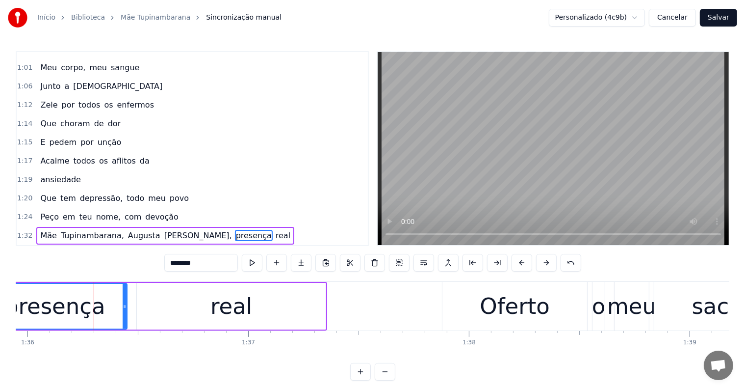
scroll to position [345, 0]
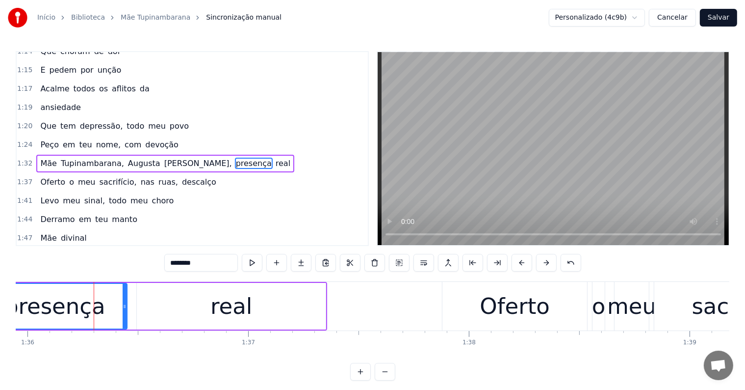
click at [235, 157] on span "presença" at bounding box center [254, 162] width 38 height 11
click at [424, 262] on button at bounding box center [424, 263] width 21 height 18
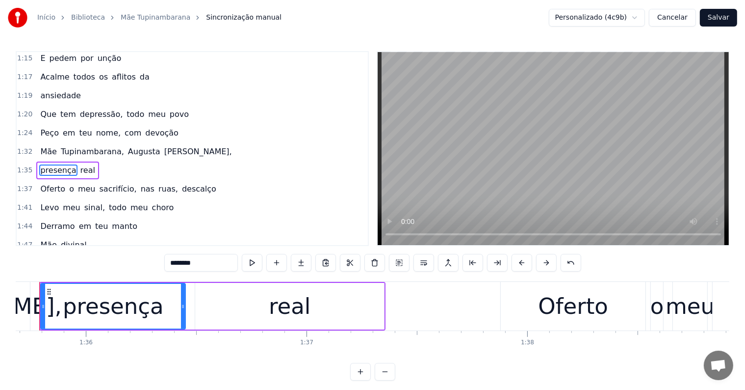
scroll to position [0, 21098]
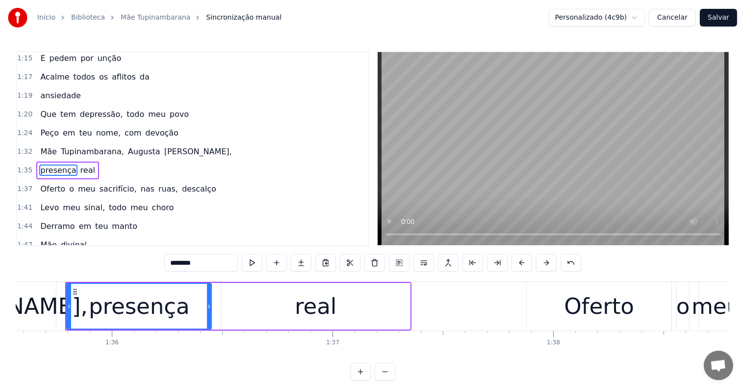
click at [163, 146] on span "[PERSON_NAME]," at bounding box center [198, 151] width 70 height 11
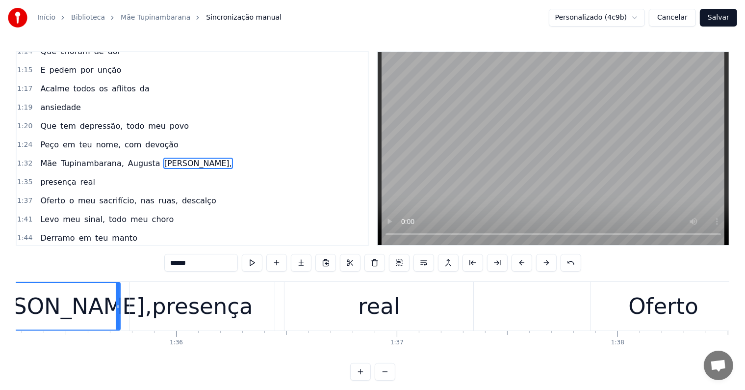
scroll to position [0, 20961]
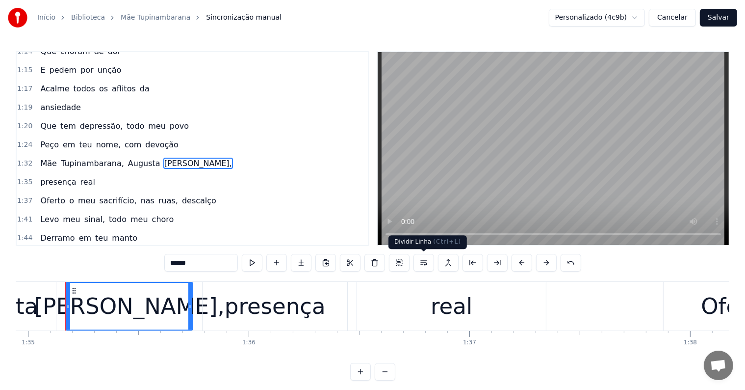
click at [427, 266] on button at bounding box center [424, 263] width 21 height 18
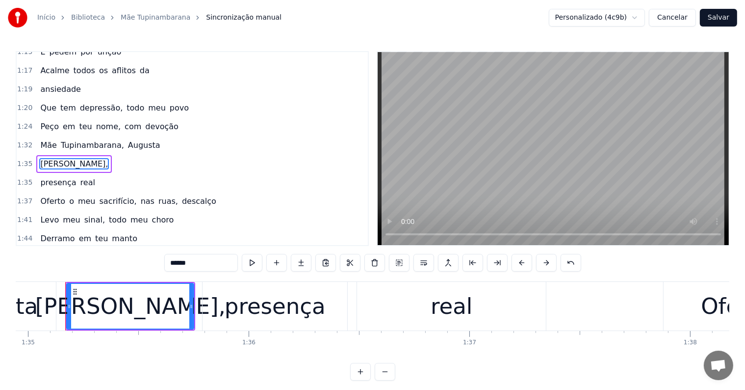
click at [127, 139] on span "Augusta" at bounding box center [144, 144] width 34 height 11
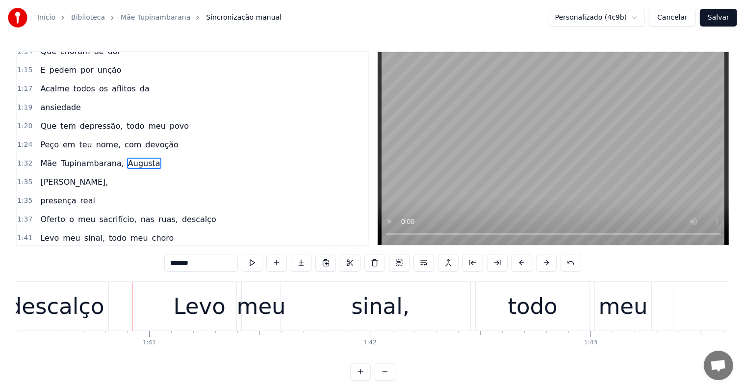
scroll to position [0, 22165]
click at [90, 310] on div "descalço" at bounding box center [55, 305] width 97 height 33
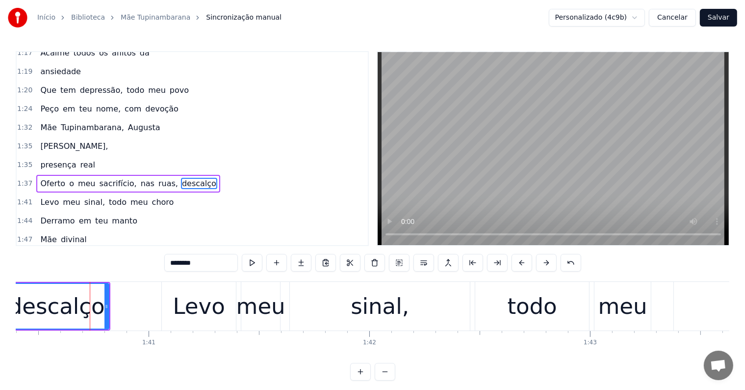
scroll to position [400, 0]
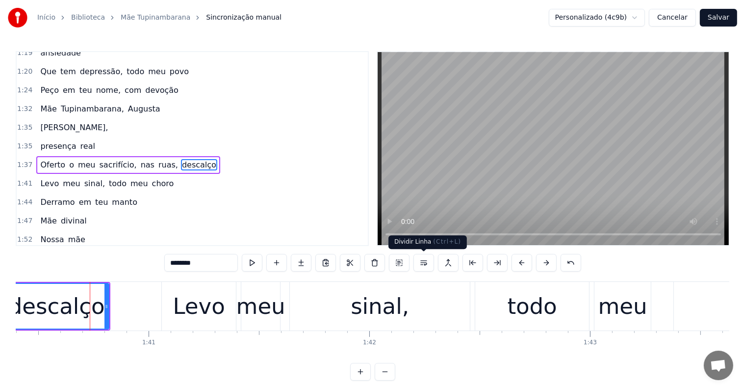
click at [425, 263] on button at bounding box center [424, 263] width 21 height 18
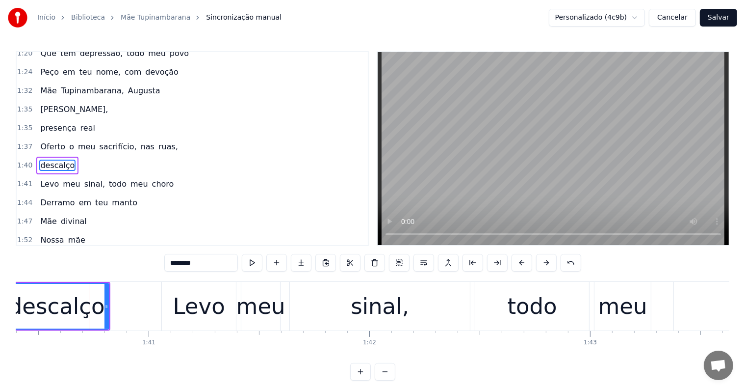
click at [157, 141] on span "ruas," at bounding box center [168, 146] width 22 height 11
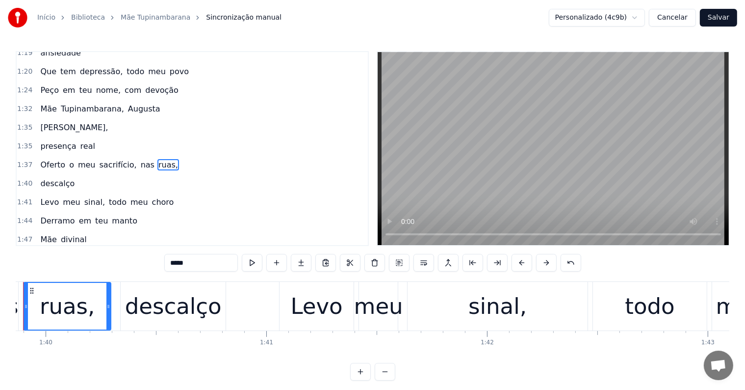
scroll to position [0, 22005]
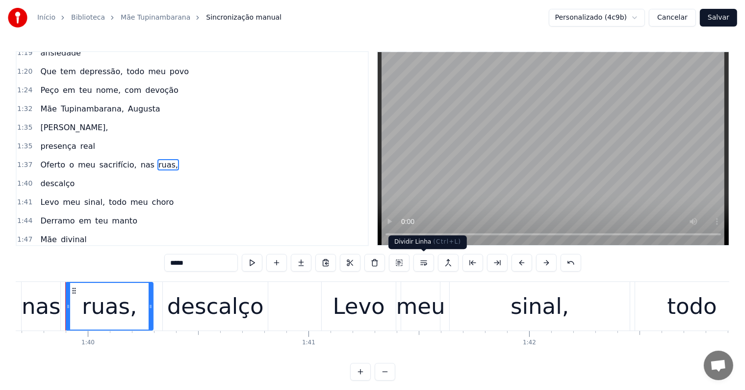
click at [421, 261] on button at bounding box center [424, 263] width 21 height 18
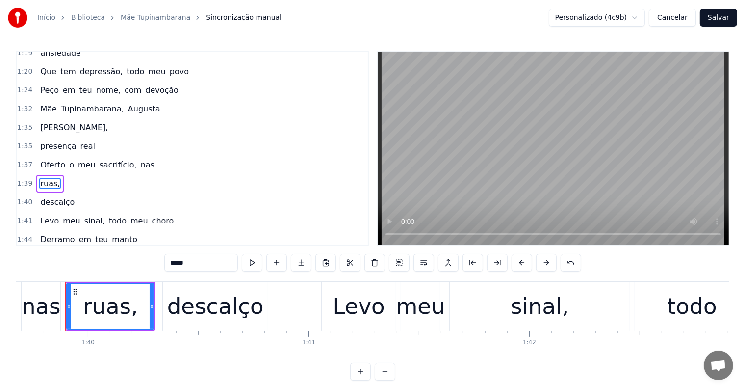
scroll to position [418, 0]
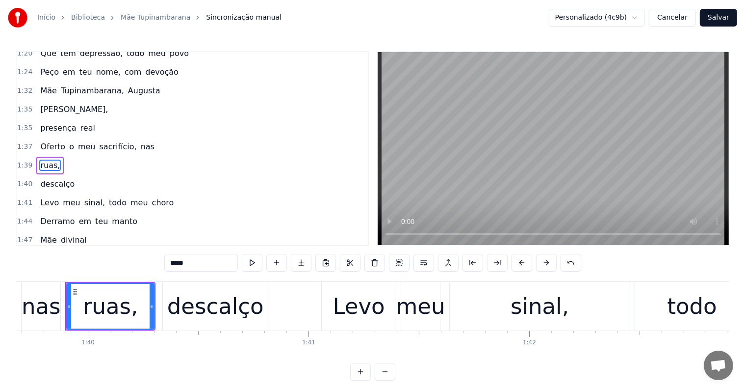
click at [140, 141] on span "nas" at bounding box center [148, 146] width 16 height 11
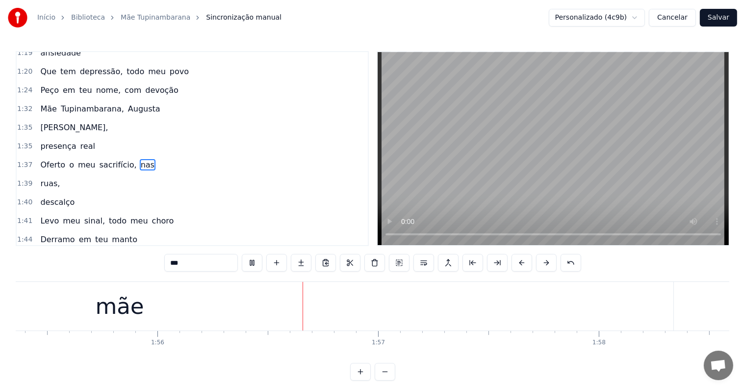
scroll to position [0, 25548]
click at [574, 304] on div "mãe" at bounding box center [39, 306] width 1108 height 49
type input "***"
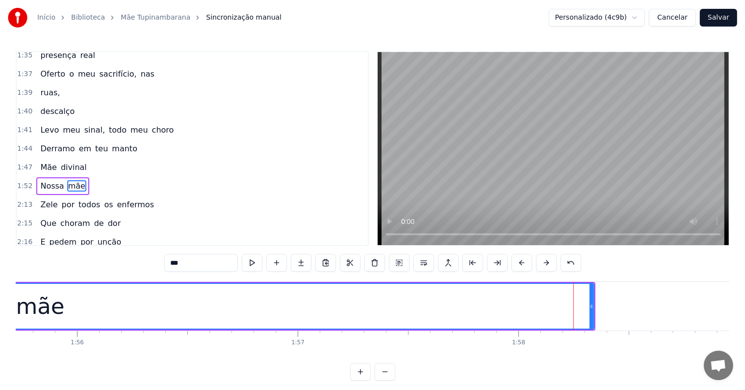
scroll to position [508, 0]
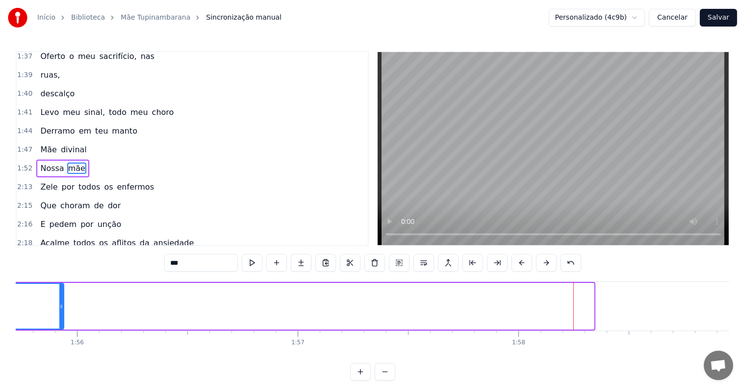
drag, startPoint x: 593, startPoint y: 304, endPoint x: 61, endPoint y: 302, distance: 531.8
click at [61, 302] on icon at bounding box center [61, 306] width 4 height 8
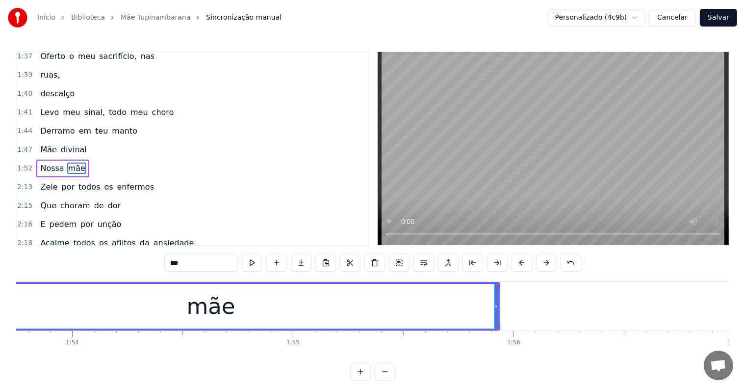
scroll to position [0, 25097]
click at [154, 313] on div "mãe" at bounding box center [225, 306] width 575 height 45
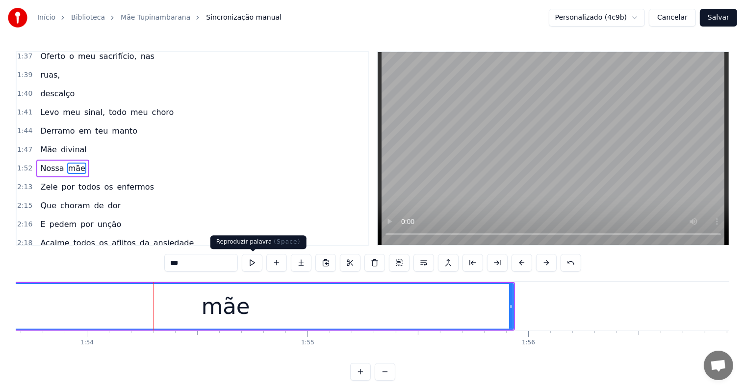
click at [250, 262] on button at bounding box center [252, 263] width 21 height 18
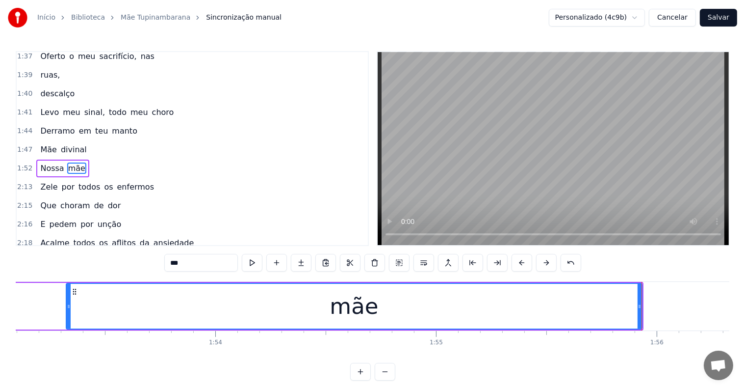
click at [51, 303] on div "Nossa mãe" at bounding box center [215, 306] width 857 height 49
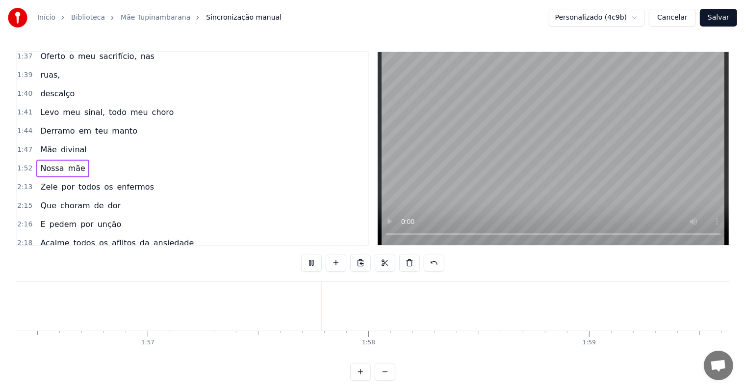
scroll to position [0, 25706]
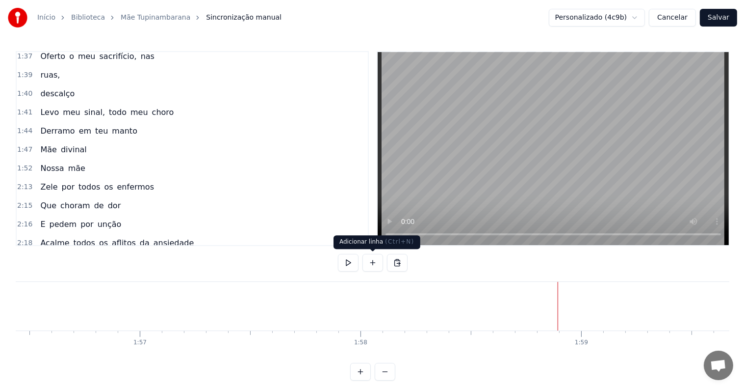
click at [375, 263] on button at bounding box center [373, 263] width 21 height 18
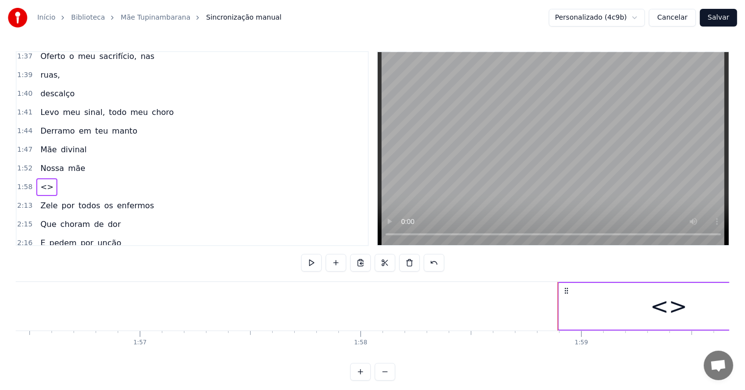
click at [571, 308] on div "<>" at bounding box center [669, 306] width 220 height 47
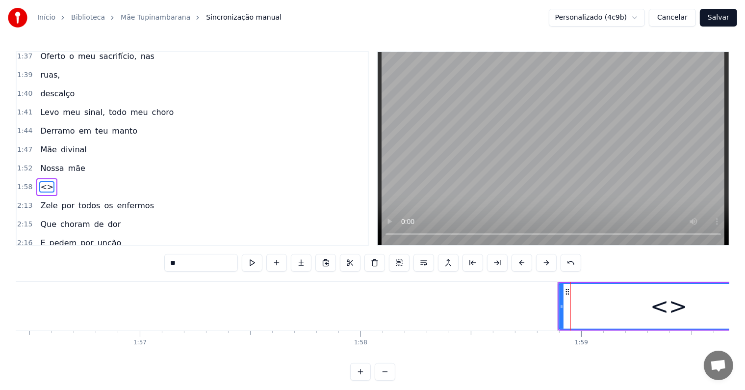
scroll to position [526, 0]
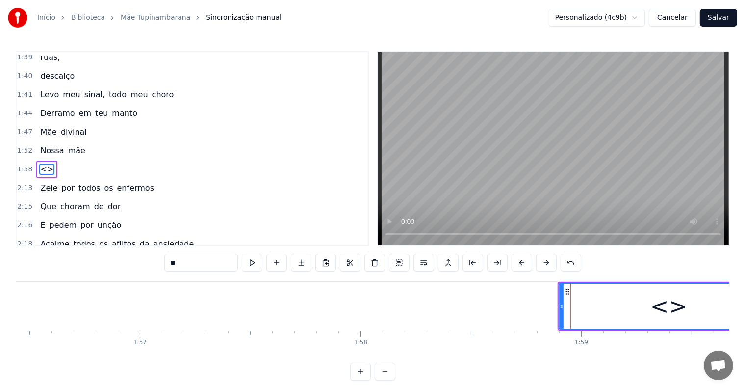
drag, startPoint x: 192, startPoint y: 260, endPoint x: 117, endPoint y: 250, distance: 75.2
click at [117, 250] on div "0:05 <Seu maior canal de toadas karaokê> 0:21 Virgem santa poderosa 0:26 Flor m…" at bounding box center [373, 215] width 714 height 329
paste input "**********"
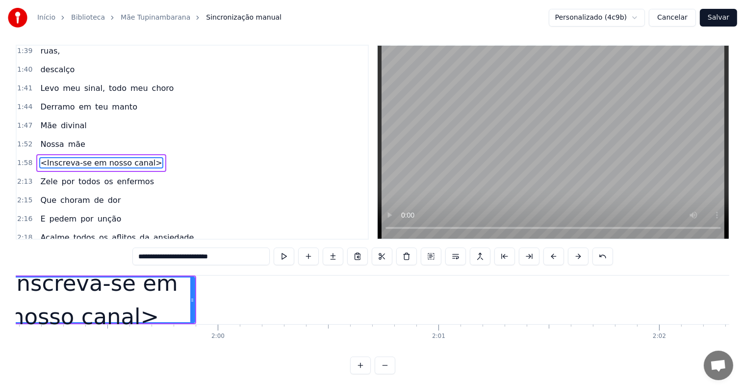
scroll to position [0, 26295]
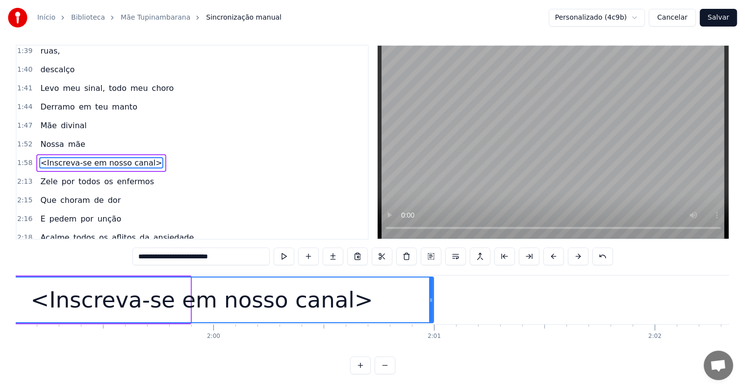
drag, startPoint x: 187, startPoint y: 291, endPoint x: 431, endPoint y: 308, distance: 243.9
click at [431, 308] on div at bounding box center [431, 299] width 4 height 45
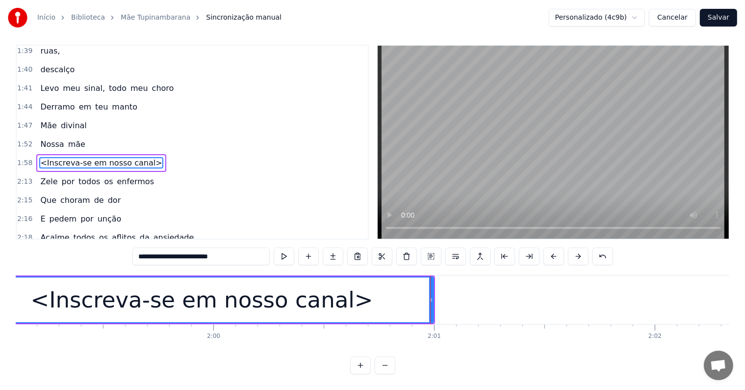
scroll to position [0, 0]
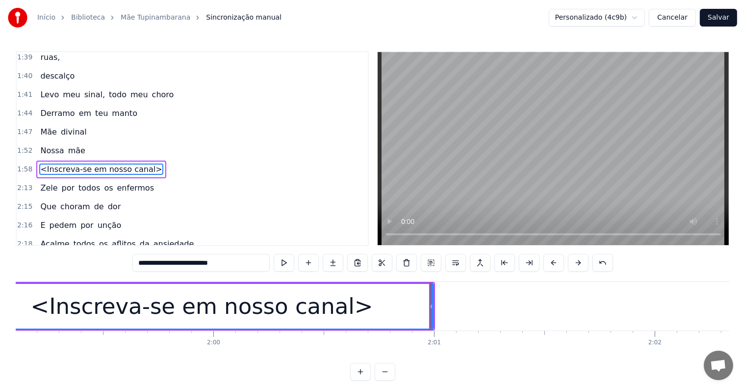
type input "**********"
click at [111, 306] on div "<Inscreva-se em nosso canal>" at bounding box center [202, 305] width 342 height 33
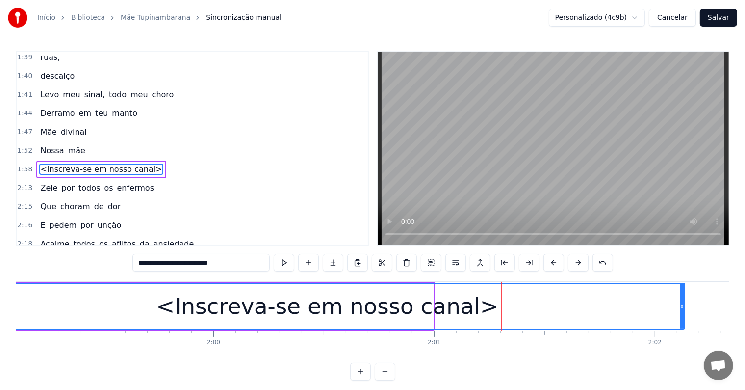
drag, startPoint x: 430, startPoint y: 303, endPoint x: 687, endPoint y: 300, distance: 256.6
click at [684, 300] on div at bounding box center [682, 306] width 4 height 45
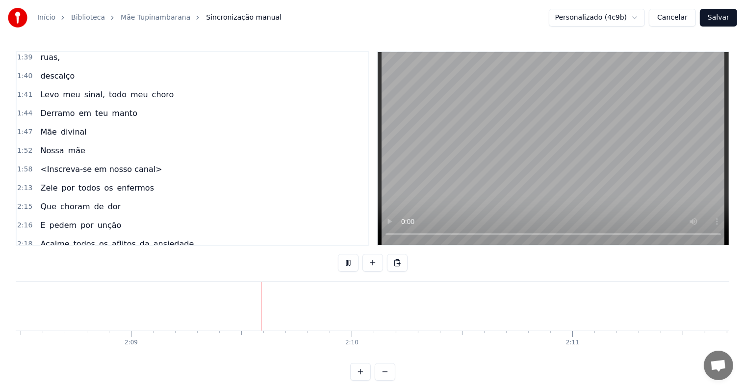
scroll to position [0, 28369]
click at [106, 163] on span "<Inscreva-se em nosso canal>" at bounding box center [101, 168] width 124 height 11
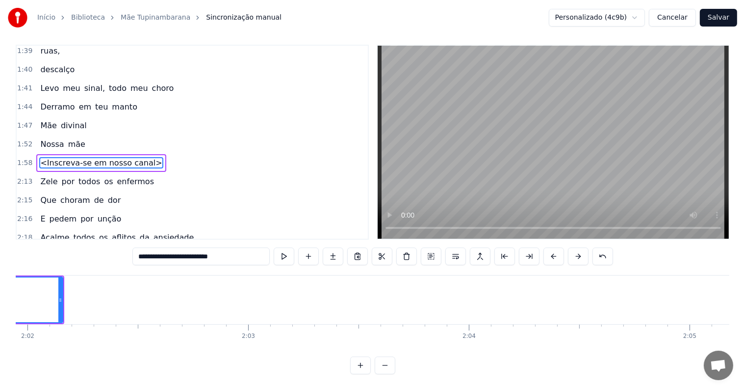
scroll to position [0, 26945]
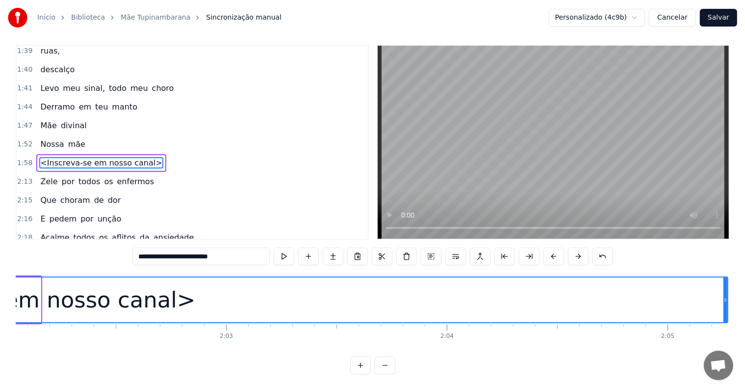
drag, startPoint x: 37, startPoint y: 294, endPoint x: 725, endPoint y: 290, distance: 687.3
click at [725, 296] on icon at bounding box center [726, 300] width 4 height 8
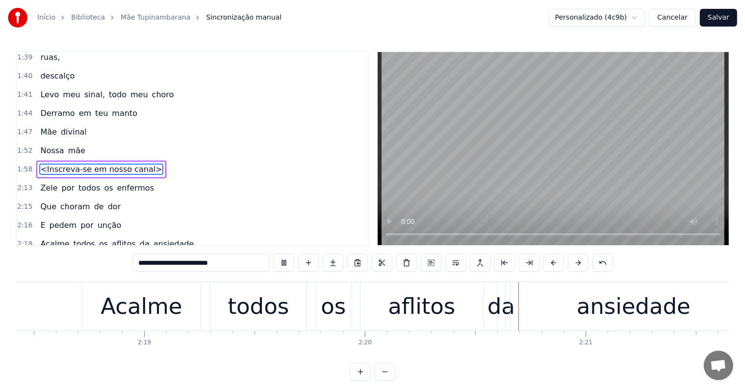
scroll to position [0, 30822]
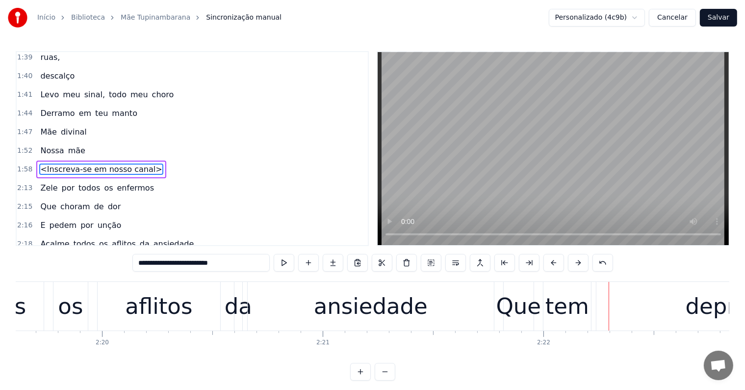
click at [333, 327] on div "ansiedade" at bounding box center [371, 306] width 246 height 49
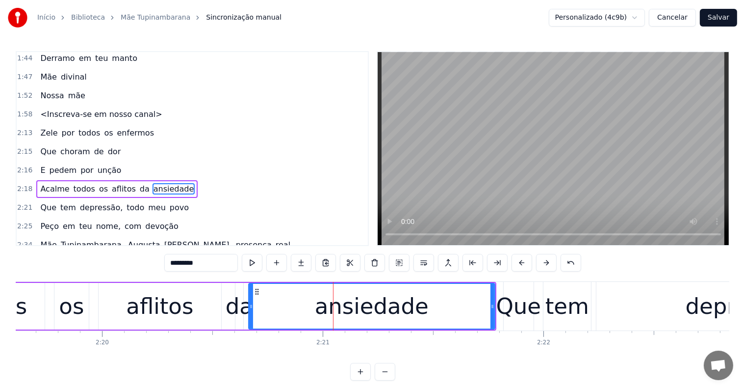
scroll to position [599, 0]
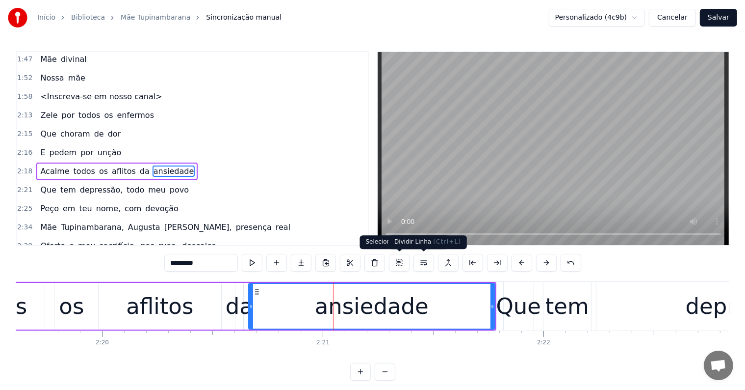
click at [422, 261] on button at bounding box center [424, 263] width 21 height 18
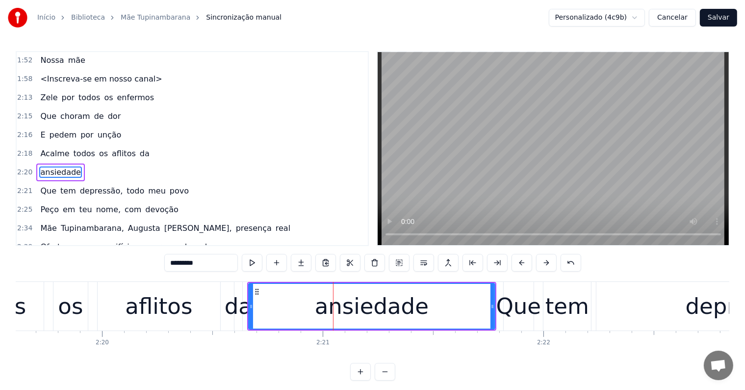
click at [229, 308] on div "da" at bounding box center [238, 305] width 27 height 33
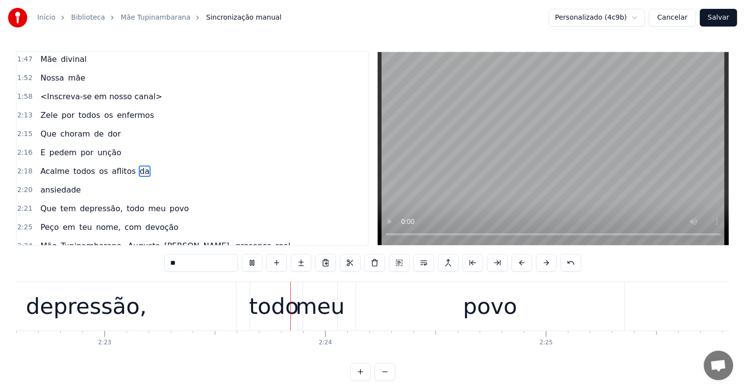
scroll to position [0, 31539]
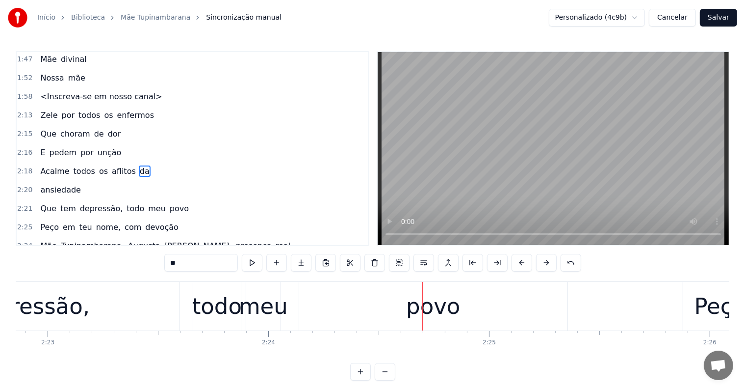
click at [126, 306] on div "depressão," at bounding box center [29, 306] width 299 height 49
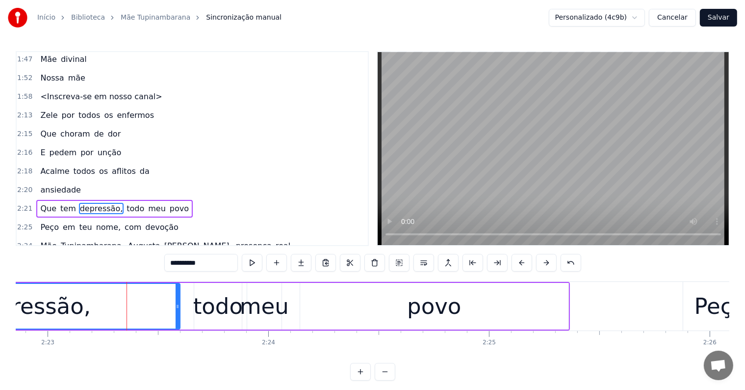
scroll to position [634, 0]
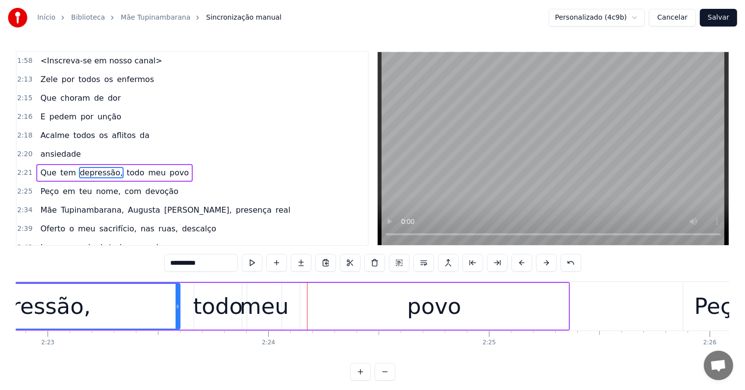
click at [127, 297] on div "depressão," at bounding box center [30, 306] width 298 height 45
click at [254, 263] on button at bounding box center [252, 263] width 21 height 18
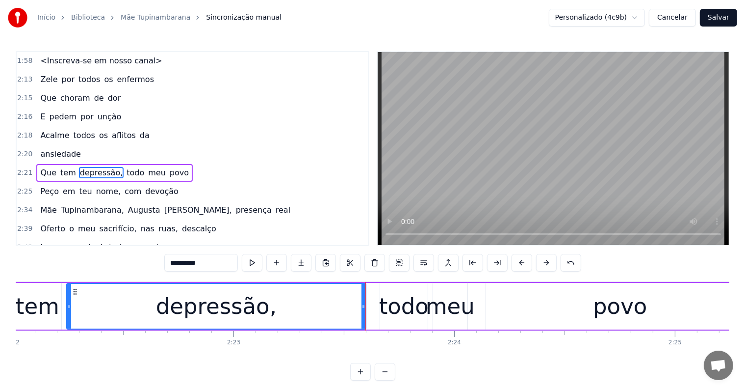
click at [33, 312] on div "tem" at bounding box center [38, 305] width 44 height 33
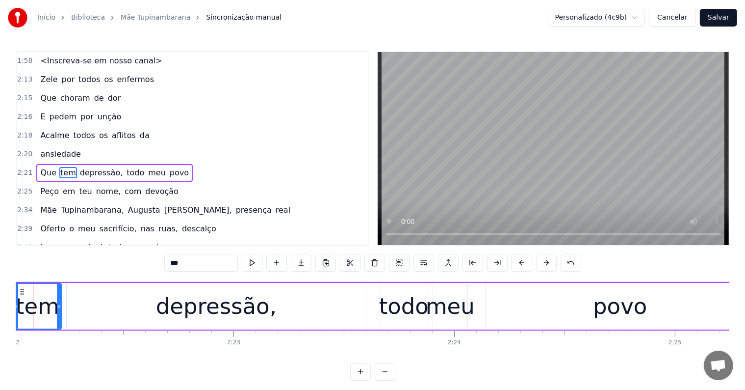
scroll to position [0, 31320]
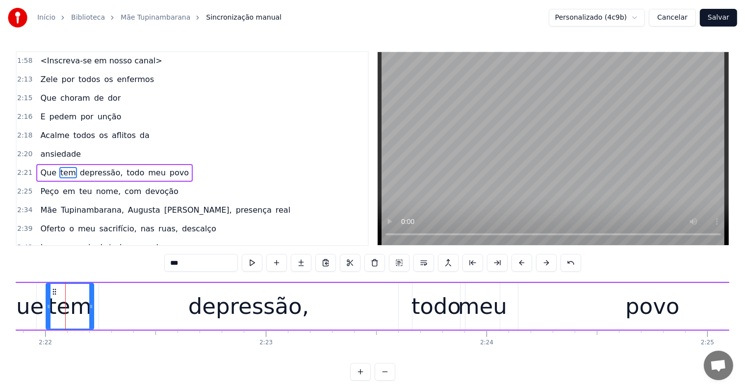
click at [242, 312] on div "depressão," at bounding box center [248, 305] width 121 height 33
type input "**********"
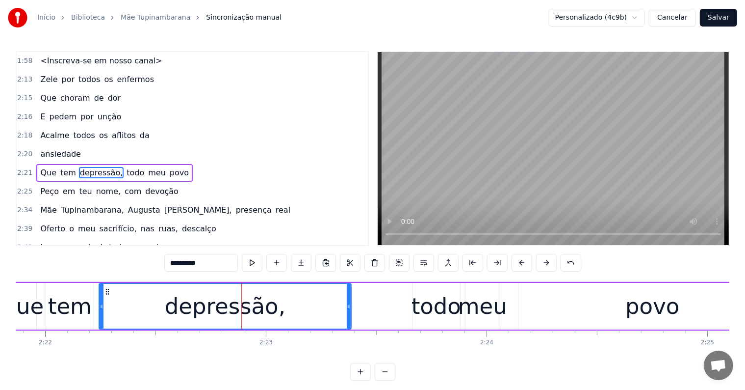
drag, startPoint x: 396, startPoint y: 304, endPoint x: 349, endPoint y: 307, distance: 47.2
click at [349, 307] on icon at bounding box center [349, 306] width 4 height 8
click at [461, 323] on div "Que tem depressão, todo meu povo" at bounding box center [396, 306] width 783 height 49
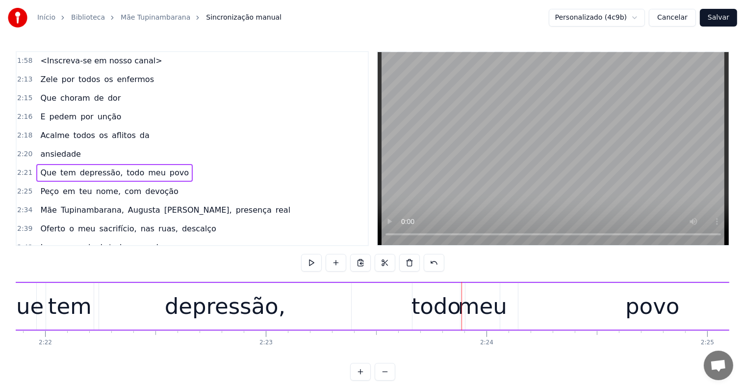
click at [421, 316] on div "todo" at bounding box center [437, 305] width 50 height 33
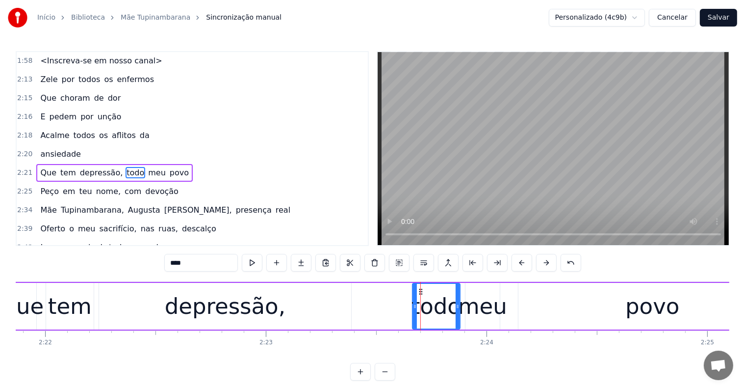
drag, startPoint x: 420, startPoint y: 290, endPoint x: 361, endPoint y: 291, distance: 59.4
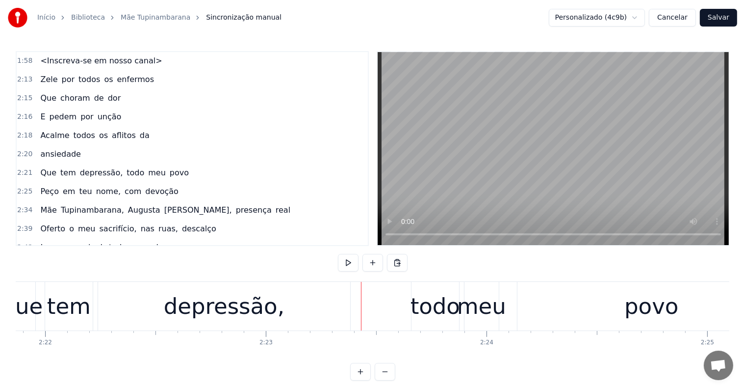
click at [422, 299] on div "todo" at bounding box center [436, 305] width 50 height 33
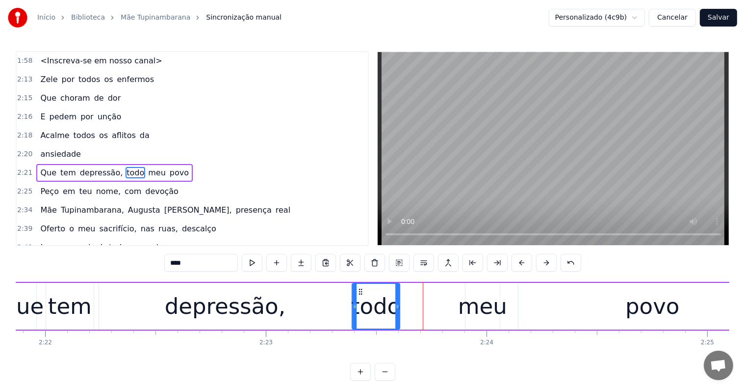
drag, startPoint x: 419, startPoint y: 288, endPoint x: 361, endPoint y: 288, distance: 58.9
click at [360, 289] on circle at bounding box center [360, 289] width 0 height 0
click at [481, 310] on div "meu" at bounding box center [482, 305] width 49 height 33
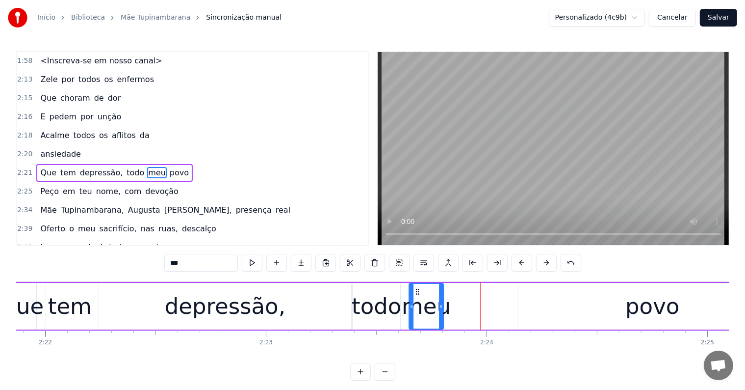
drag, startPoint x: 472, startPoint y: 290, endPoint x: 416, endPoint y: 291, distance: 56.4
click at [416, 291] on icon at bounding box center [418, 291] width 8 height 8
click at [619, 317] on div "povo" at bounding box center [653, 306] width 268 height 47
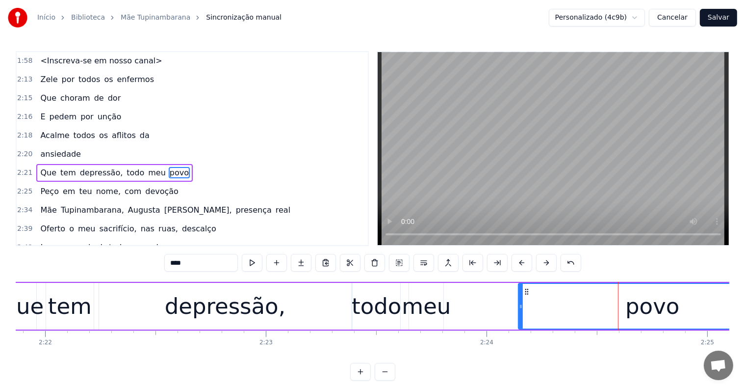
click at [159, 292] on div "depressão," at bounding box center [225, 306] width 252 height 47
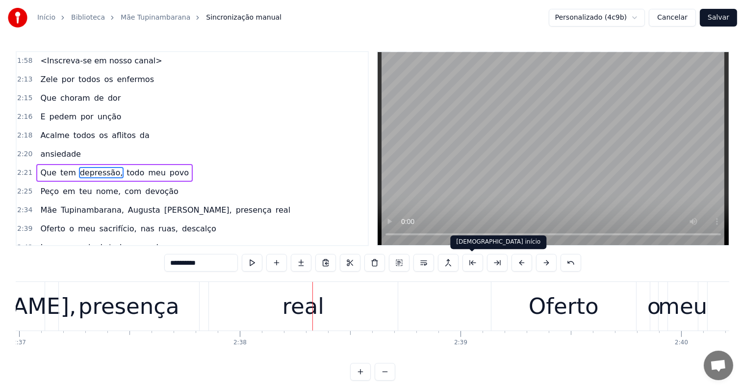
scroll to position [0, 34665]
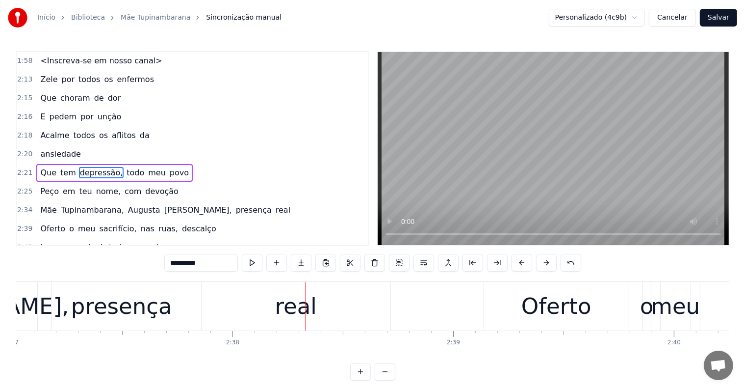
click at [293, 320] on div "real" at bounding box center [296, 305] width 42 height 33
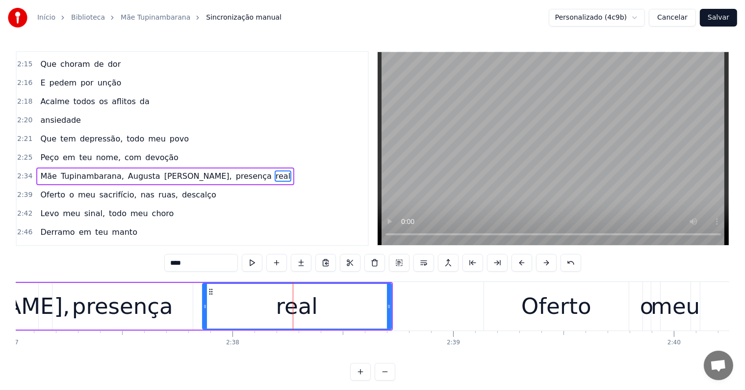
scroll to position [671, 0]
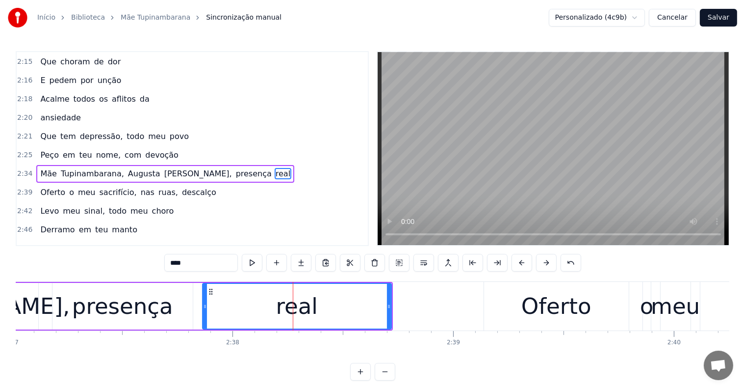
click at [235, 168] on span "presença" at bounding box center [254, 173] width 38 height 11
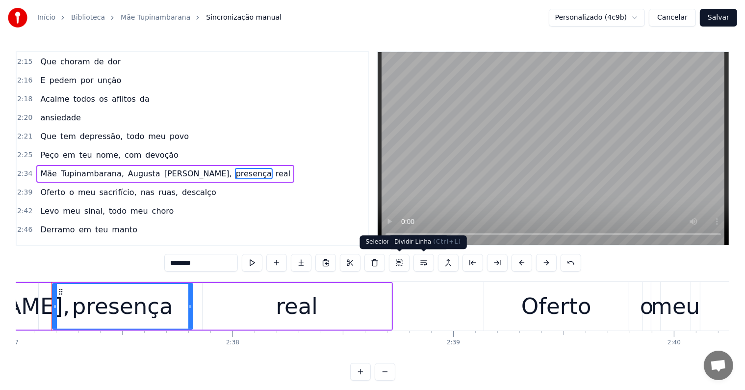
click at [424, 265] on button at bounding box center [424, 263] width 21 height 18
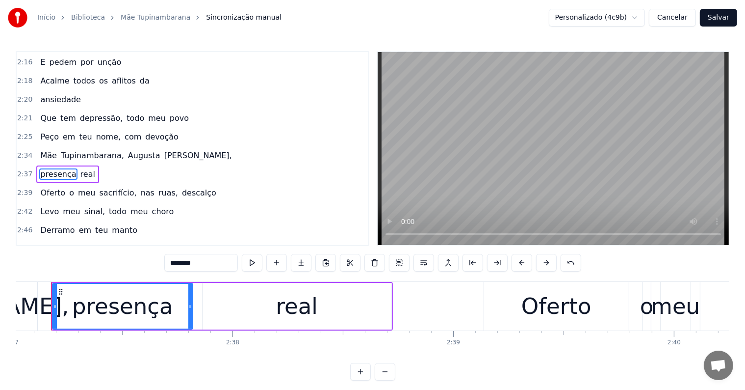
scroll to position [0, 34651]
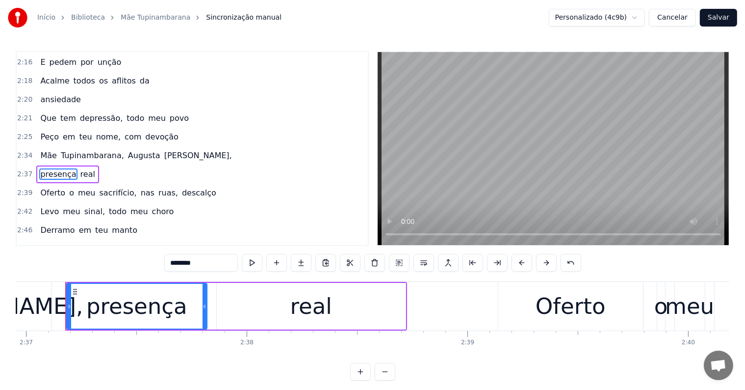
click at [163, 150] on span "[PERSON_NAME]," at bounding box center [198, 155] width 70 height 11
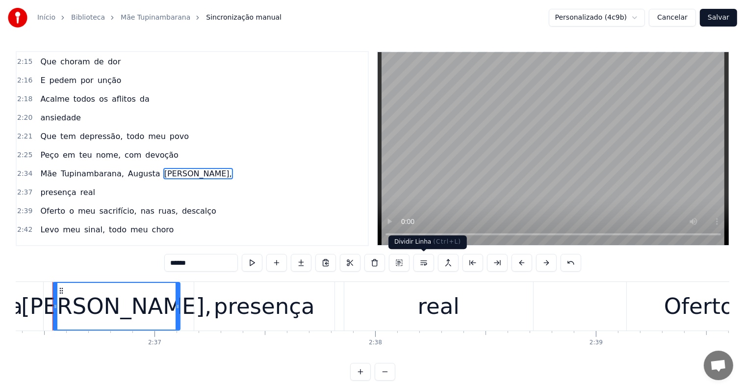
scroll to position [0, 34510]
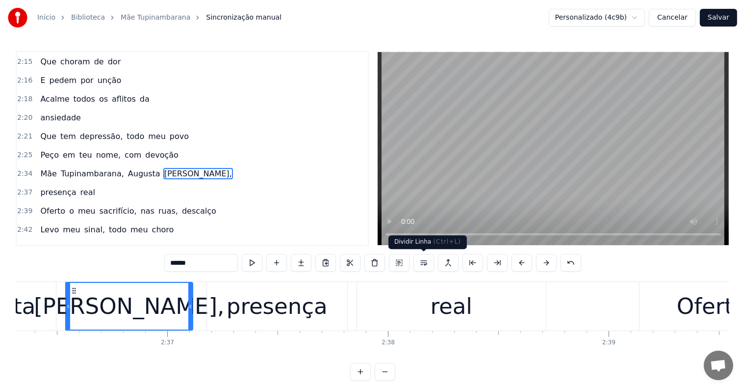
click at [420, 263] on button at bounding box center [424, 263] width 21 height 18
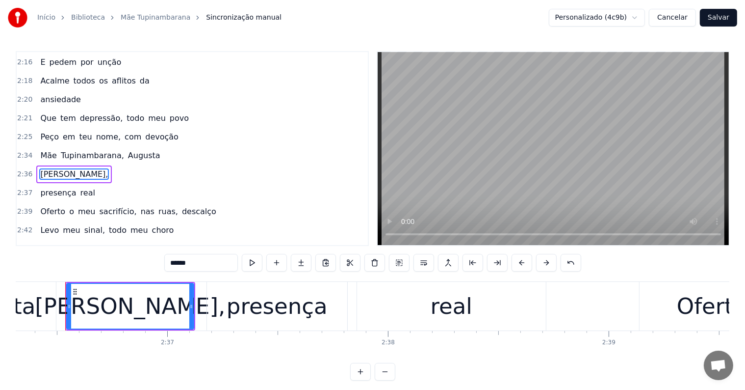
click at [136, 150] on span "Augusta" at bounding box center [144, 155] width 34 height 11
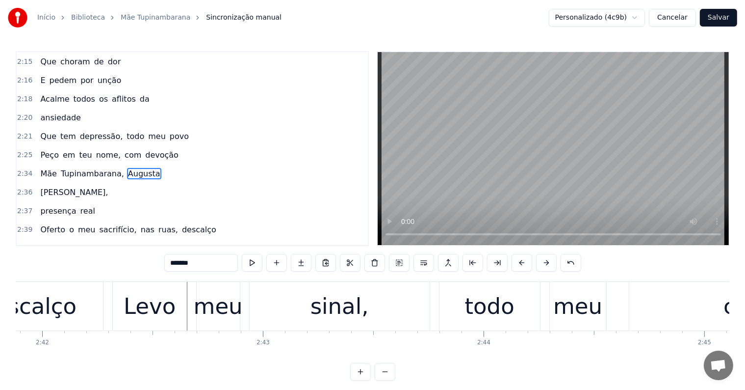
scroll to position [0, 35744]
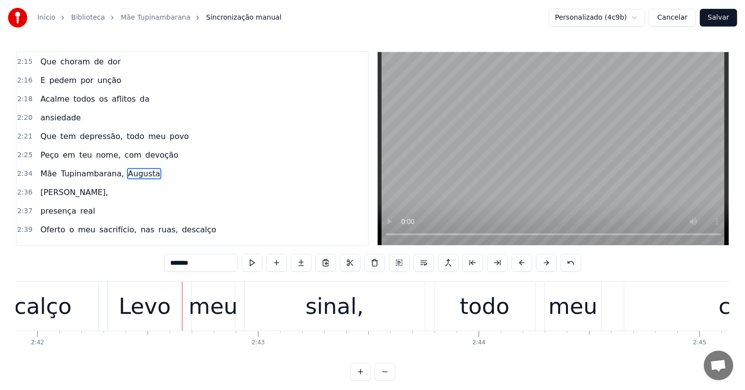
click at [217, 326] on div "meu" at bounding box center [213, 306] width 43 height 49
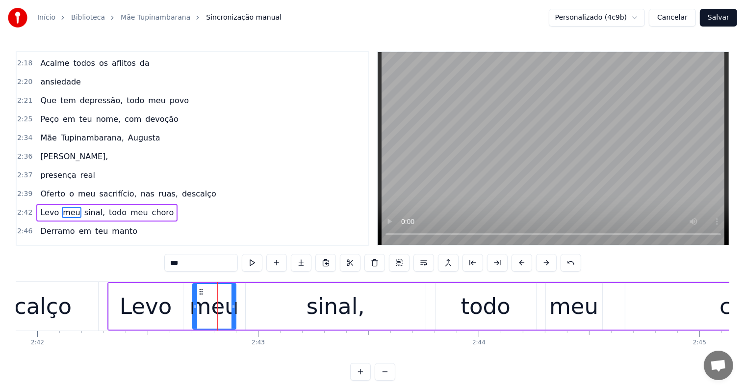
scroll to position [728, 0]
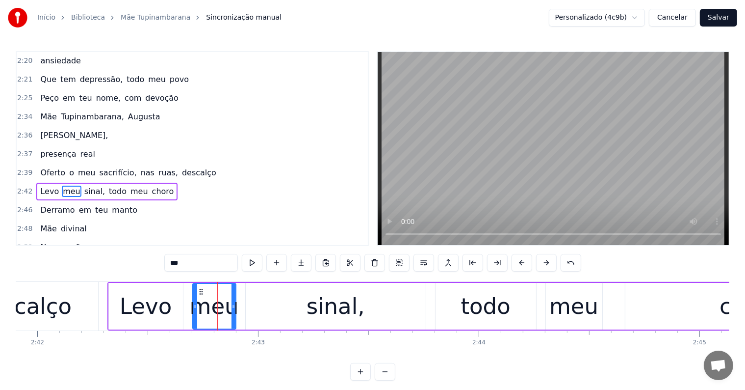
click at [181, 167] on span "descalço" at bounding box center [199, 172] width 36 height 11
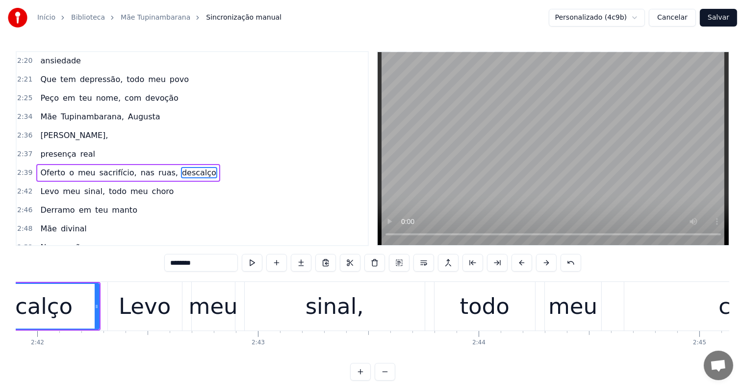
scroll to position [725, 0]
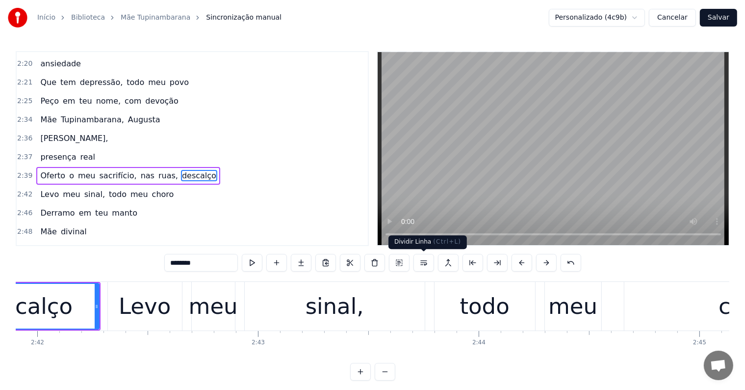
click at [419, 260] on button at bounding box center [424, 263] width 21 height 18
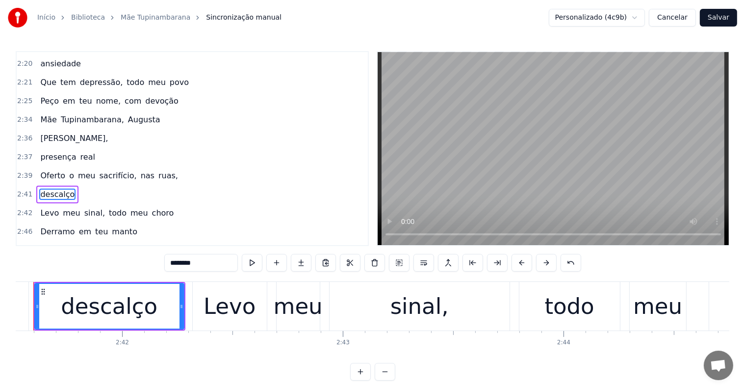
scroll to position [0, 35627]
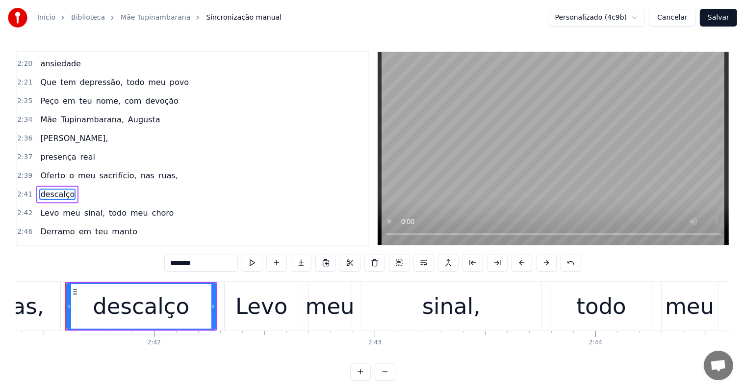
click at [157, 170] on span "ruas," at bounding box center [168, 175] width 22 height 11
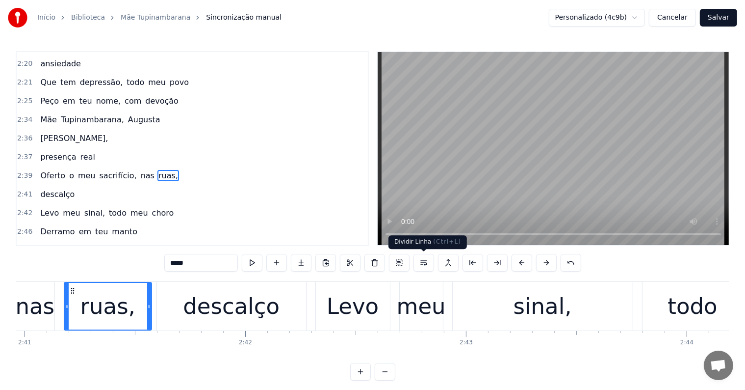
scroll to position [0, 35534]
click at [423, 262] on button at bounding box center [424, 263] width 21 height 18
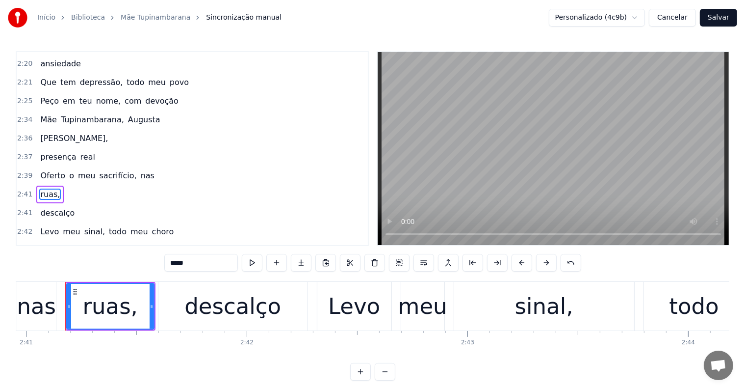
scroll to position [743, 0]
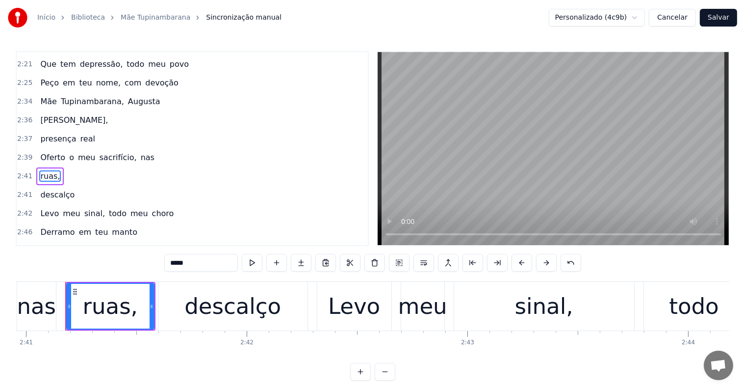
click at [140, 152] on span "nas" at bounding box center [148, 157] width 16 height 11
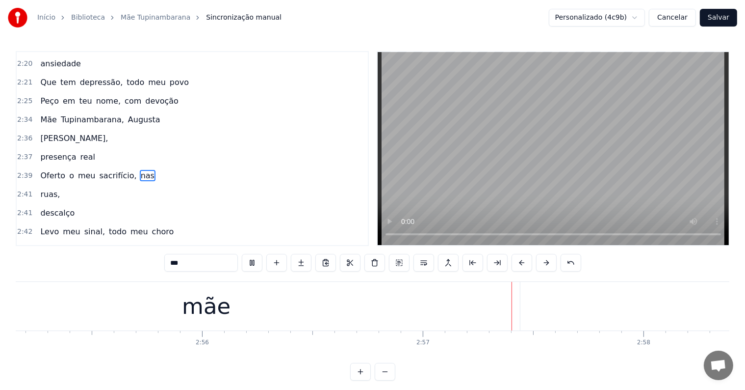
scroll to position [0, 38915]
type input "***"
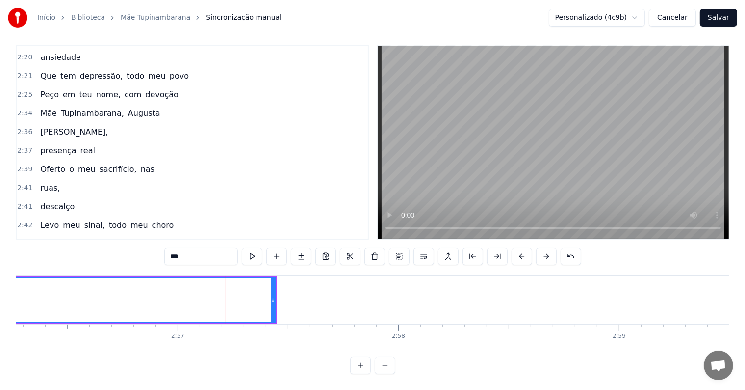
scroll to position [763, 0]
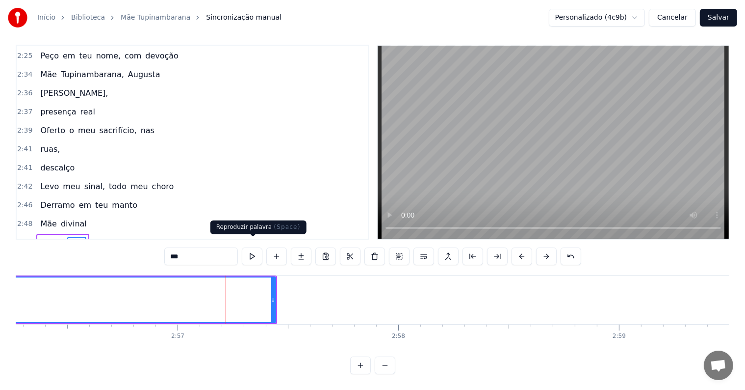
click at [253, 247] on button at bounding box center [252, 256] width 21 height 18
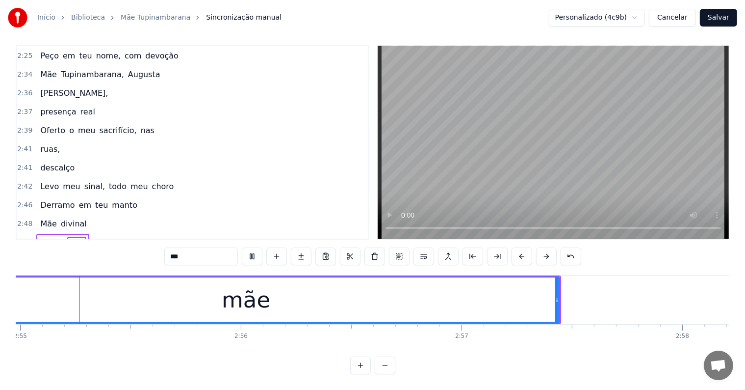
scroll to position [0, 38594]
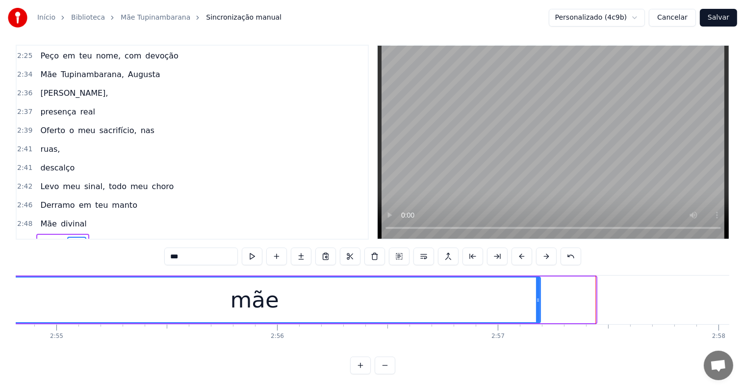
drag, startPoint x: 593, startPoint y: 290, endPoint x: 537, endPoint y: 290, distance: 55.4
click at [537, 296] on icon at bounding box center [538, 300] width 4 height 8
drag, startPoint x: 539, startPoint y: 290, endPoint x: 513, endPoint y: 290, distance: 26.0
click at [513, 296] on icon at bounding box center [512, 300] width 4 height 8
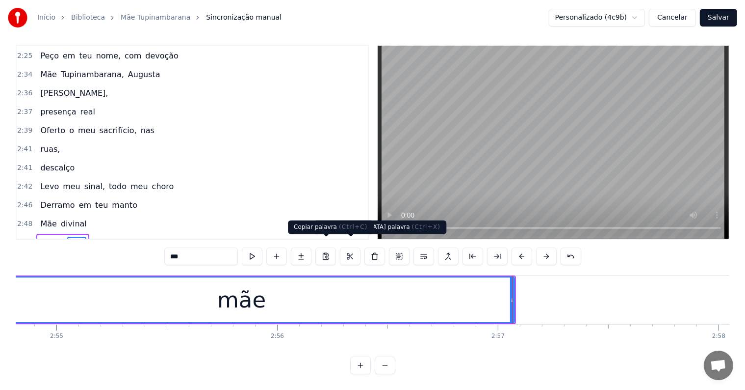
click at [213, 299] on div "mãe" at bounding box center [242, 299] width 545 height 45
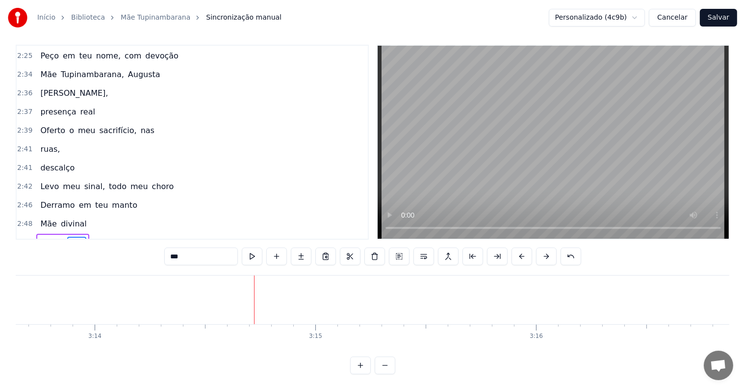
scroll to position [0, 42805]
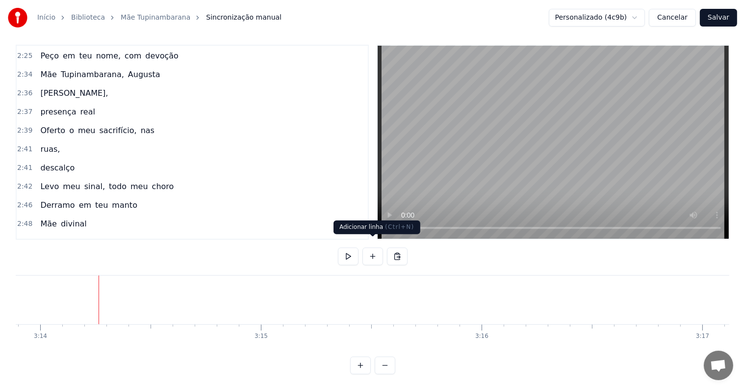
click at [372, 247] on button at bounding box center [373, 256] width 21 height 18
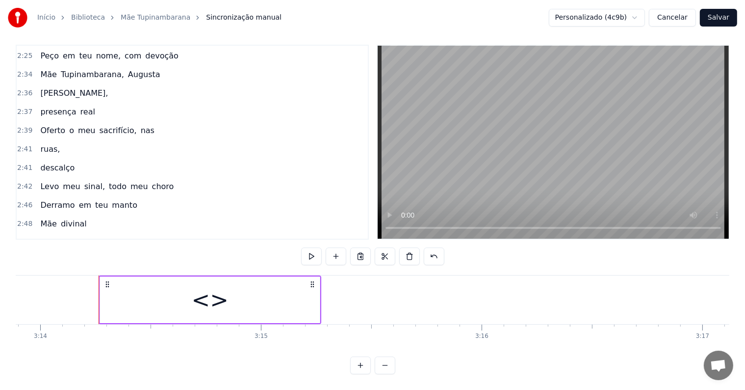
click at [264, 305] on div "<>" at bounding box center [210, 299] width 220 height 47
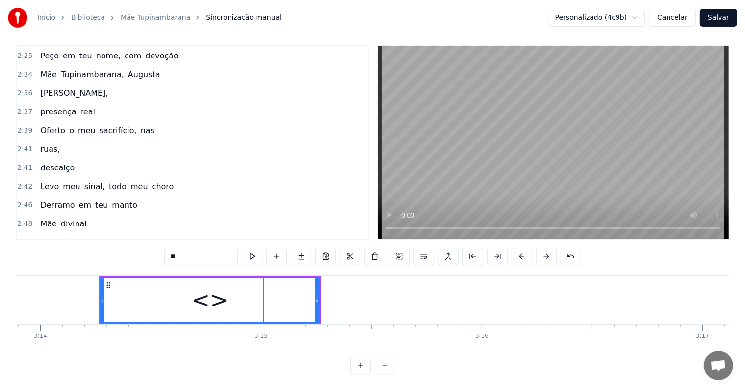
scroll to position [782, 0]
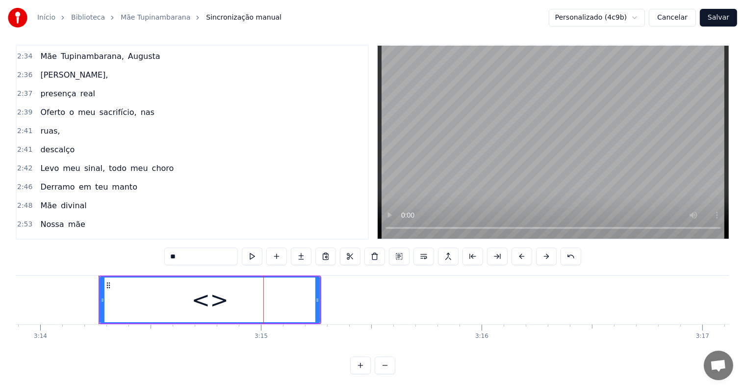
drag, startPoint x: 224, startPoint y: 252, endPoint x: 92, endPoint y: 229, distance: 134.0
click at [92, 229] on div "0:05 <Seu maior canal de toadas karaokê> 0:21 Virgem santa poderosa 0:26 Flor m…" at bounding box center [373, 209] width 714 height 329
paste input "**********"
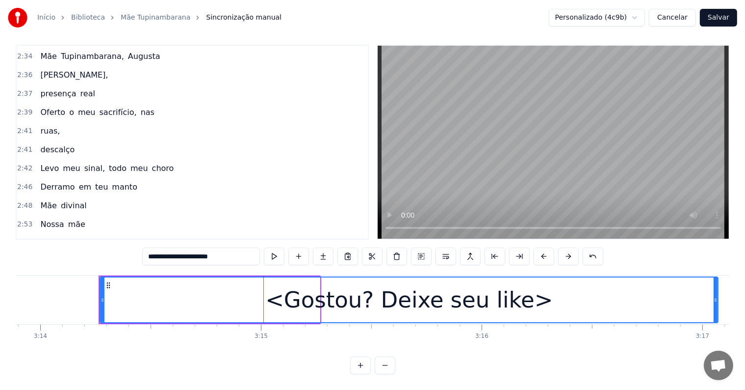
drag, startPoint x: 316, startPoint y: 290, endPoint x: 722, endPoint y: 319, distance: 407.2
click at [722, 319] on div "<Seu maior canal de toadas karaokê> Virgem santa poderosa Flor mais linda do Ca…" at bounding box center [373, 312] width 714 height 74
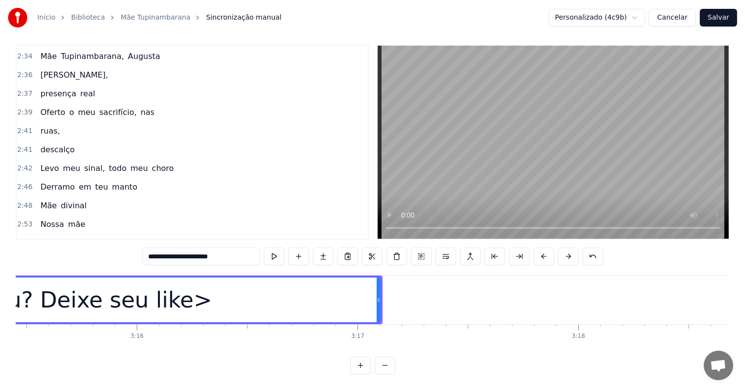
scroll to position [0, 43198]
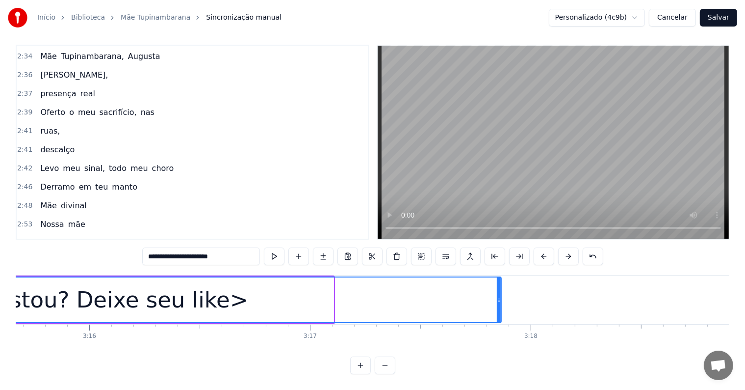
drag, startPoint x: 330, startPoint y: 287, endPoint x: 498, endPoint y: 301, distance: 168.4
click at [498, 301] on div at bounding box center [499, 299] width 4 height 45
click at [76, 296] on div "<Gostou? Deixe seu like>" at bounding box center [104, 299] width 287 height 33
click at [69, 237] on span "mãe." at bounding box center [78, 242] width 22 height 11
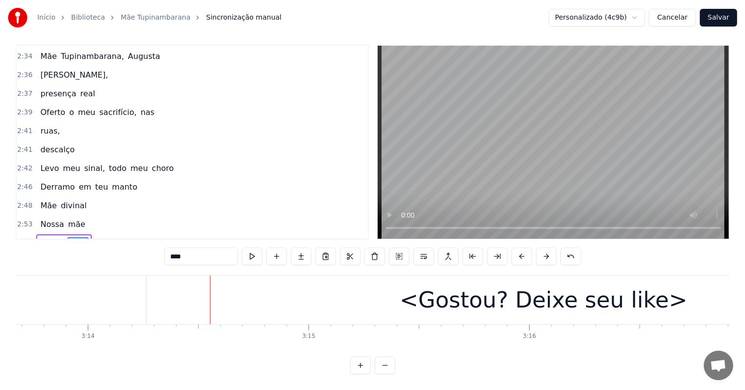
scroll to position [0, 42777]
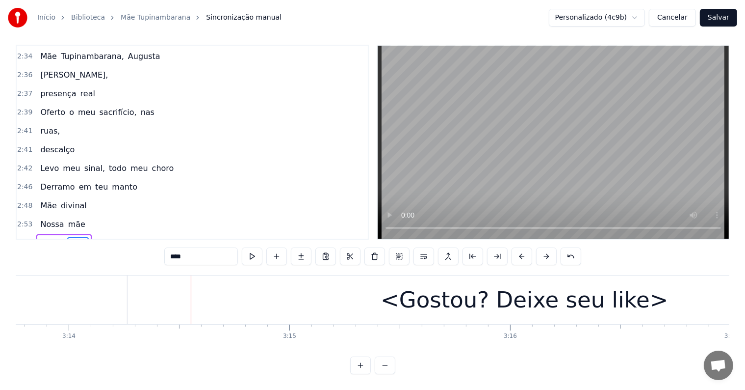
click at [375, 302] on div "<Gostou? Deixe seu like>" at bounding box center [525, 299] width 794 height 49
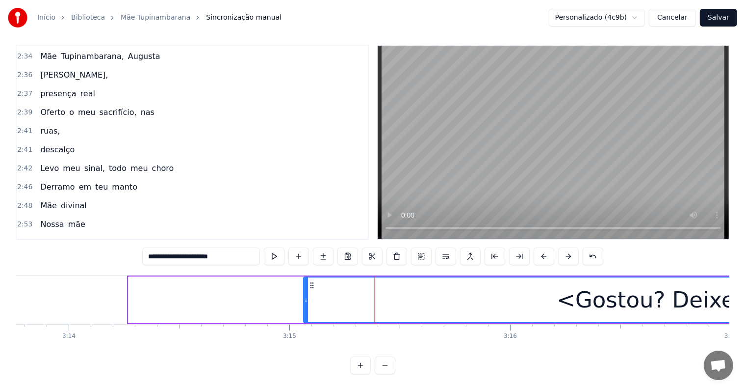
drag, startPoint x: 137, startPoint y: 276, endPoint x: 313, endPoint y: 279, distance: 175.2
click at [313, 281] on icon at bounding box center [313, 285] width 8 height 8
click at [73, 237] on span "mãe." at bounding box center [78, 242] width 22 height 11
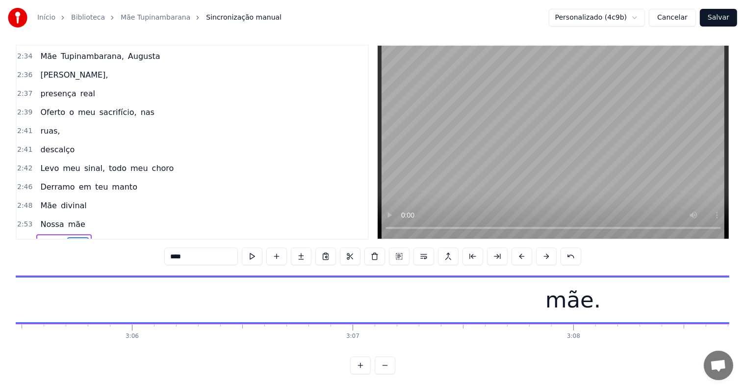
scroll to position [0, 40758]
click at [41, 256] on span "<Gostou? Deixe seu like>" at bounding box center [91, 261] width 104 height 11
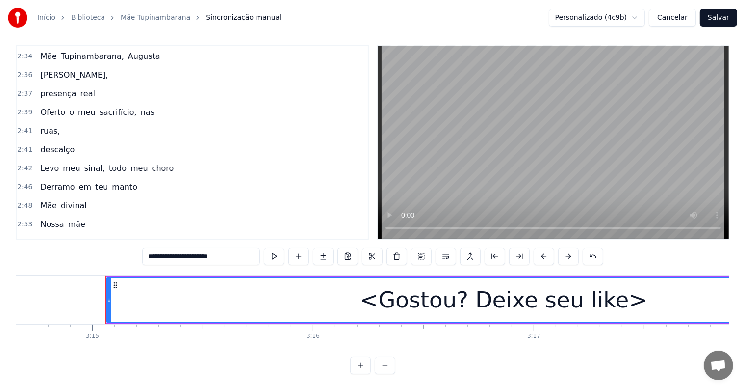
scroll to position [0, 43014]
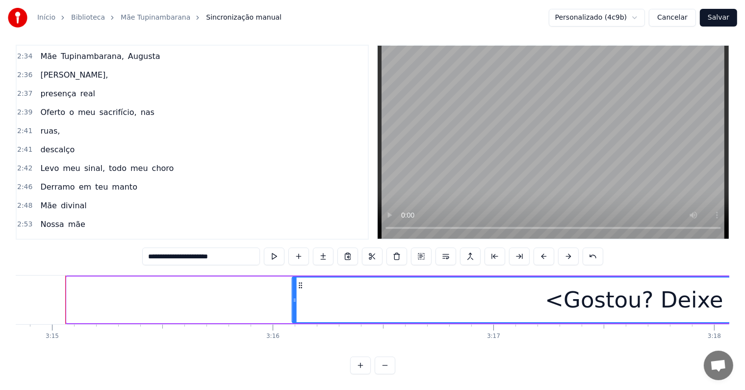
drag, startPoint x: 74, startPoint y: 276, endPoint x: 299, endPoint y: 288, distance: 225.5
click at [299, 288] on div "<Gostou? Deixe seu like>" at bounding box center [688, 299] width 793 height 45
click at [76, 237] on span "mãe." at bounding box center [78, 242] width 22 height 11
type input "****"
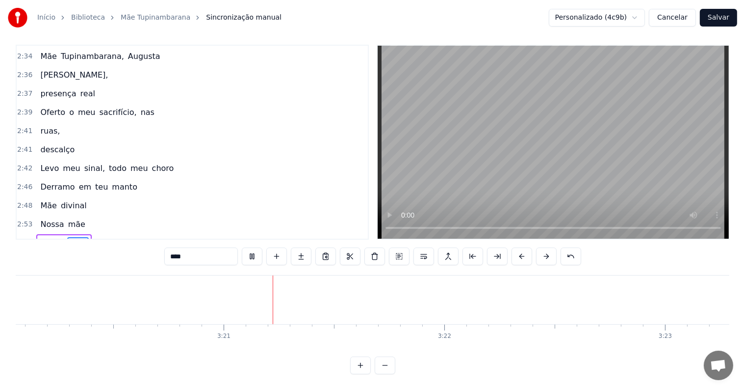
scroll to position [0, 44192]
click at [726, 17] on button "Salvar" at bounding box center [718, 18] width 37 height 18
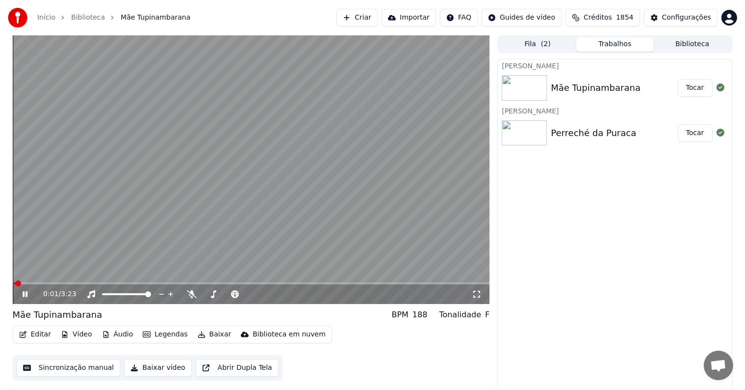
click at [241, 148] on video at bounding box center [251, 169] width 477 height 268
click at [210, 335] on button "Baixar" at bounding box center [215, 334] width 42 height 14
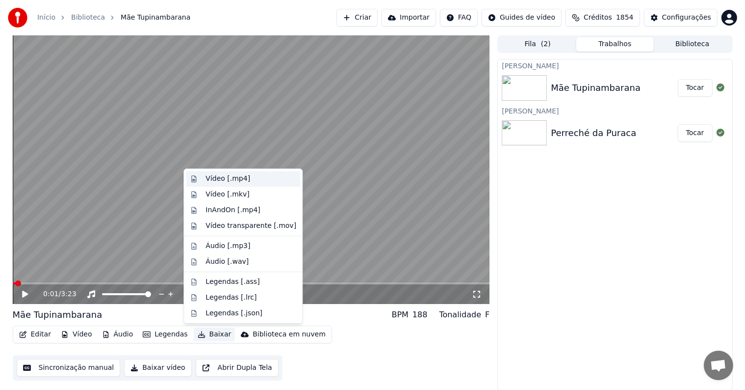
click at [230, 178] on div "Vídeo [.mp4]" at bounding box center [228, 179] width 45 height 10
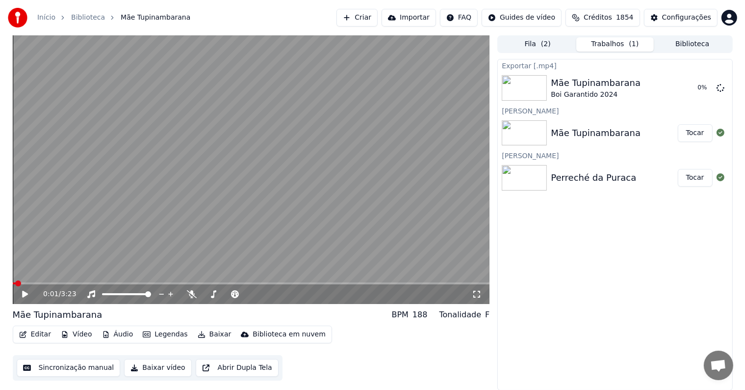
click at [559, 171] on div "Perreché da Puraca" at bounding box center [593, 178] width 85 height 14
click at [699, 179] on button "Tocar" at bounding box center [695, 178] width 35 height 18
click at [198, 172] on video at bounding box center [251, 169] width 477 height 268
click at [160, 143] on video at bounding box center [251, 169] width 477 height 268
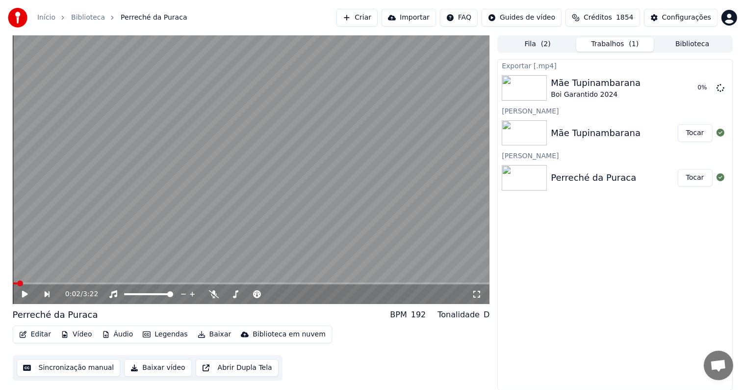
click at [17, 283] on span at bounding box center [20, 283] width 6 height 6
click at [210, 336] on button "Baixar" at bounding box center [215, 334] width 42 height 14
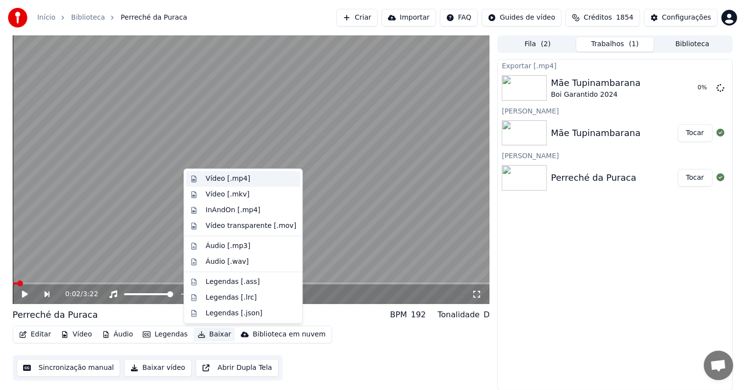
click at [224, 181] on div "Vídeo [.mp4]" at bounding box center [228, 179] width 45 height 10
